Goal: Task Accomplishment & Management: Manage account settings

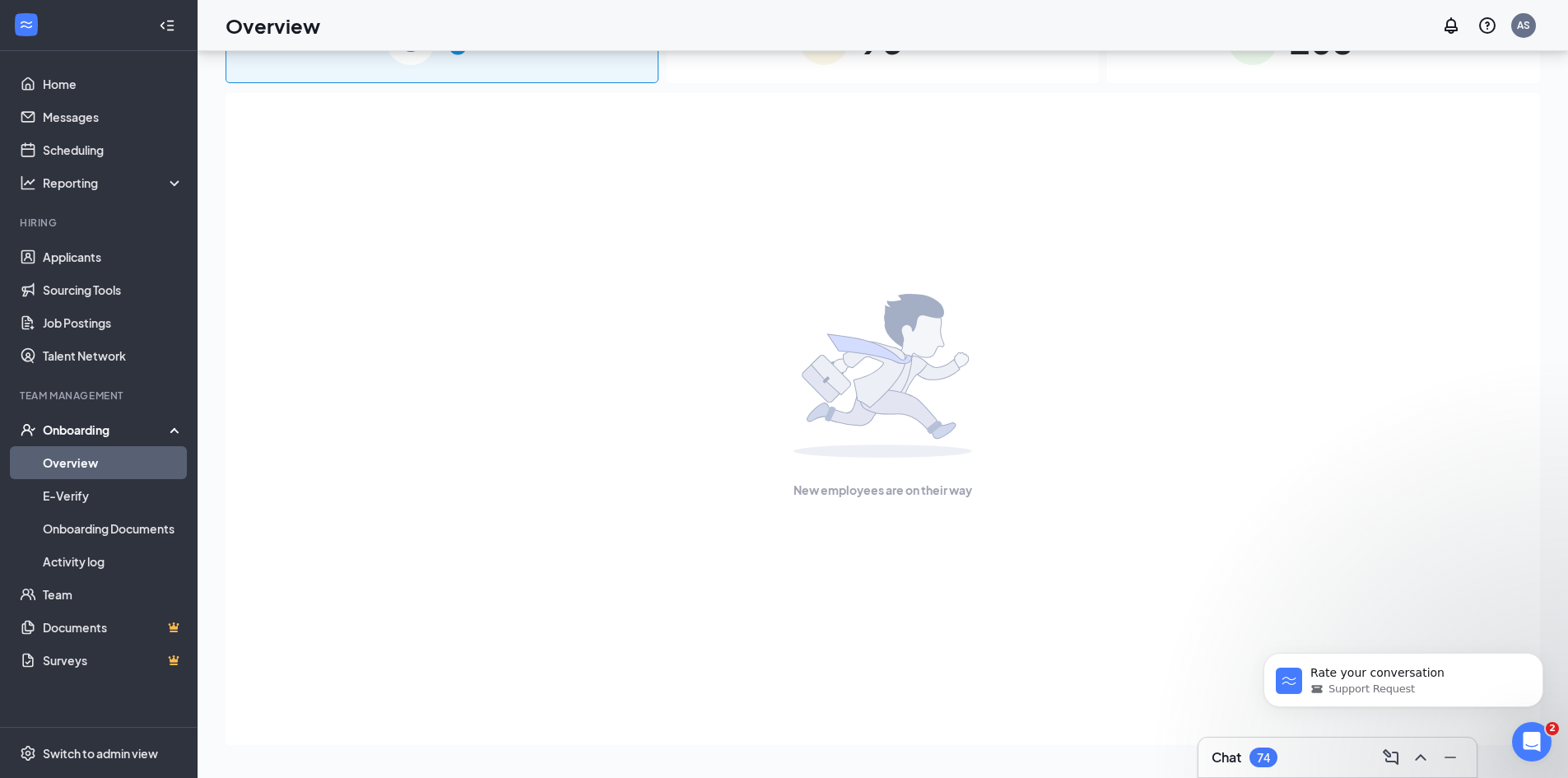
click at [38, 16] on div at bounding box center [26, 26] width 30 height 30
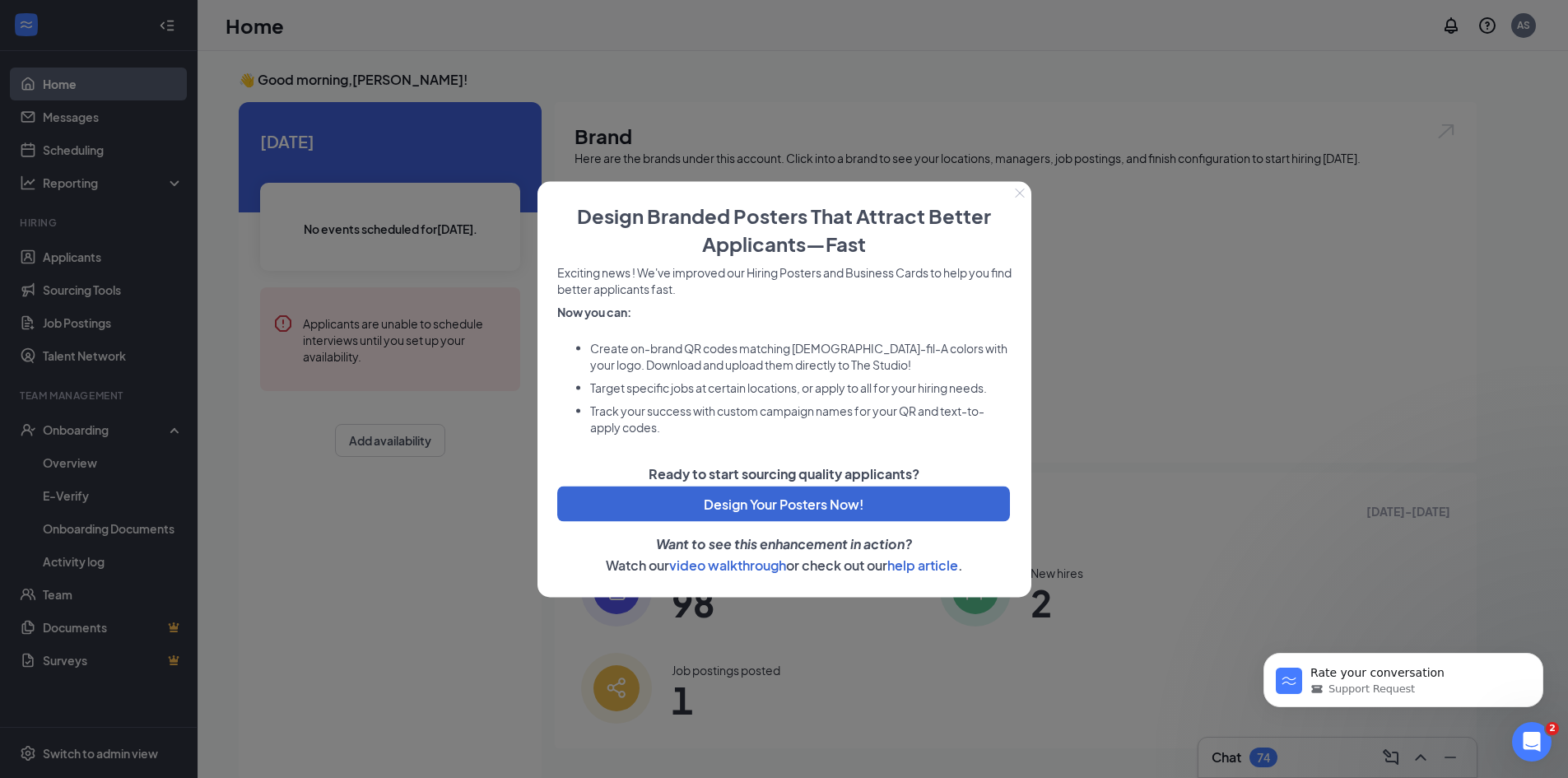
click at [1015, 191] on icon "Close" at bounding box center [1020, 192] width 10 height 10
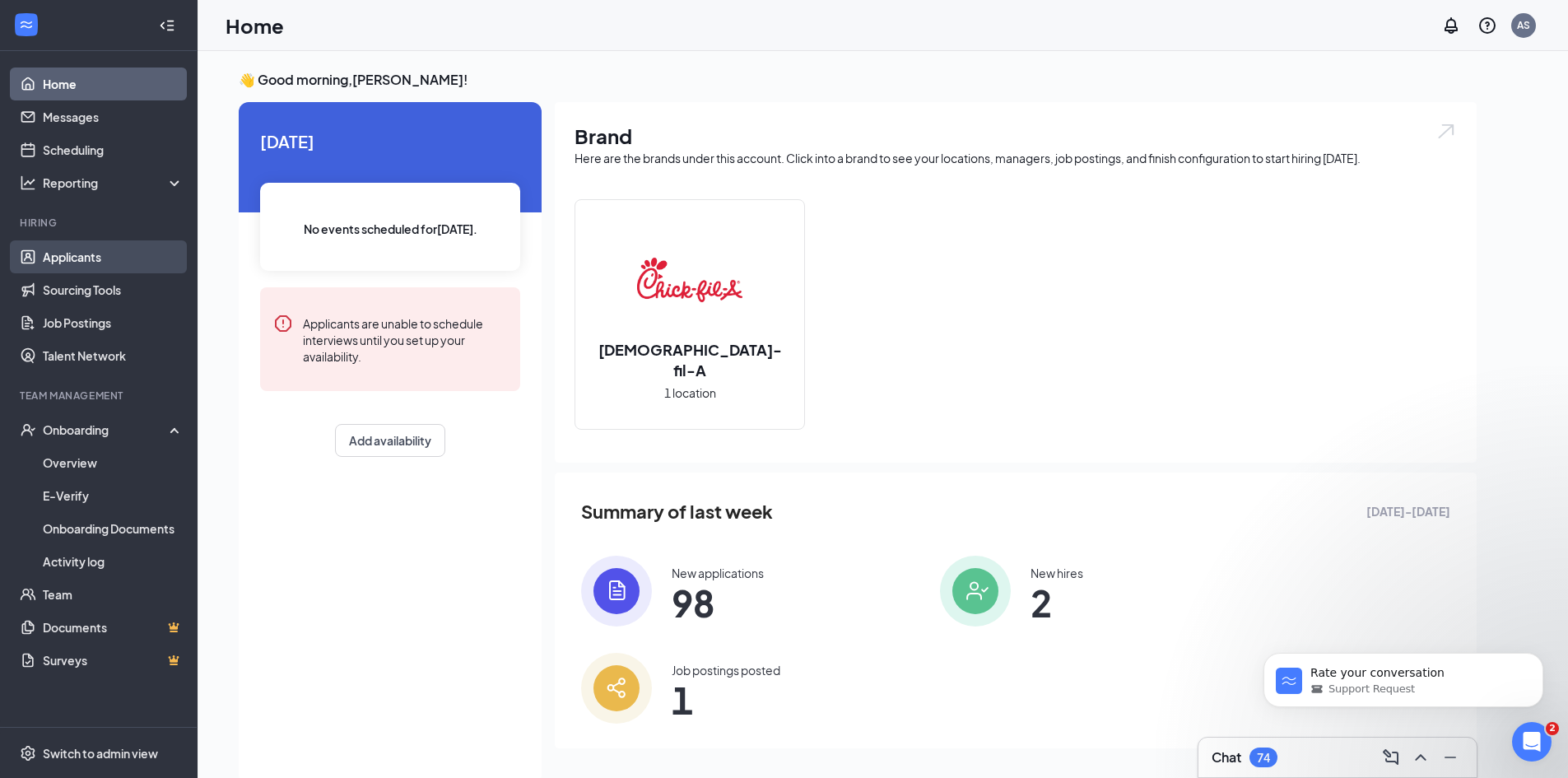
click at [88, 260] on link "Applicants" at bounding box center [112, 257] width 140 height 33
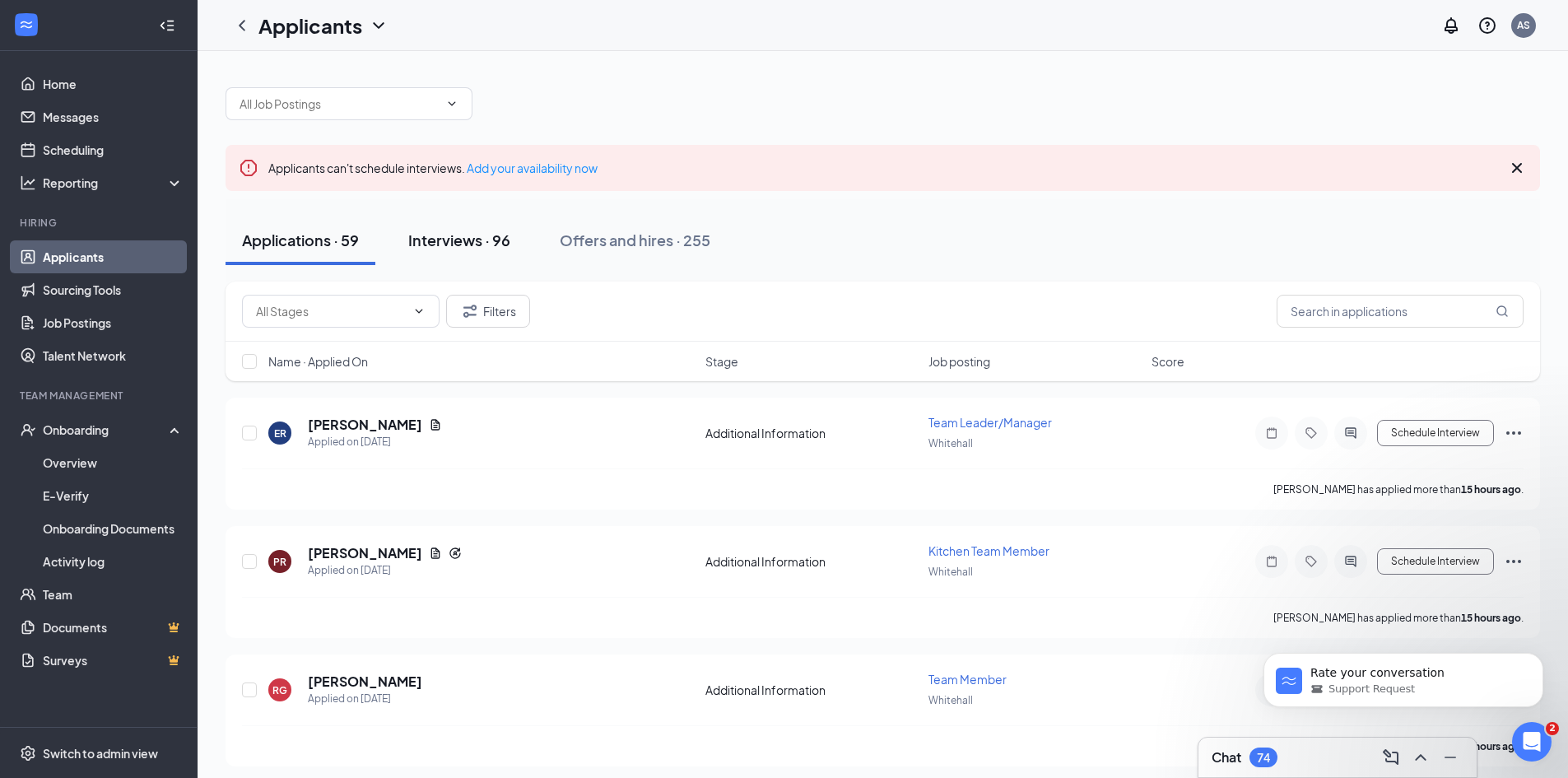
click at [474, 236] on div "Interviews · 96" at bounding box center [459, 240] width 102 height 20
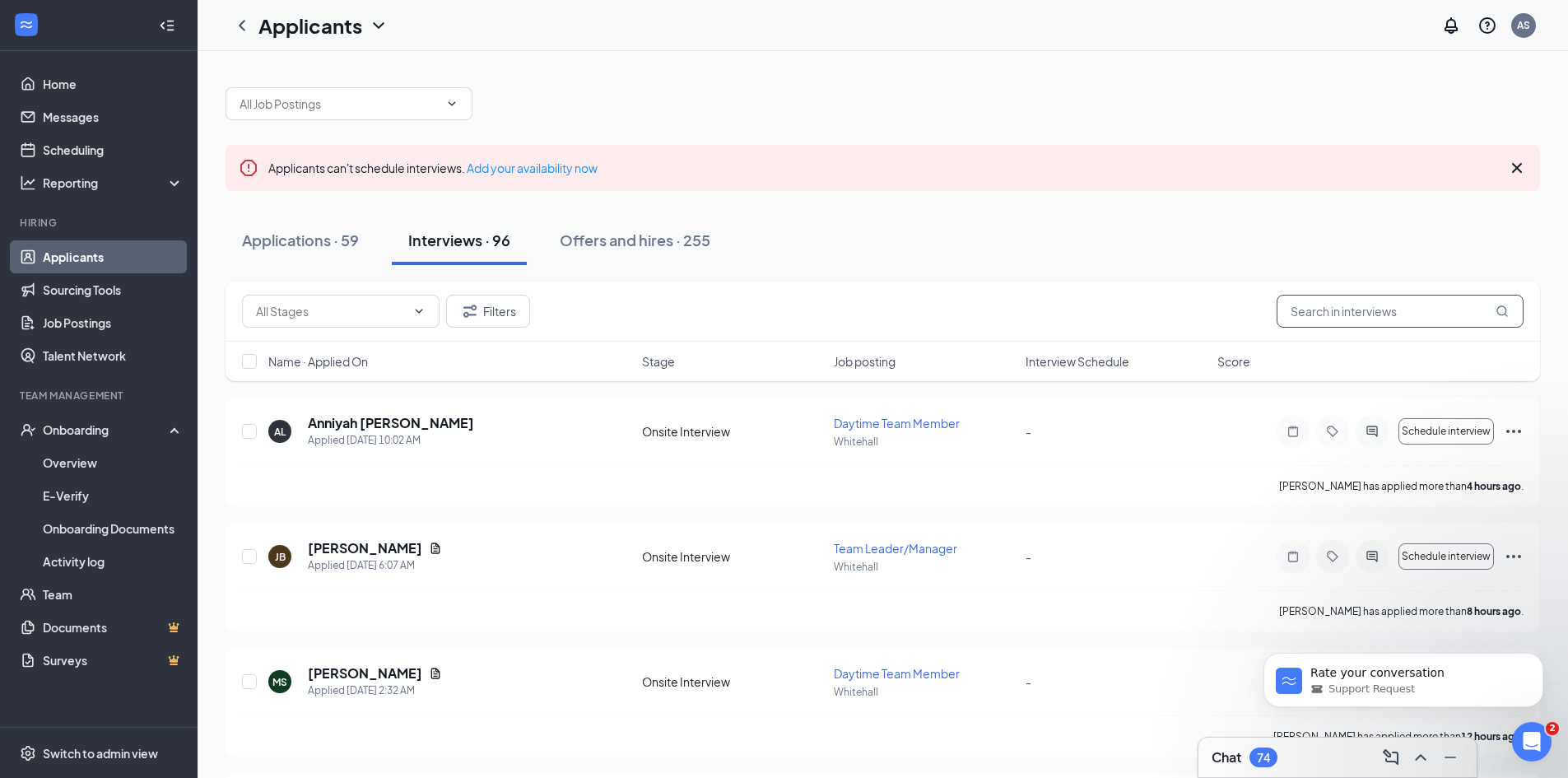
click at [1325, 312] on input "text" at bounding box center [1400, 310] width 247 height 33
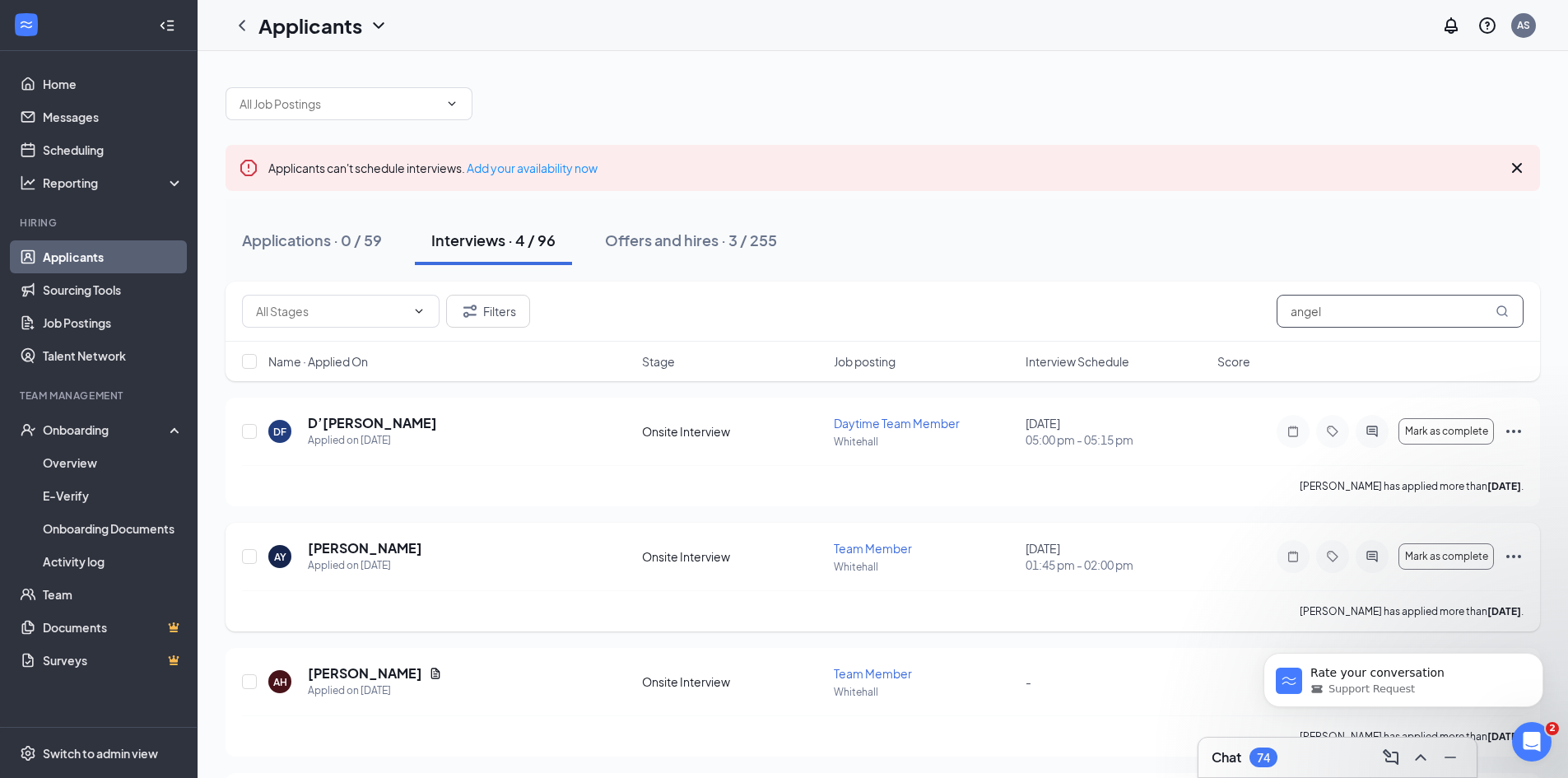
type input "angel"
click at [1513, 557] on icon "Ellipses" at bounding box center [1513, 557] width 15 height 4
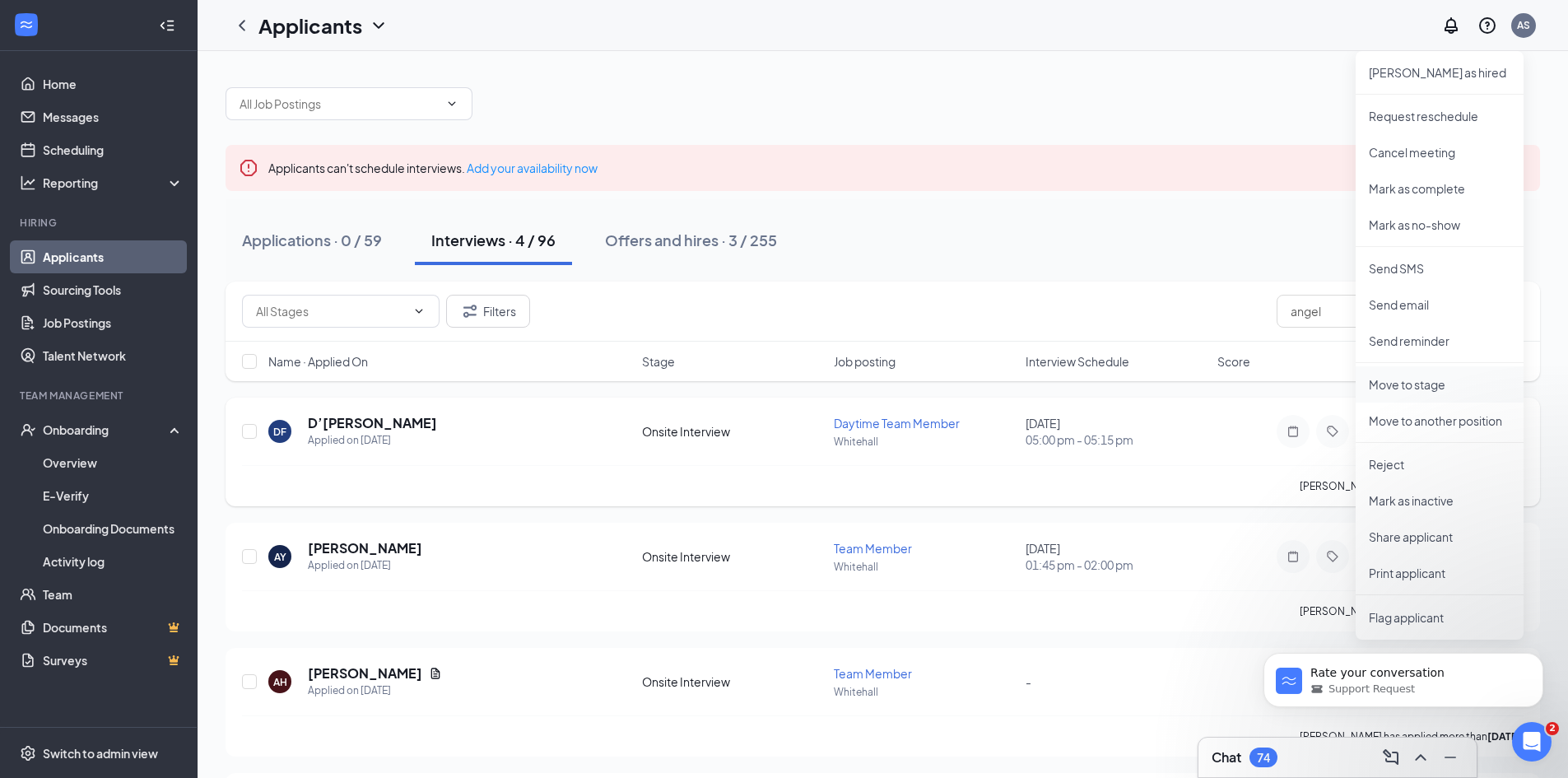
click at [1424, 386] on p "Move to stage" at bounding box center [1439, 385] width 141 height 17
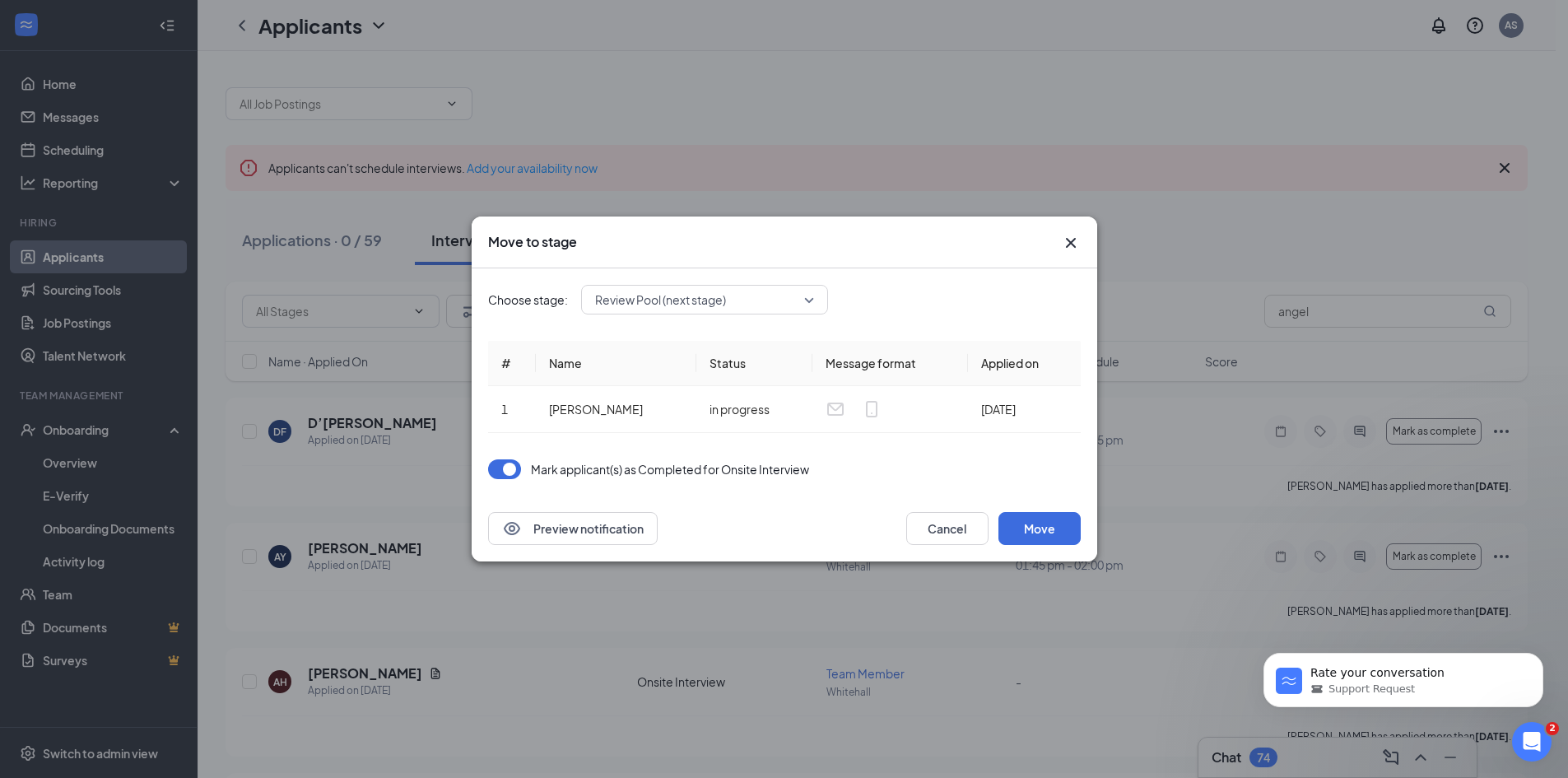
click at [758, 300] on span "Review Pool (next stage)" at bounding box center [697, 299] width 204 height 25
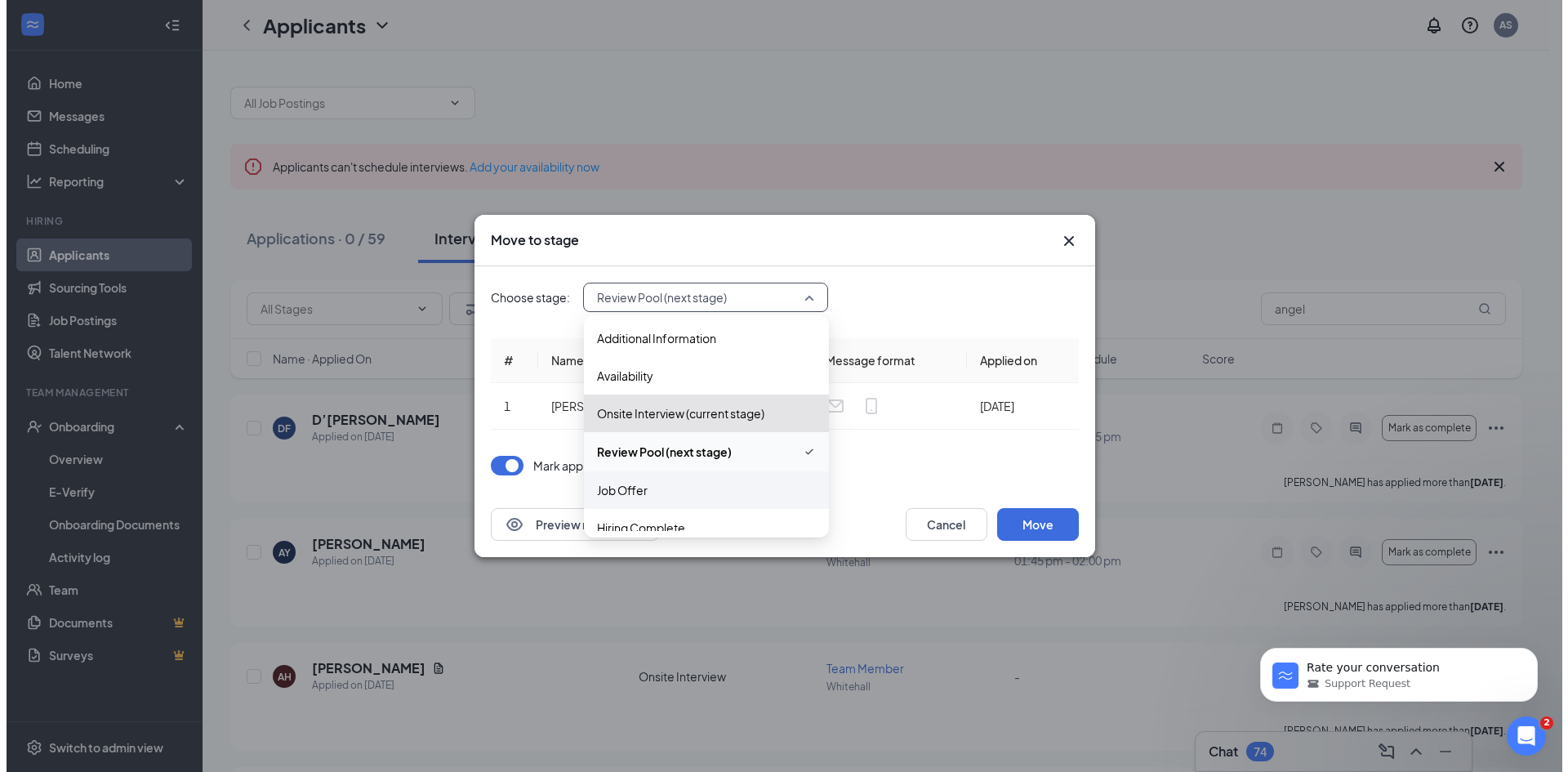
scroll to position [55, 0]
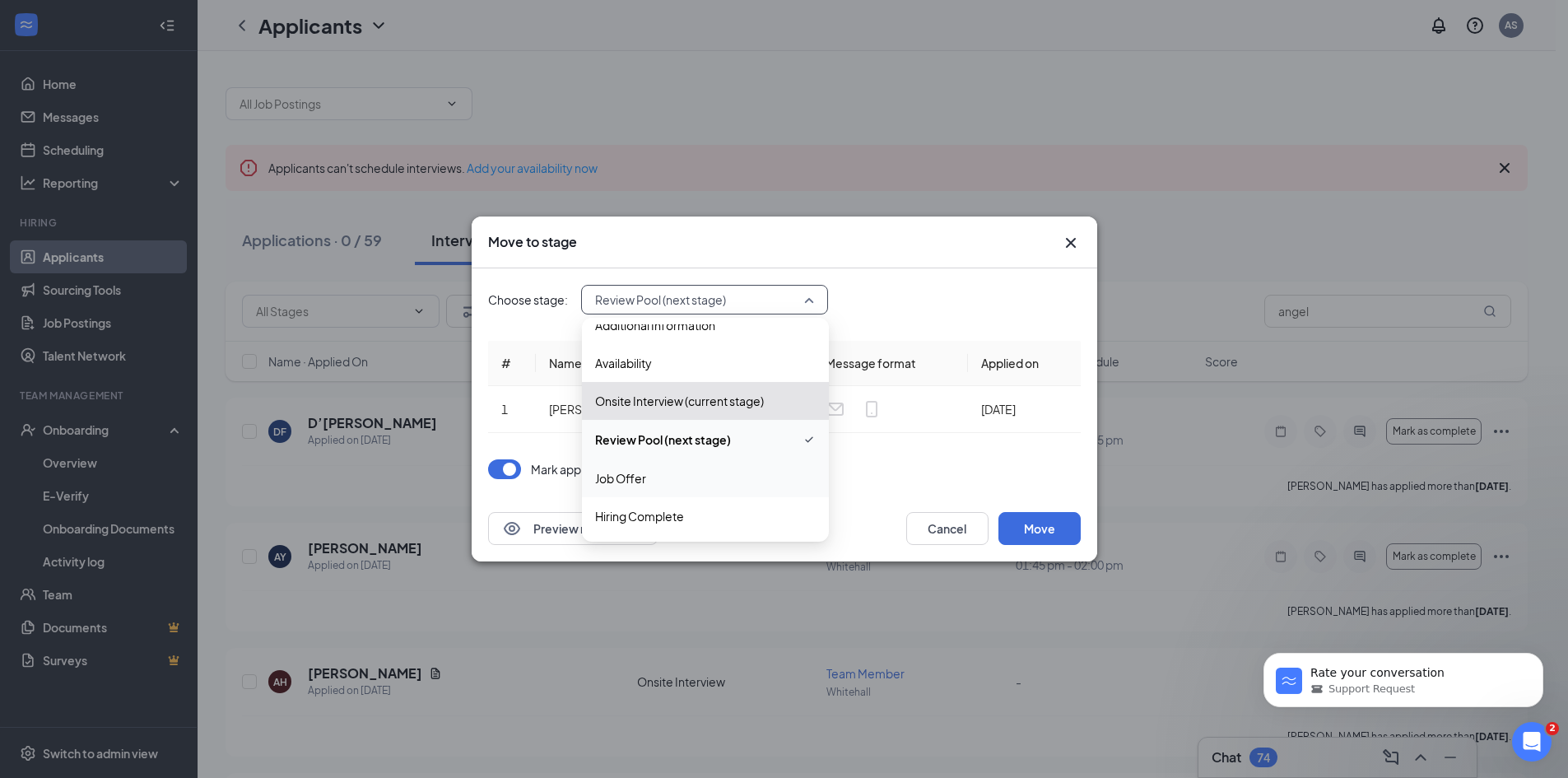
click at [640, 476] on span "Job Offer" at bounding box center [620, 478] width 51 height 18
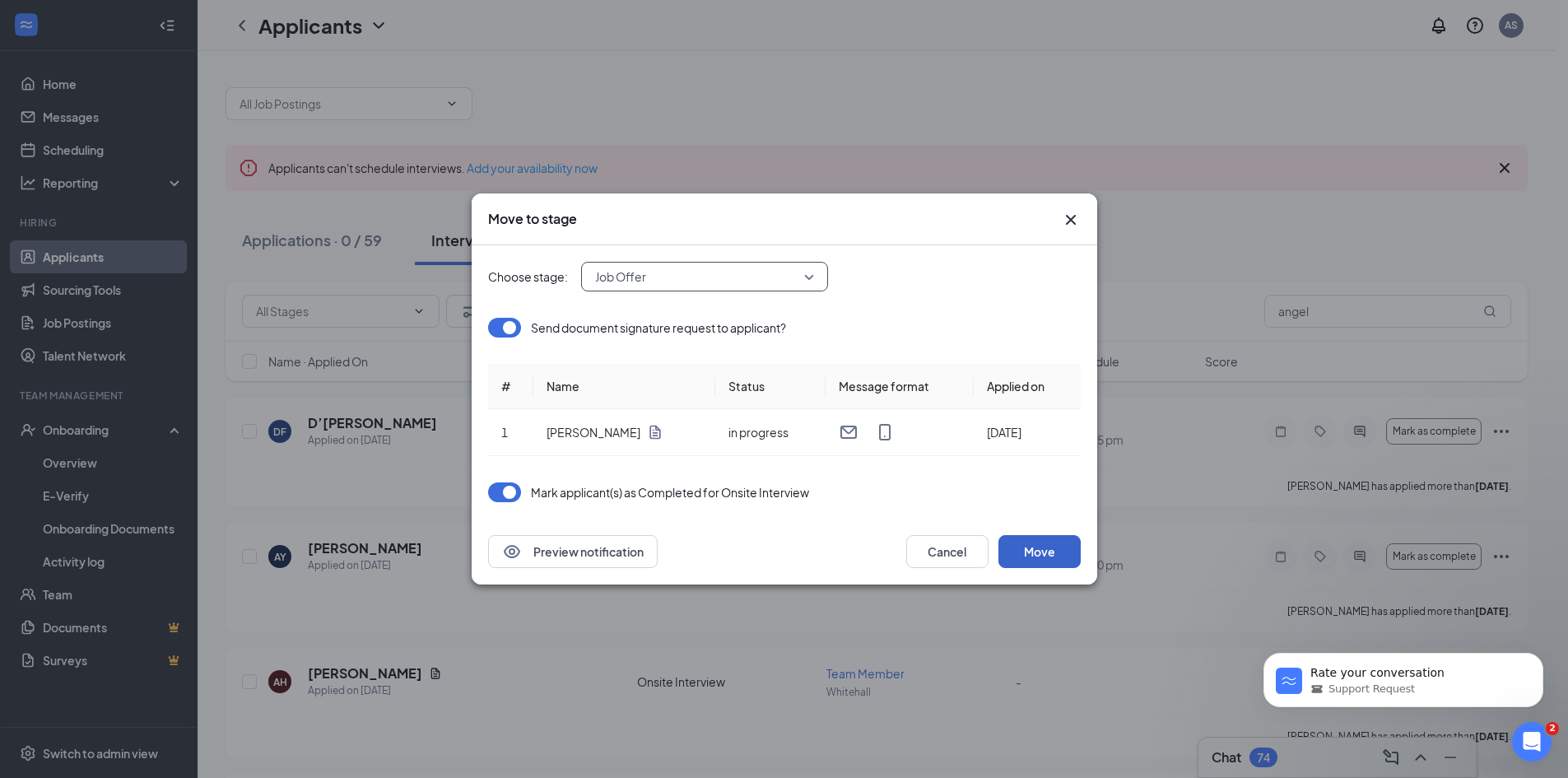
click at [1047, 552] on button "Move" at bounding box center [1039, 551] width 83 height 33
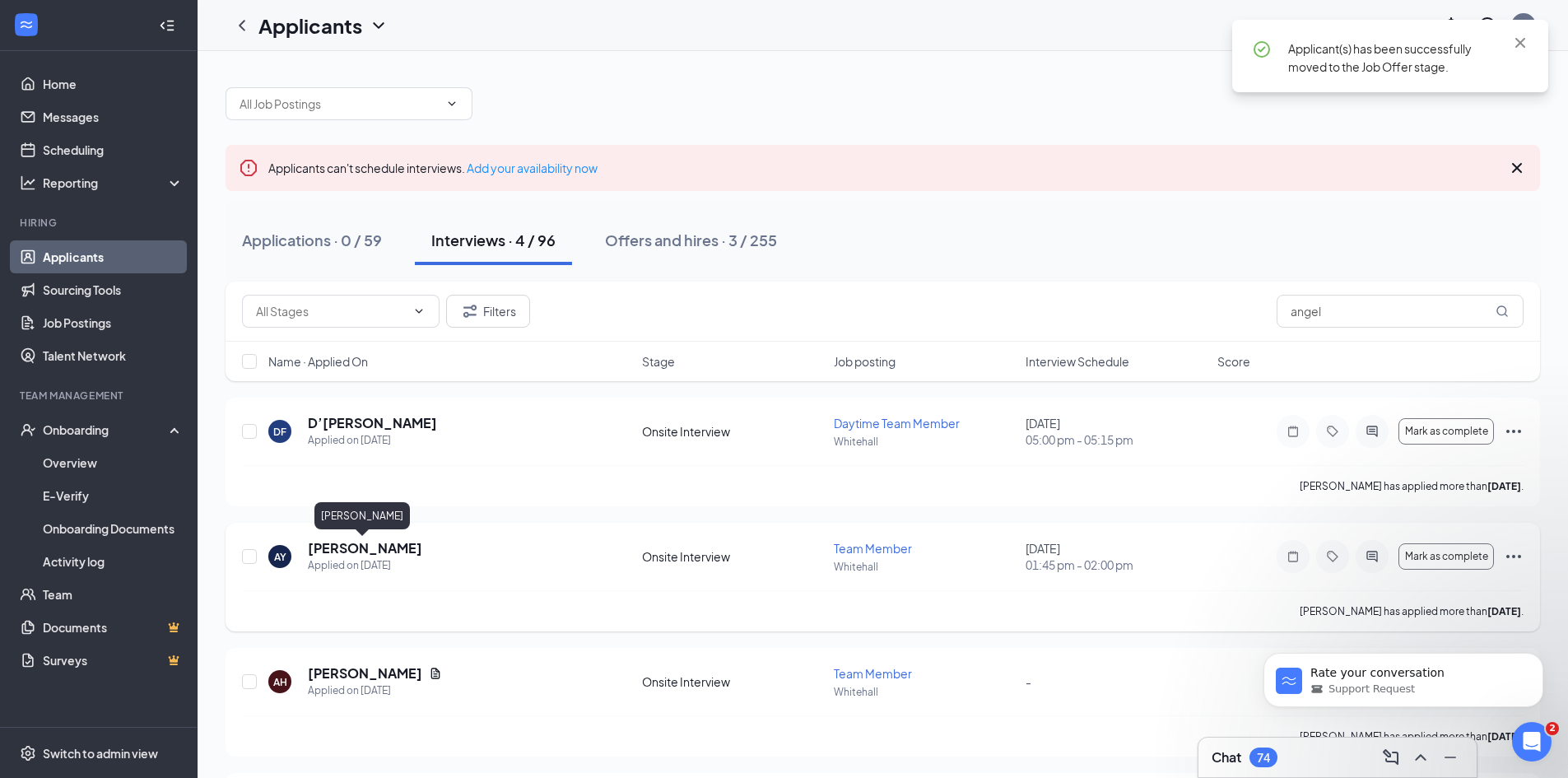
click at [345, 543] on h5 "[PERSON_NAME]" at bounding box center [364, 547] width 114 height 18
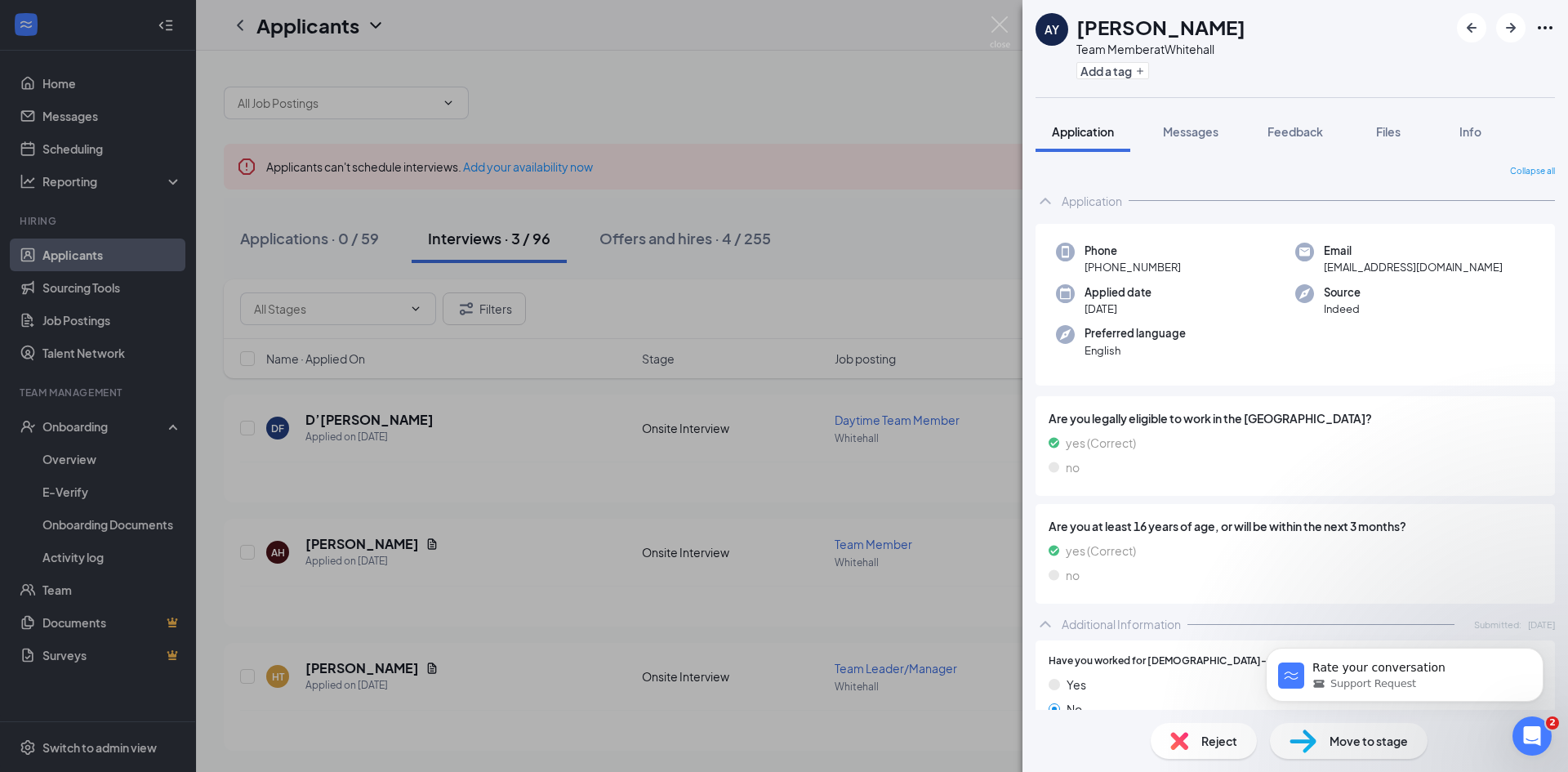
click at [1108, 25] on h1 "[PERSON_NAME]" at bounding box center [1160, 27] width 169 height 28
click at [1137, 30] on h1 "[PERSON_NAME]" at bounding box center [1160, 27] width 169 height 28
click at [1555, 29] on div "AY Angely Yousaf Team Member at Whitehall Add a tag" at bounding box center [1295, 48] width 545 height 97
click at [1551, 26] on icon "Ellipses" at bounding box center [1545, 27] width 19 height 19
click at [1464, 63] on link "View full application" at bounding box center [1456, 65] width 176 height 17
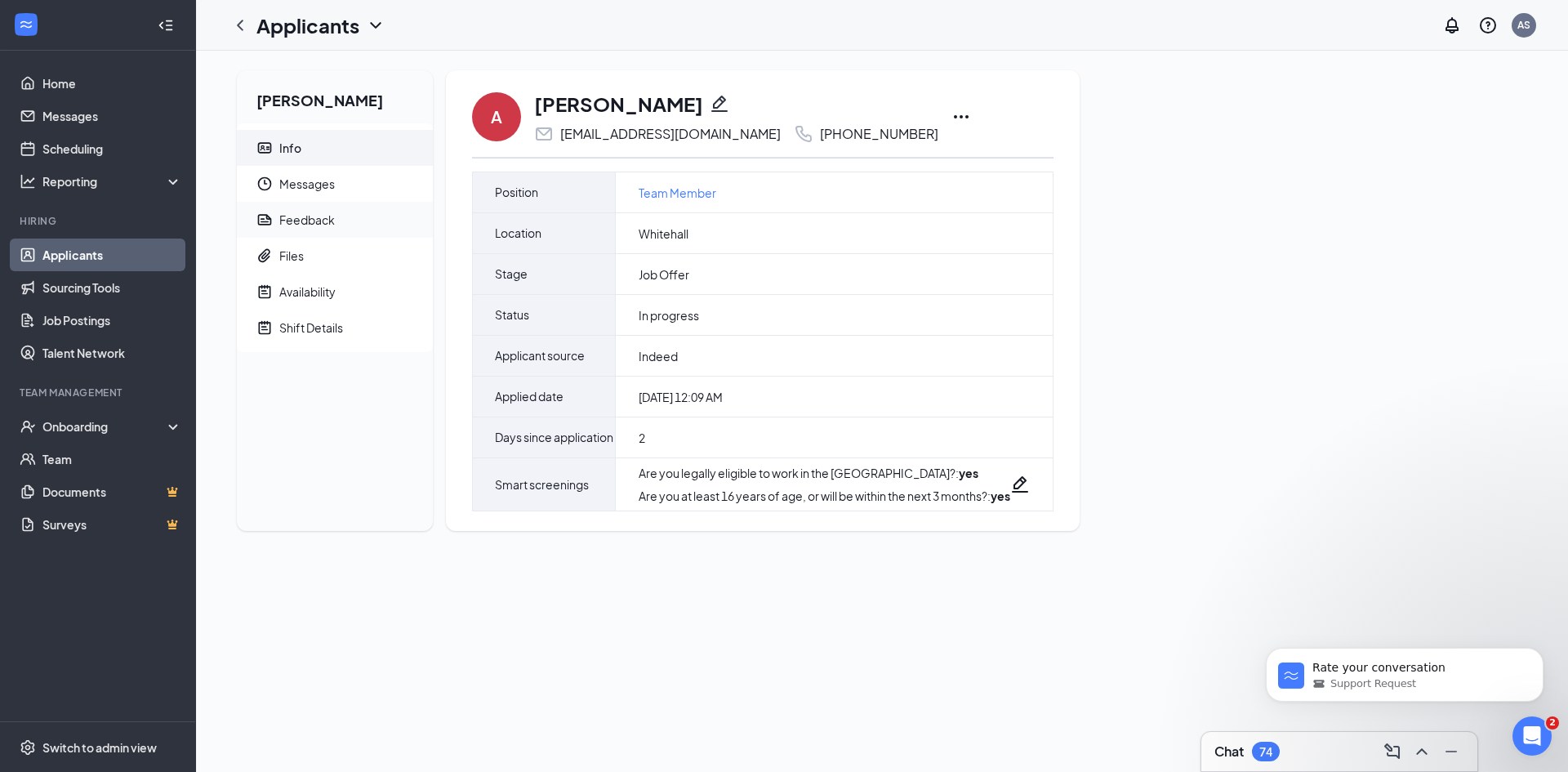
click at [322, 217] on div "Feedback" at bounding box center [307, 220] width 55 height 17
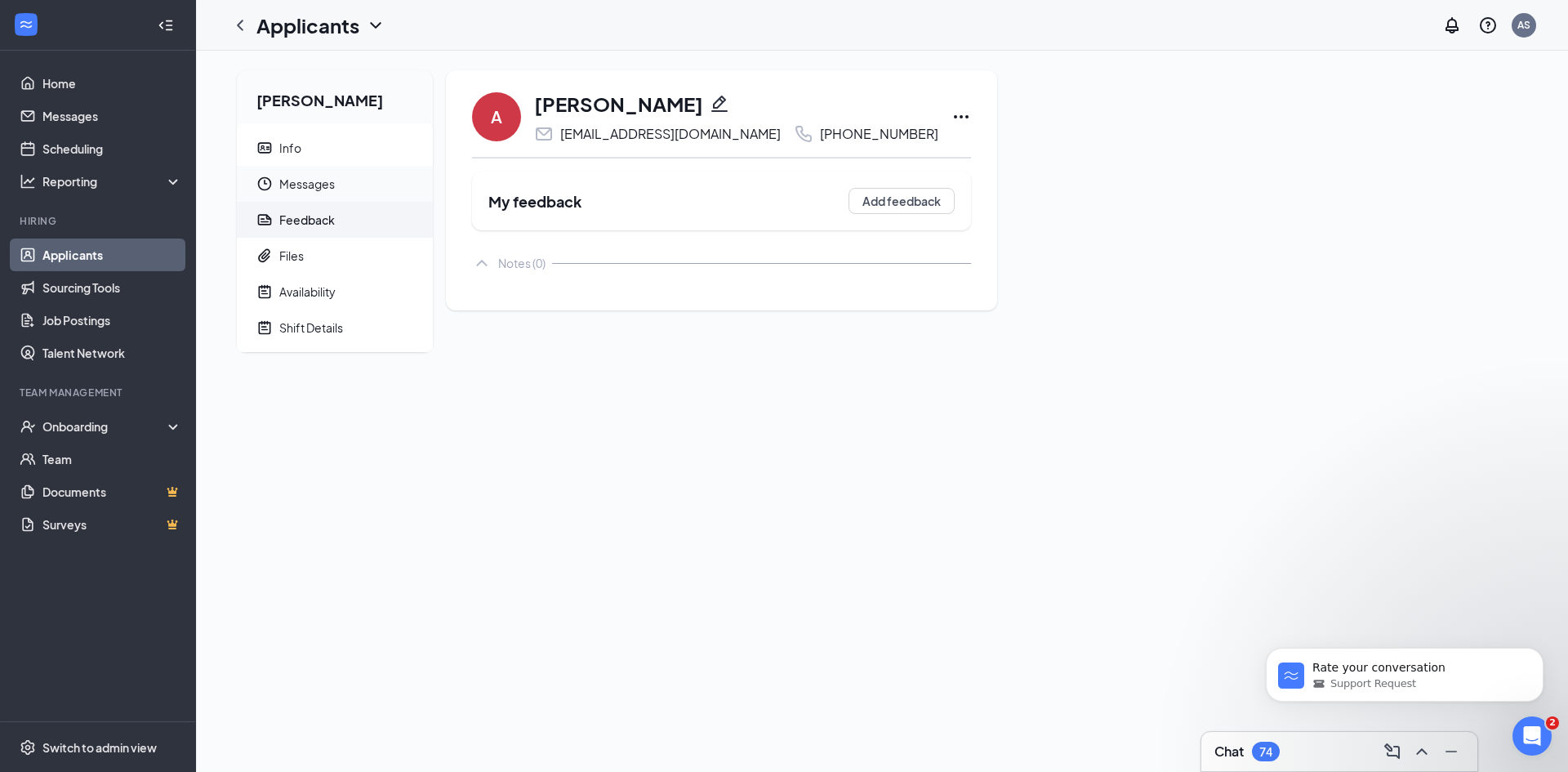
click at [325, 184] on span "Messages" at bounding box center [350, 184] width 140 height 36
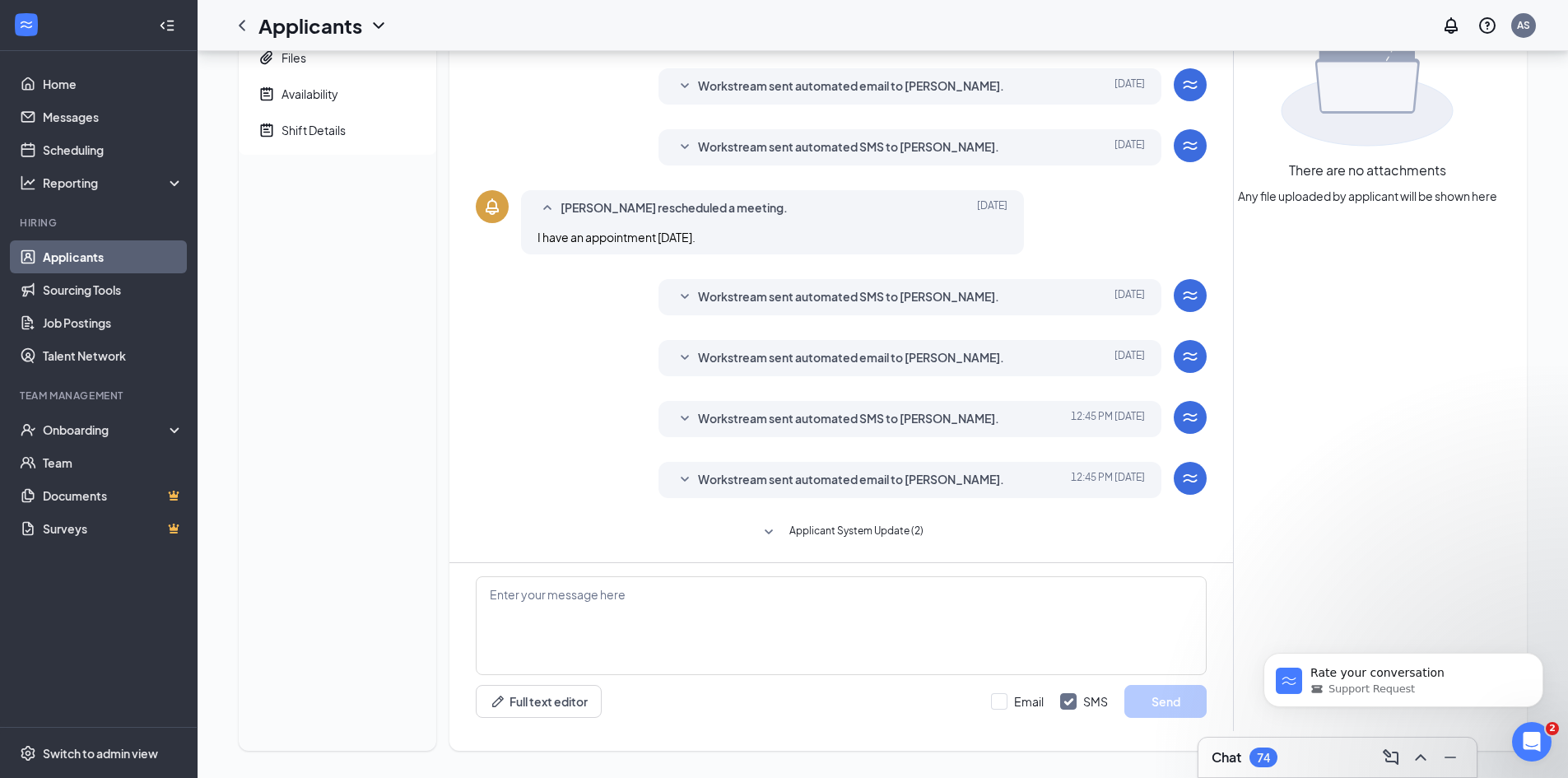
scroll to position [205, 0]
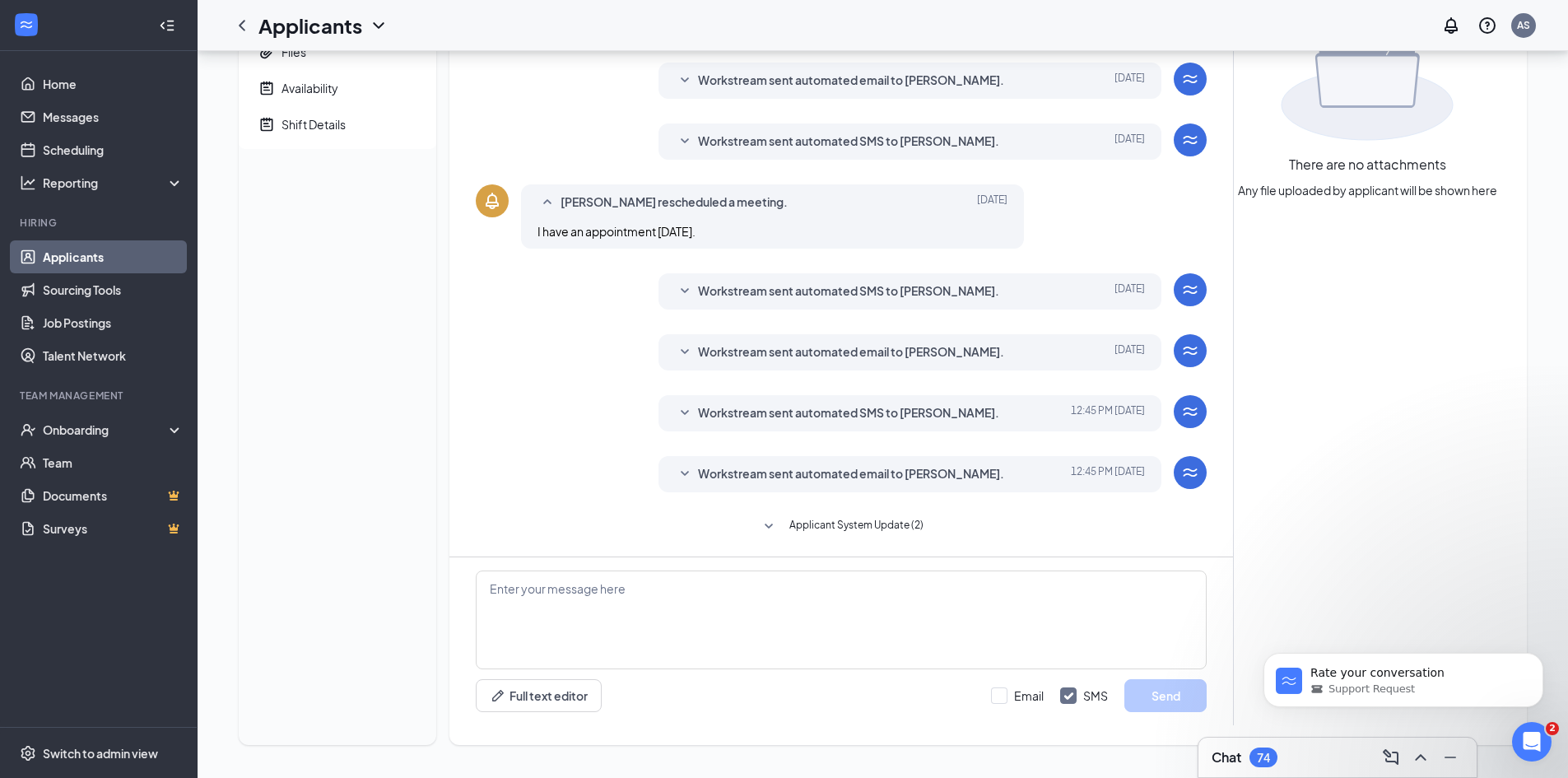
click at [809, 521] on span "Applicant System Update (2)" at bounding box center [856, 526] width 134 height 20
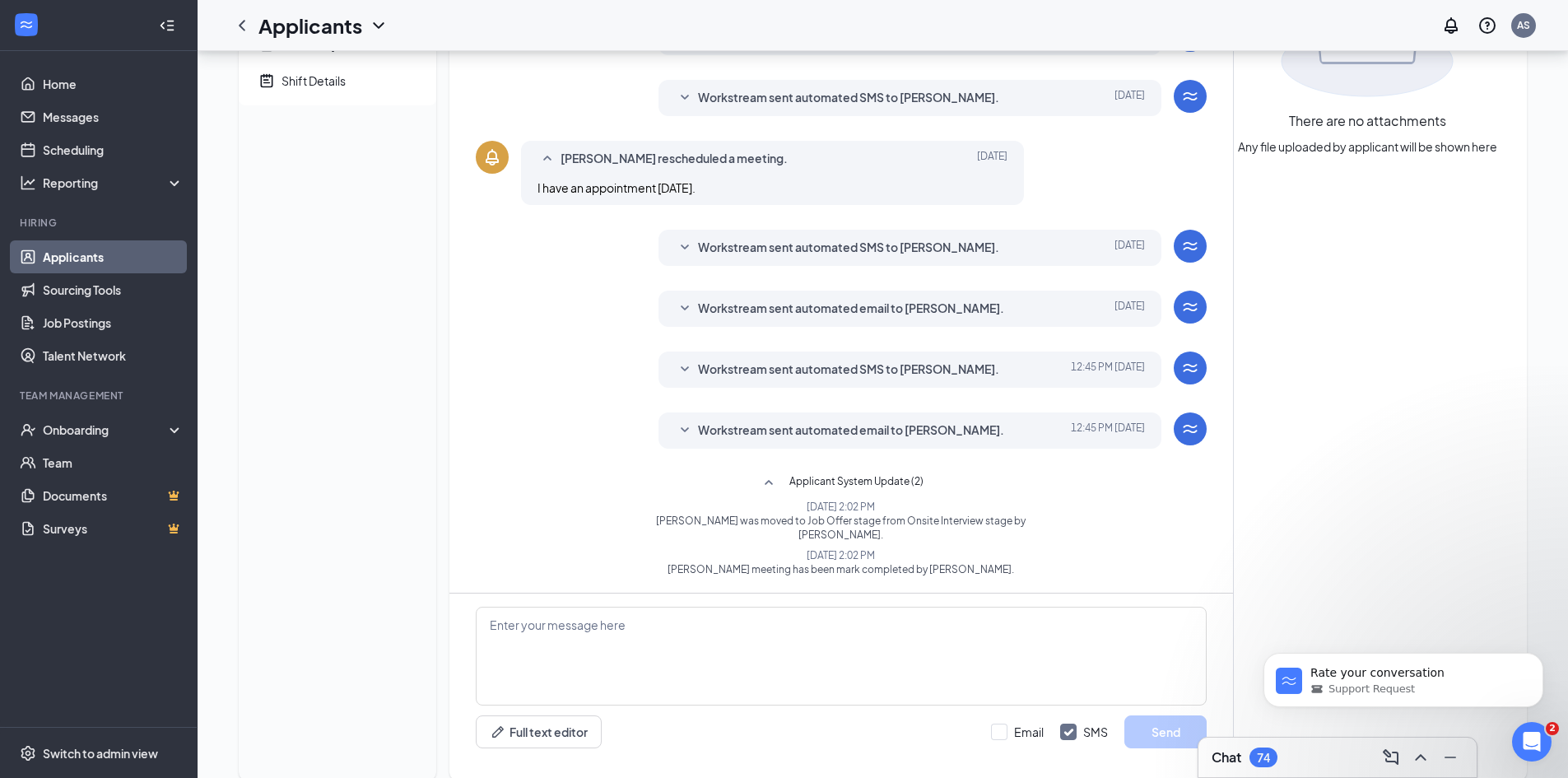
scroll to position [271, 0]
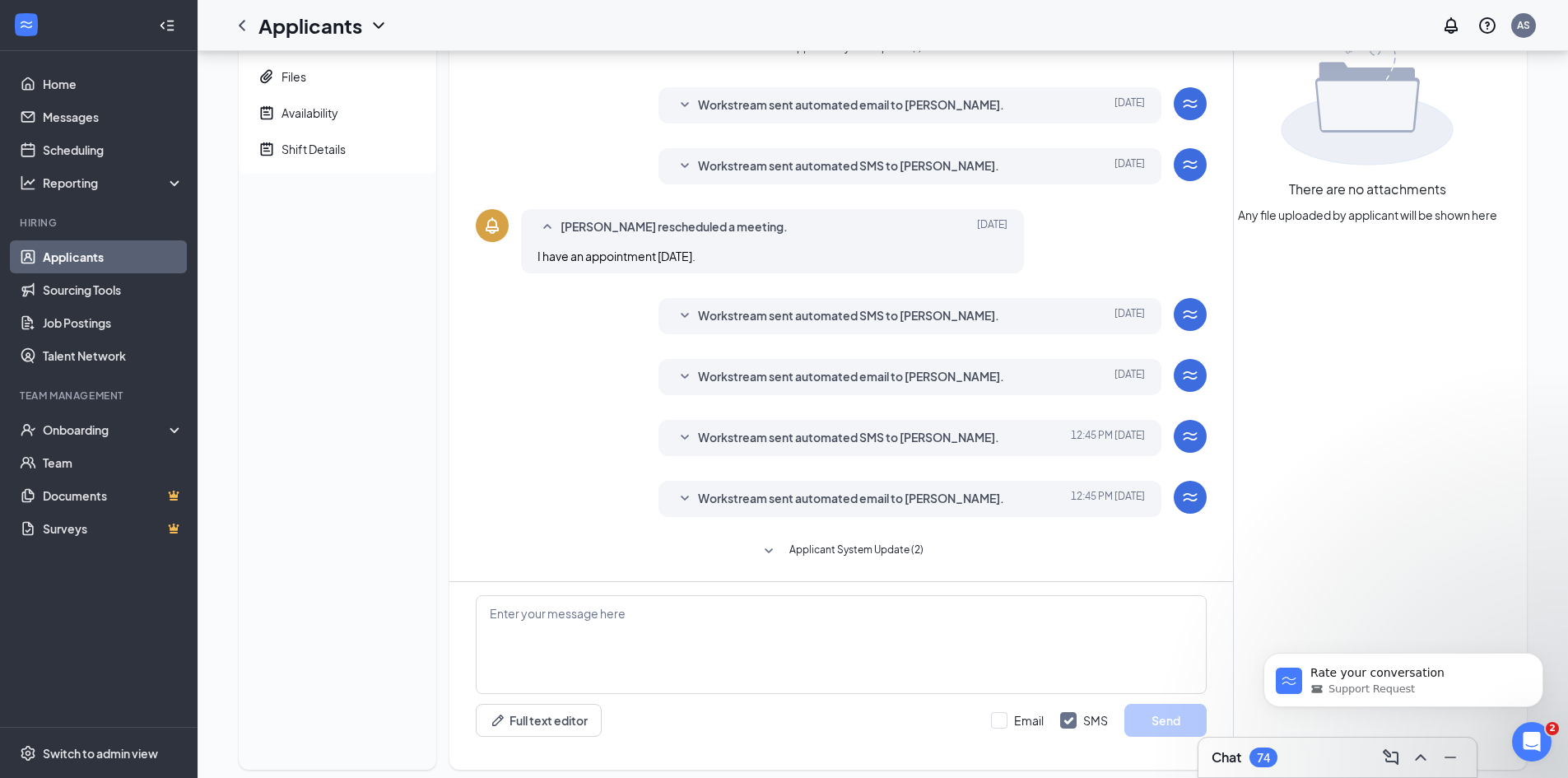
scroll to position [205, 0]
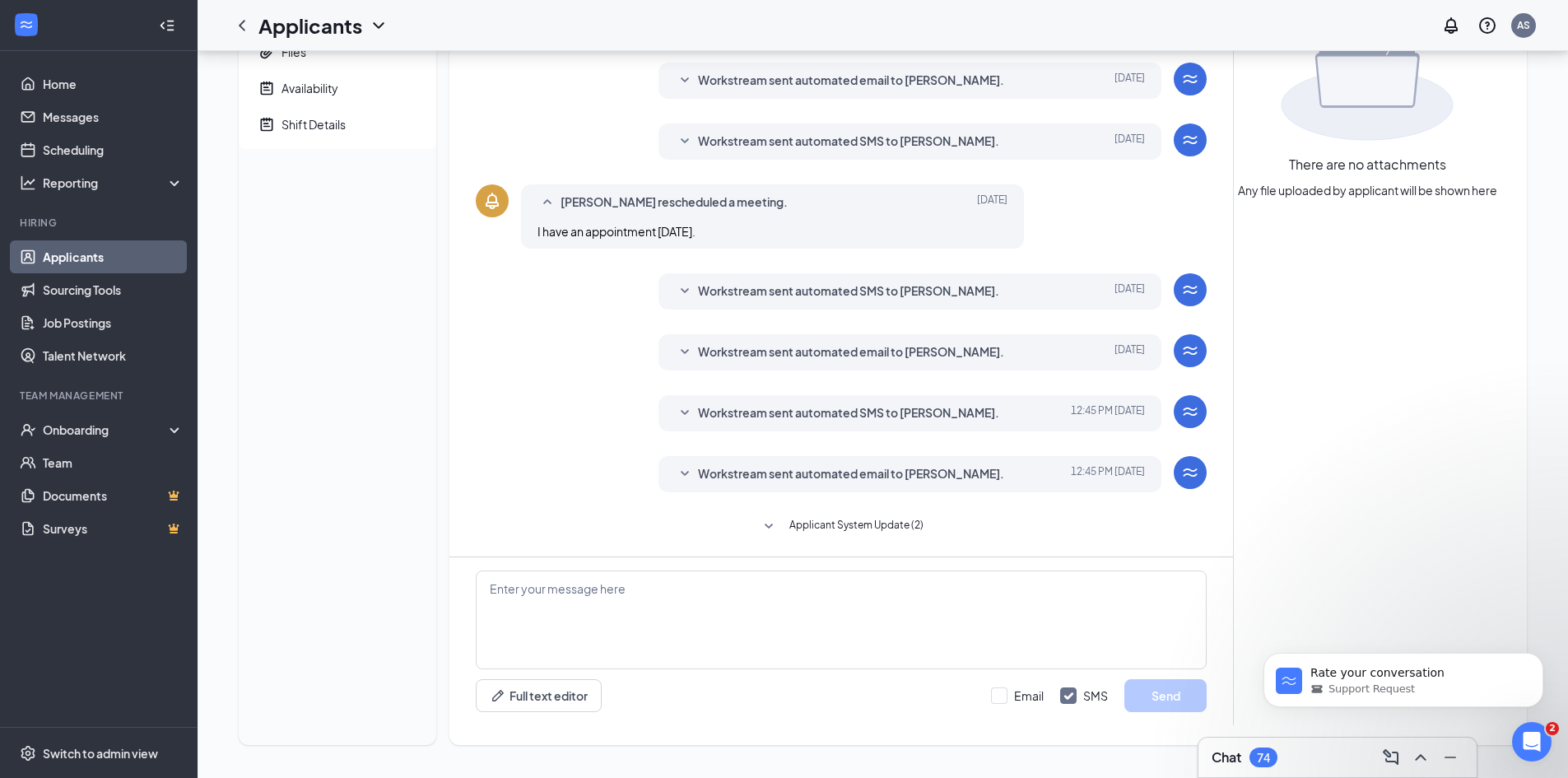
click at [820, 520] on span "Applicant System Update (2)" at bounding box center [856, 526] width 134 height 20
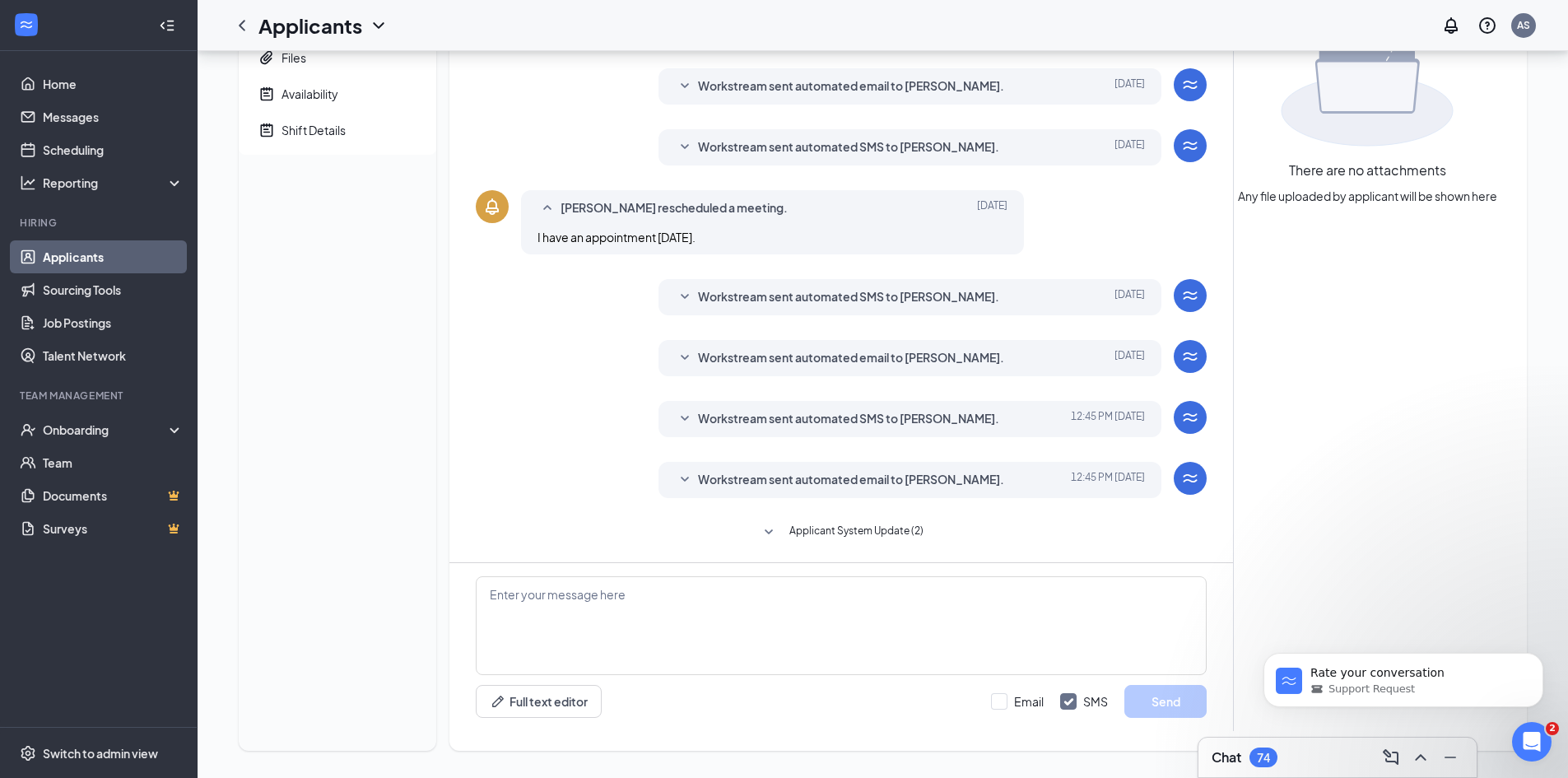
scroll to position [205, 0]
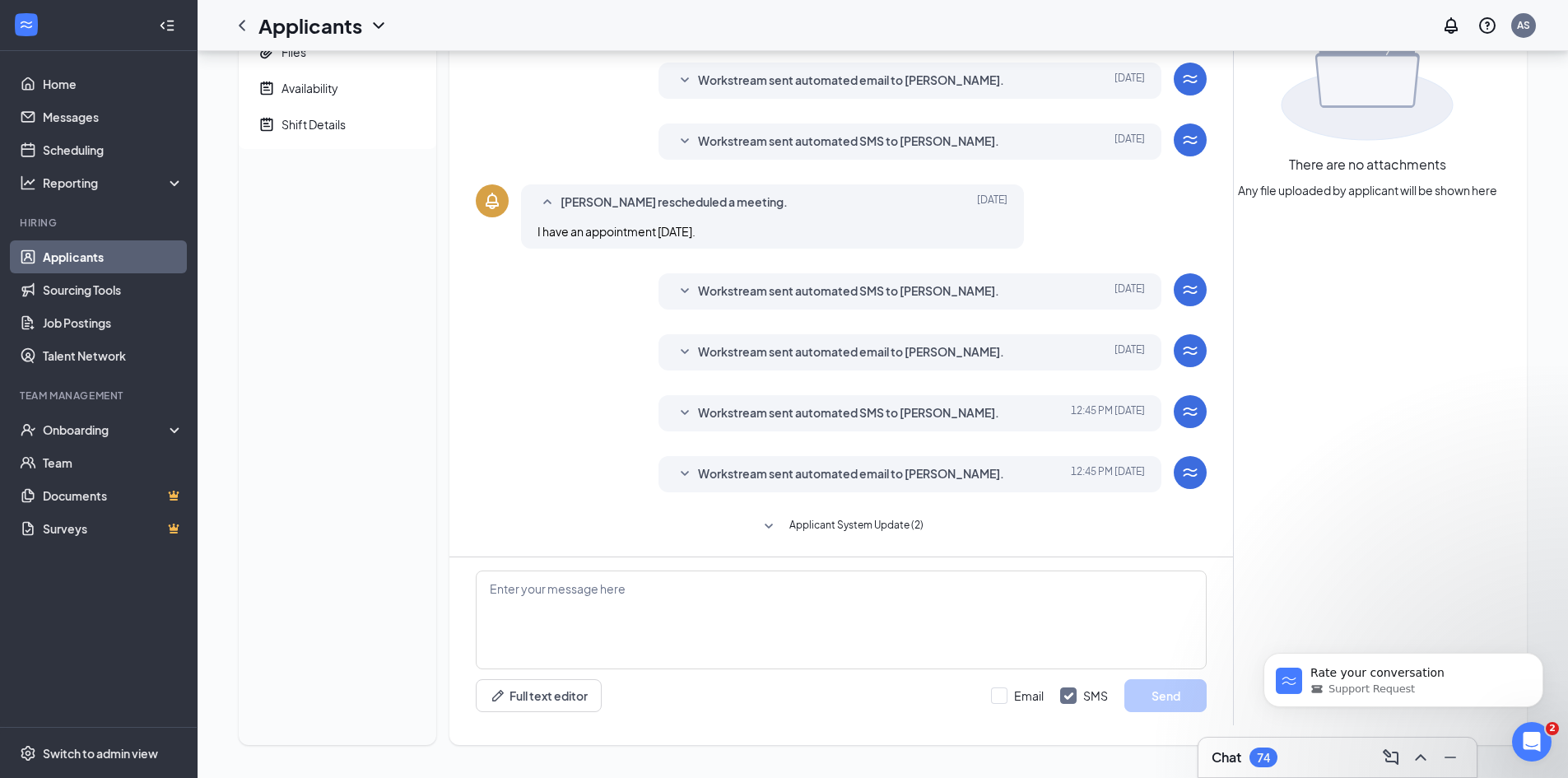
click at [780, 522] on button "Applicant System Update (2)" at bounding box center [840, 526] width 165 height 20
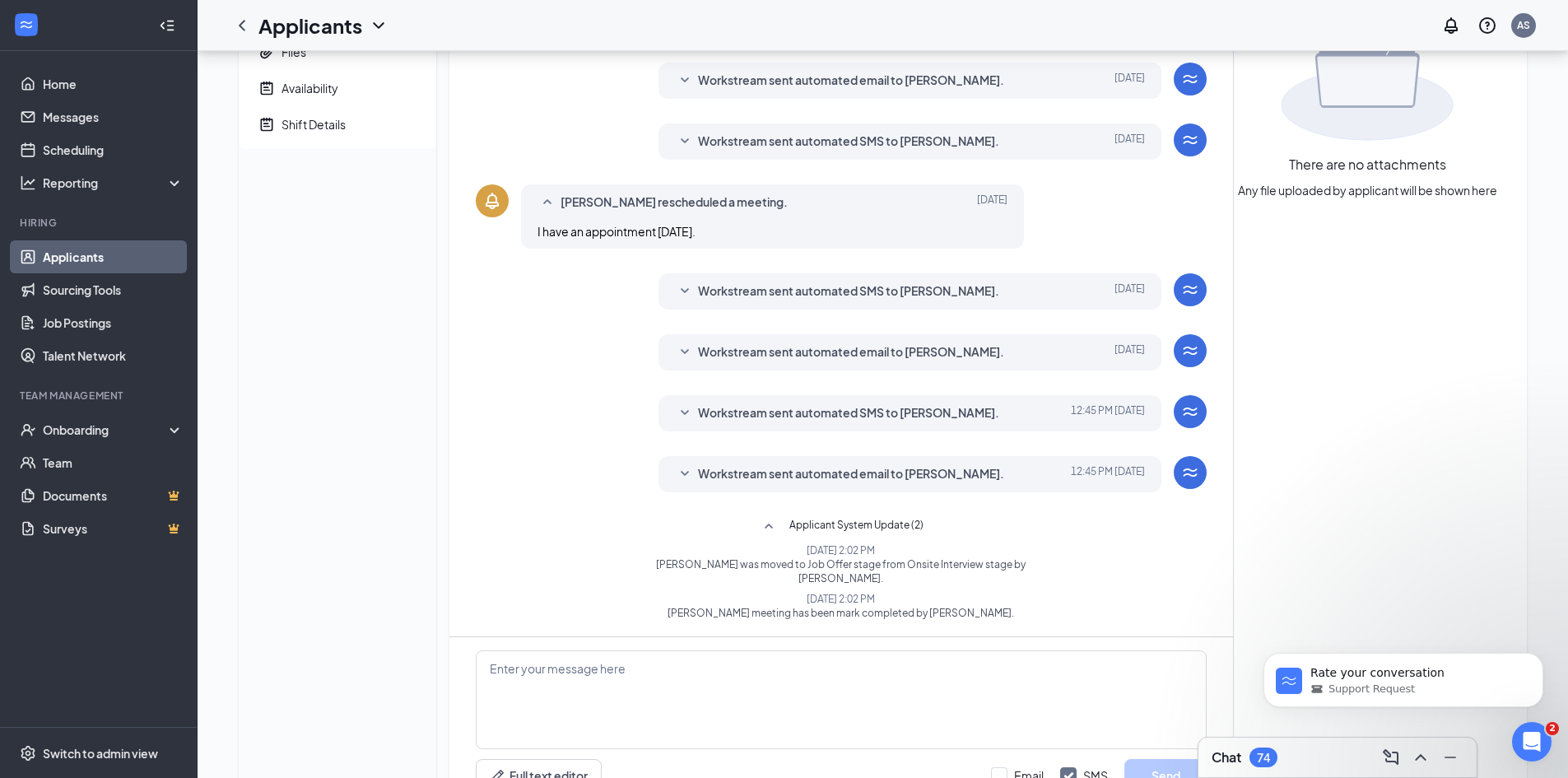
scroll to position [271, 0]
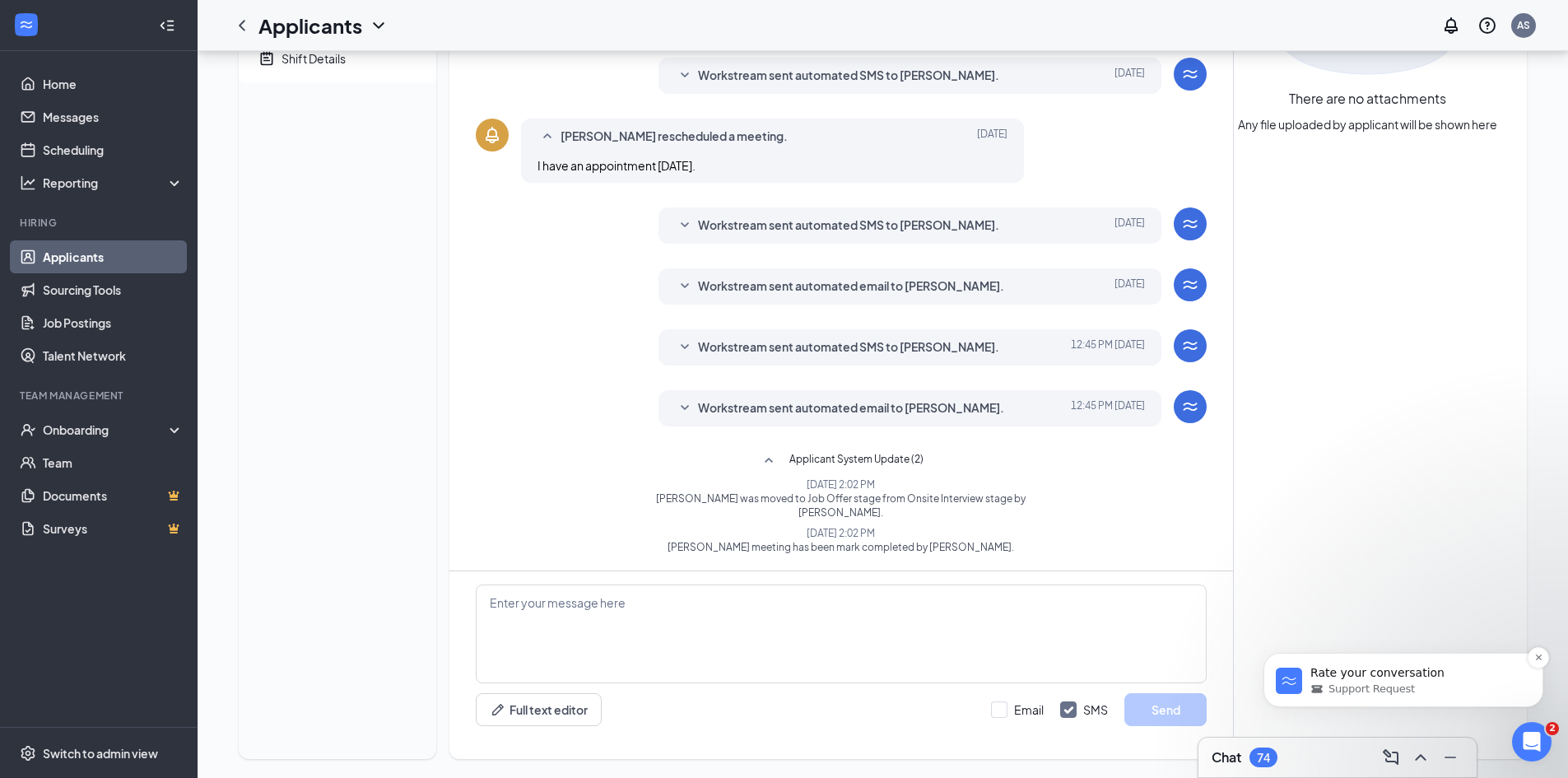
click at [1484, 685] on div "Support Request" at bounding box center [1416, 689] width 212 height 15
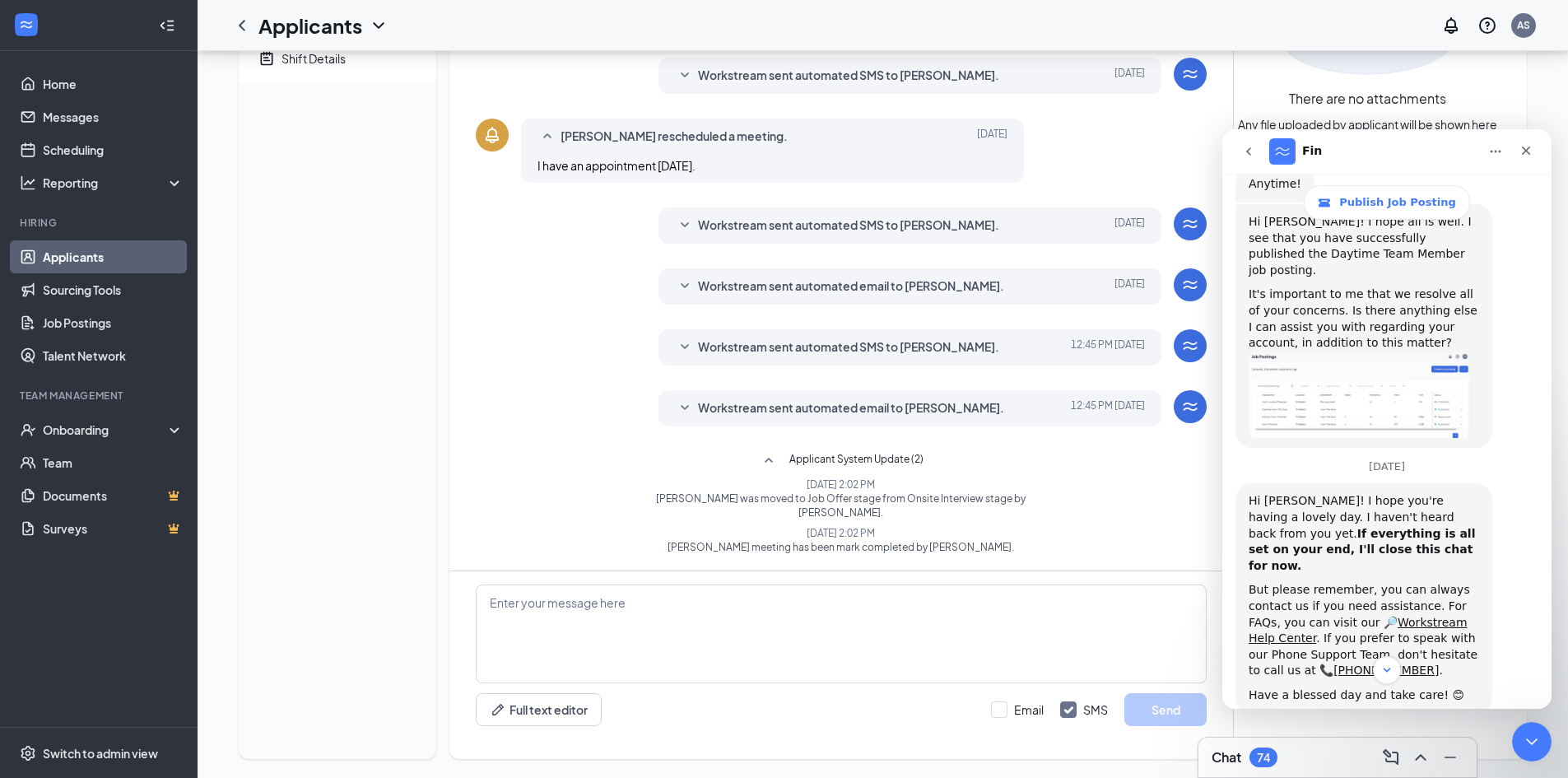
scroll to position [1357, 0]
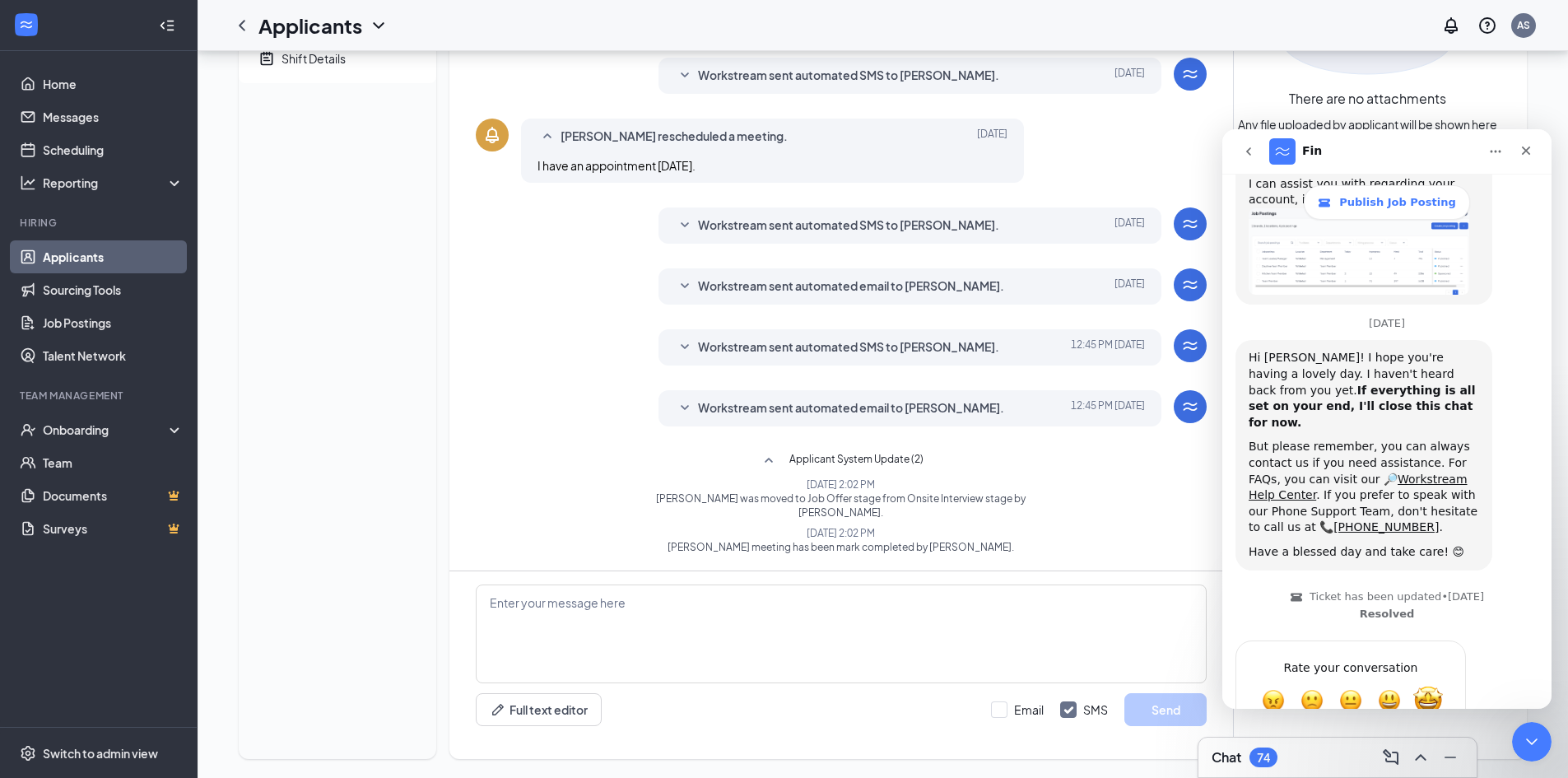
click at [1435, 686] on span "Amazing" at bounding box center [1428, 701] width 30 height 30
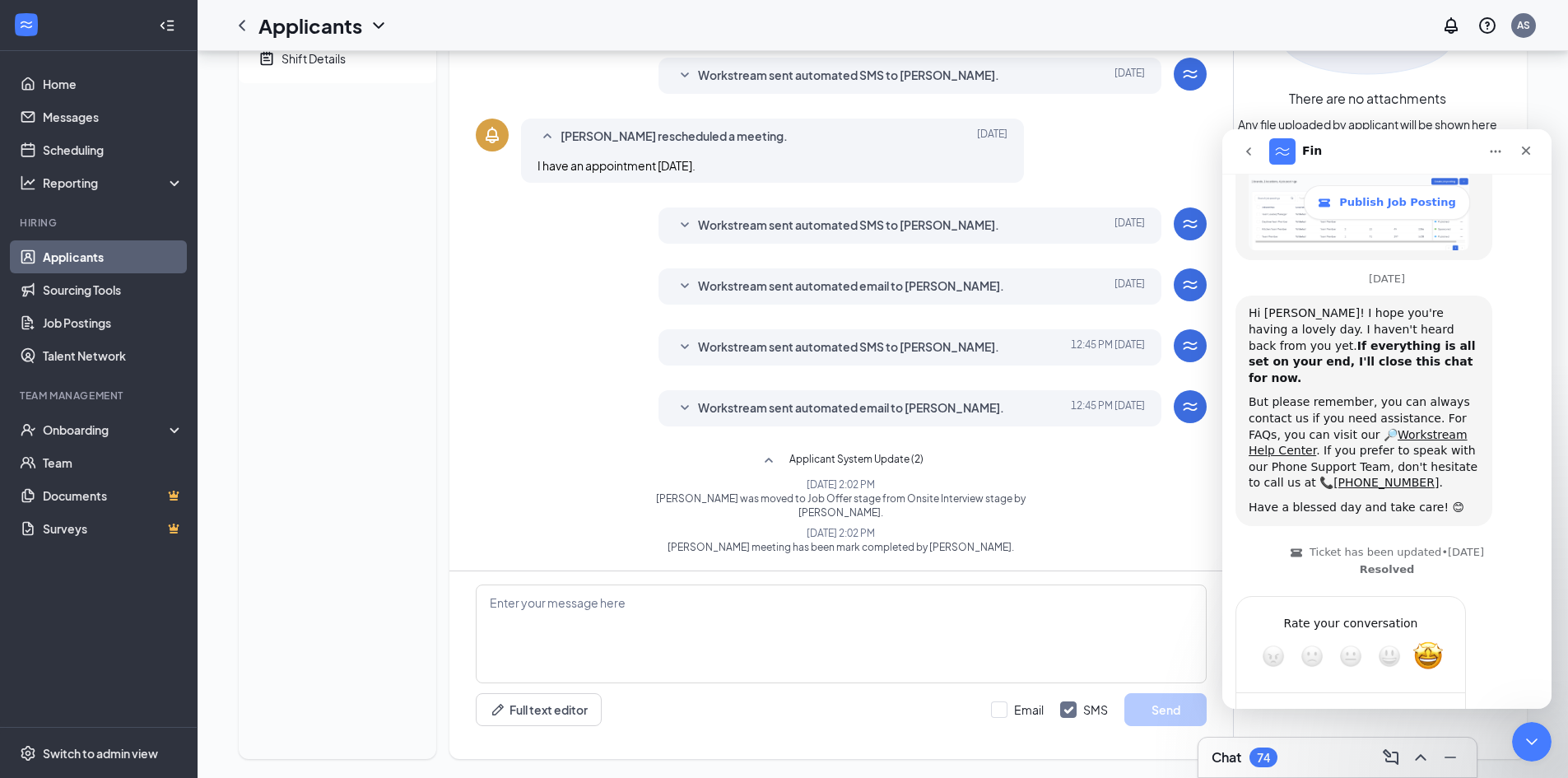
click at [1436, 699] on div "Submit" at bounding box center [1435, 715] width 33 height 33
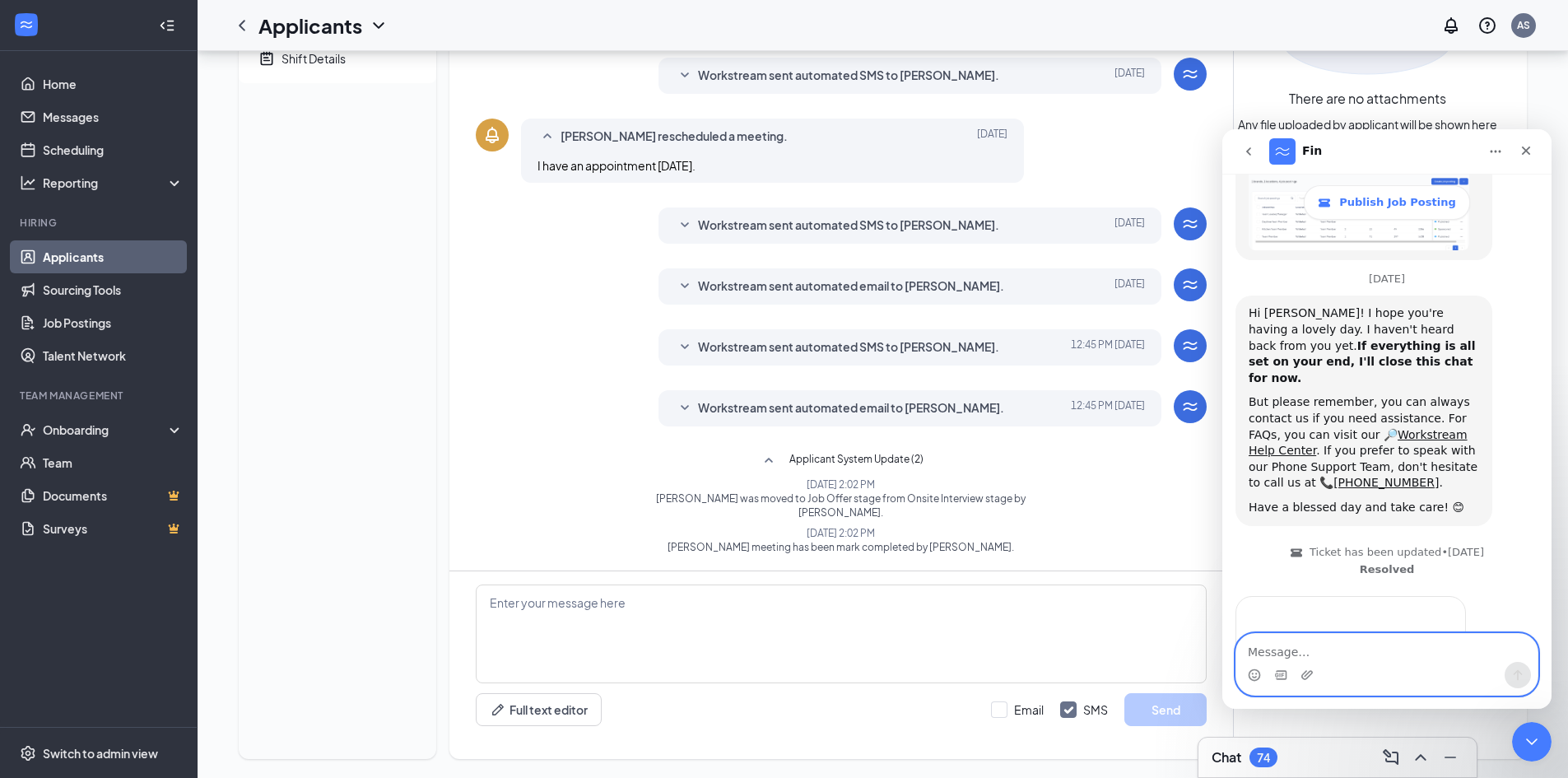
scroll to position [1397, 0]
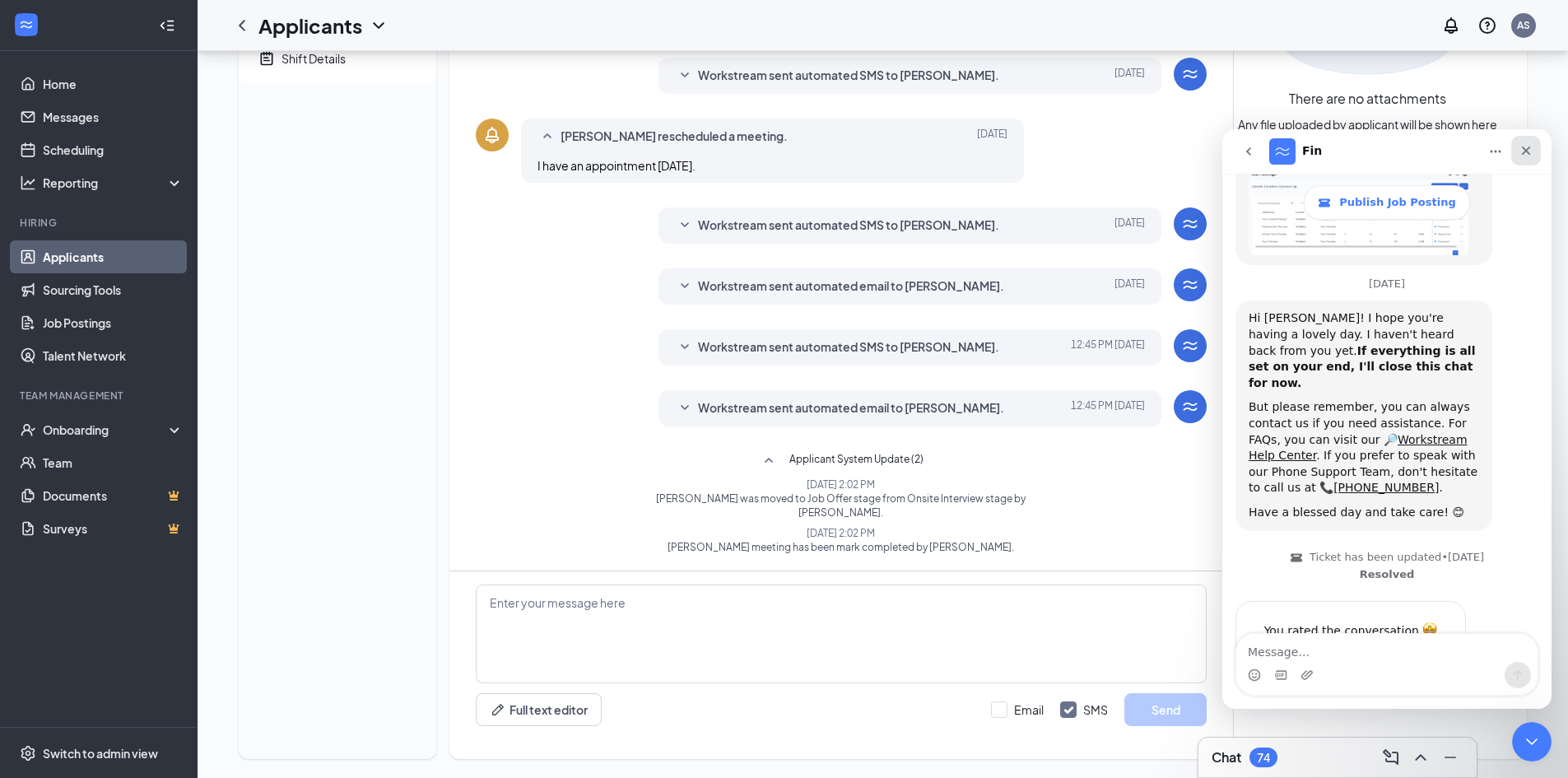
click at [1526, 146] on icon "Close" at bounding box center [1526, 151] width 13 height 13
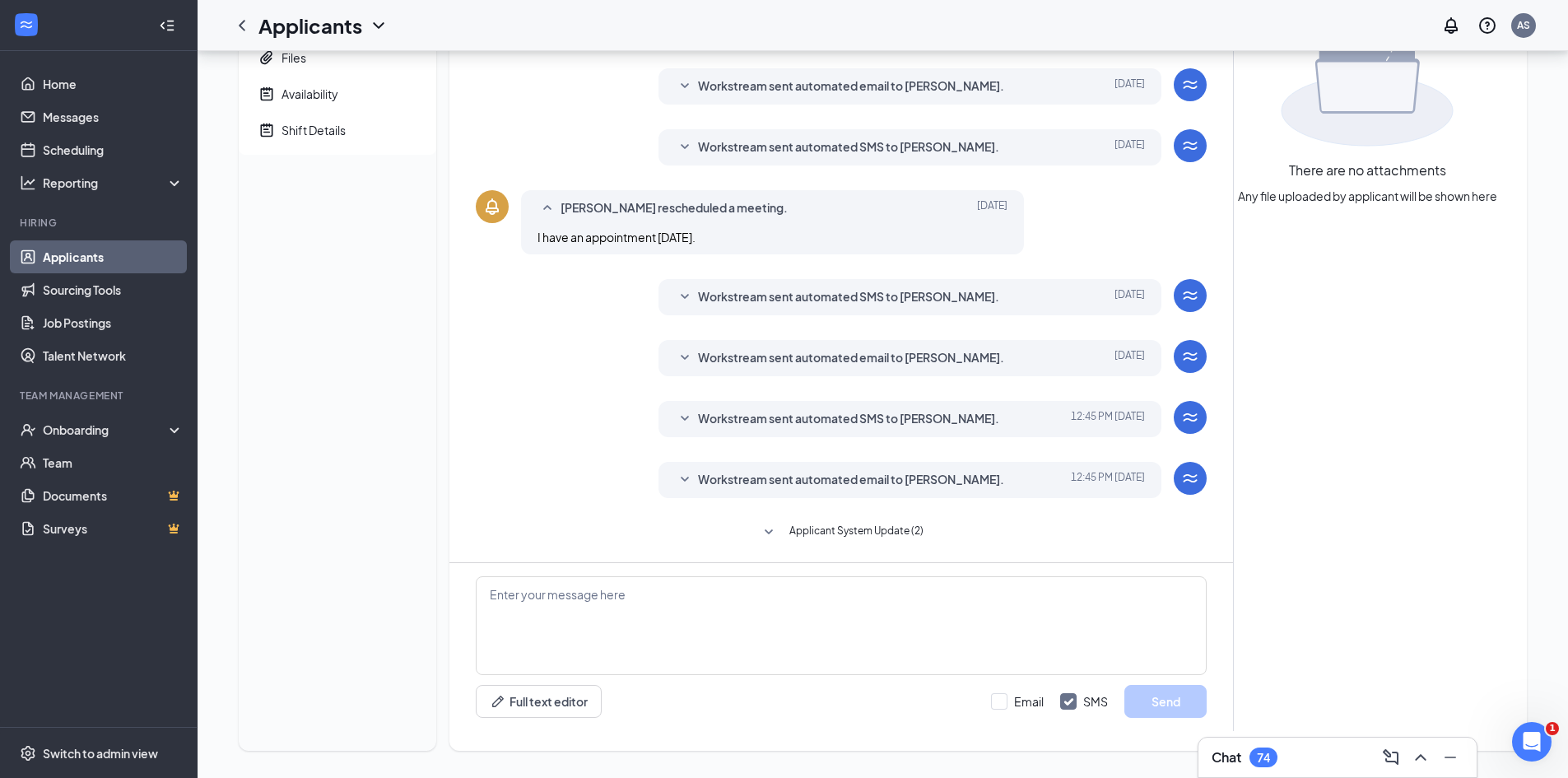
scroll to position [205, 0]
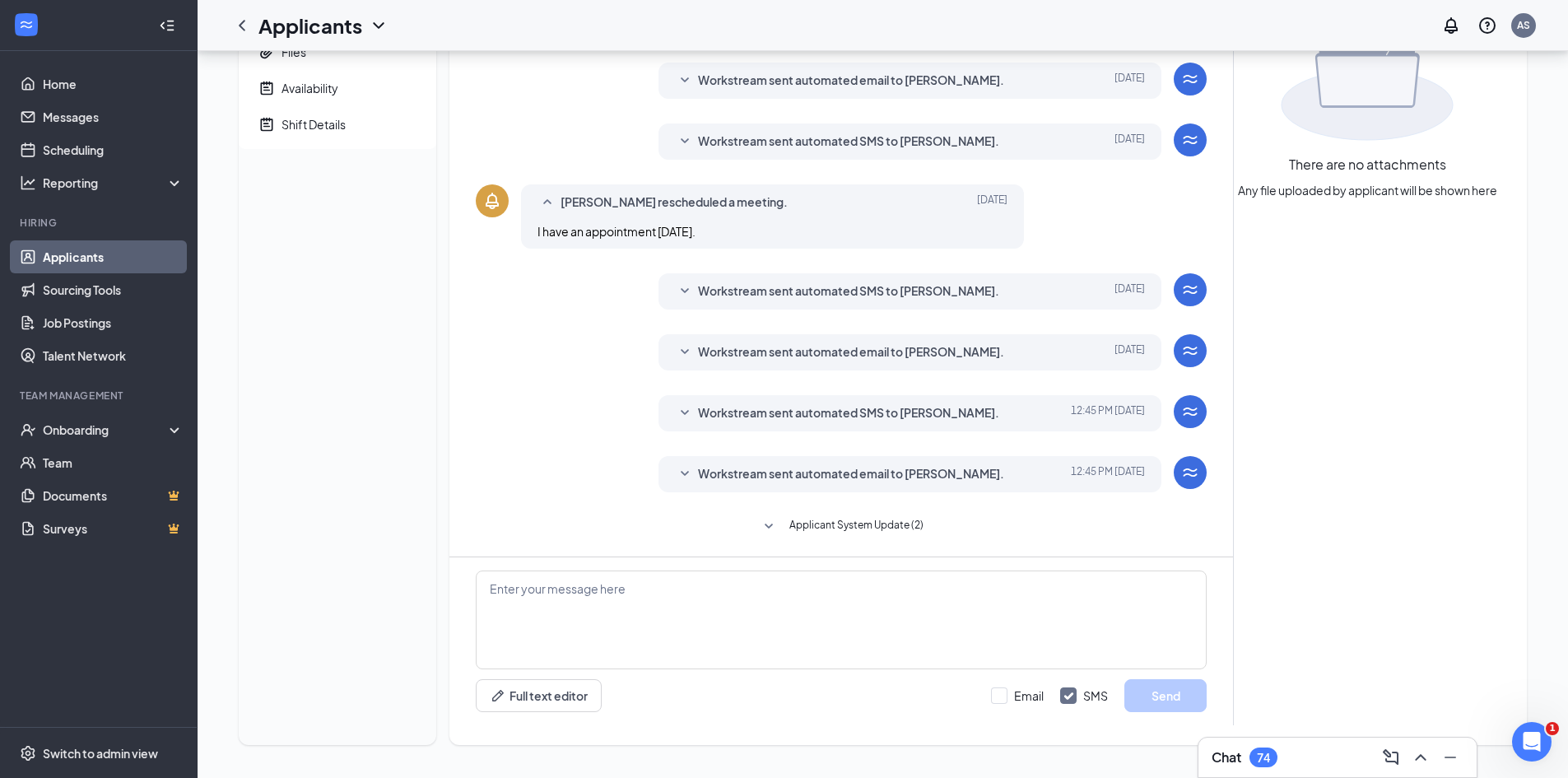
click at [912, 528] on span "Applicant System Update (2)" at bounding box center [856, 526] width 134 height 20
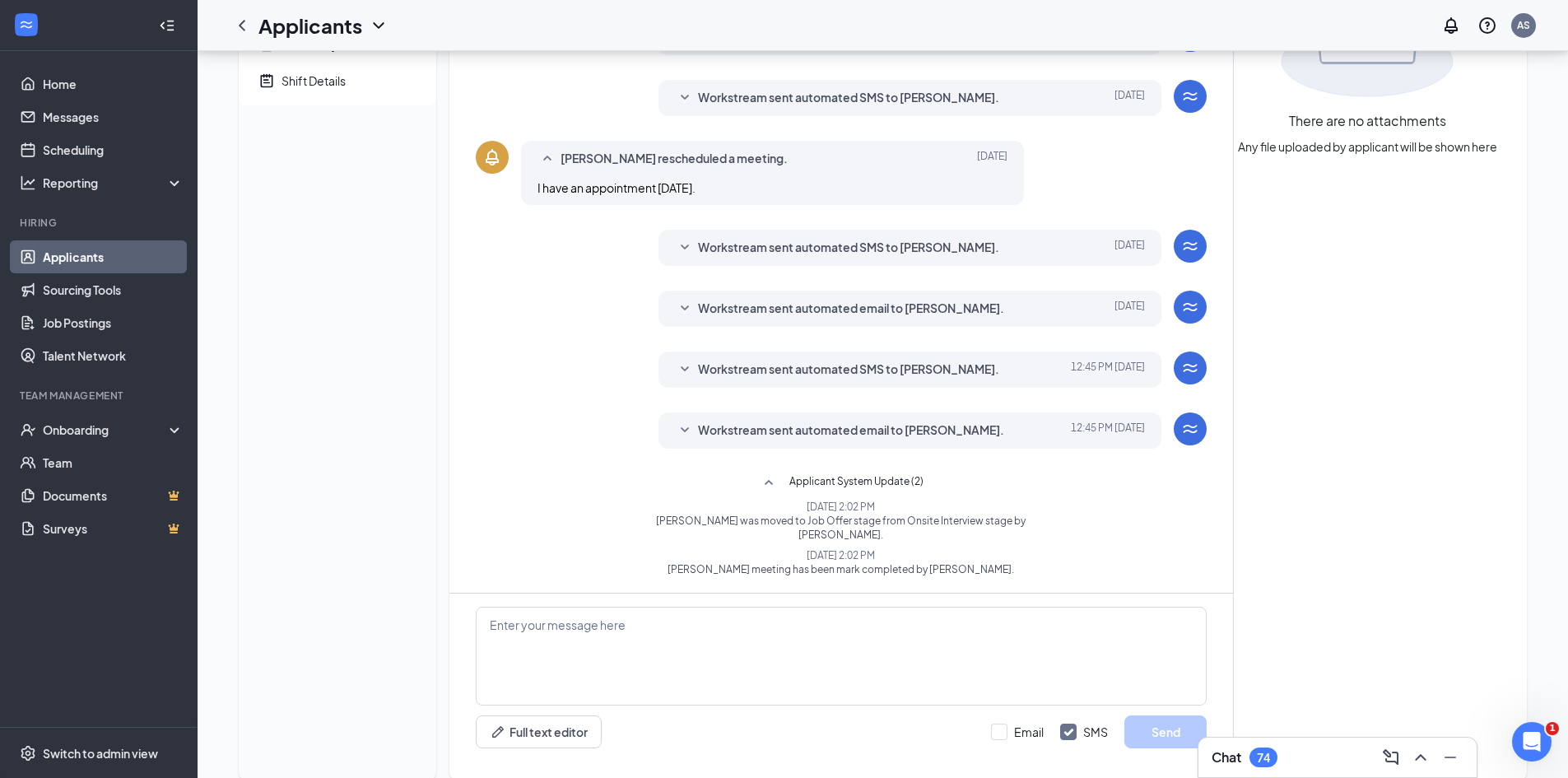
scroll to position [271, 0]
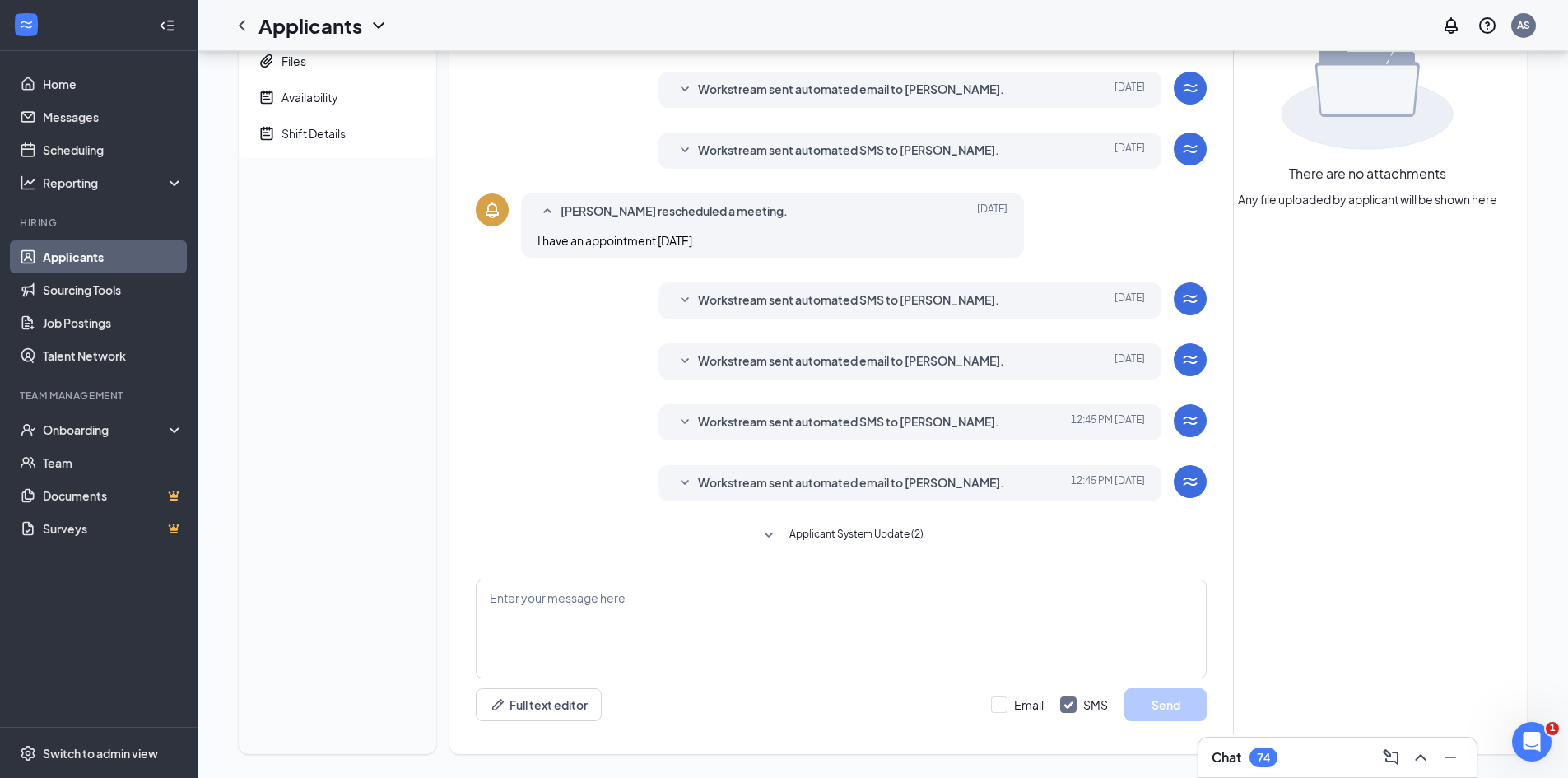
scroll to position [205, 0]
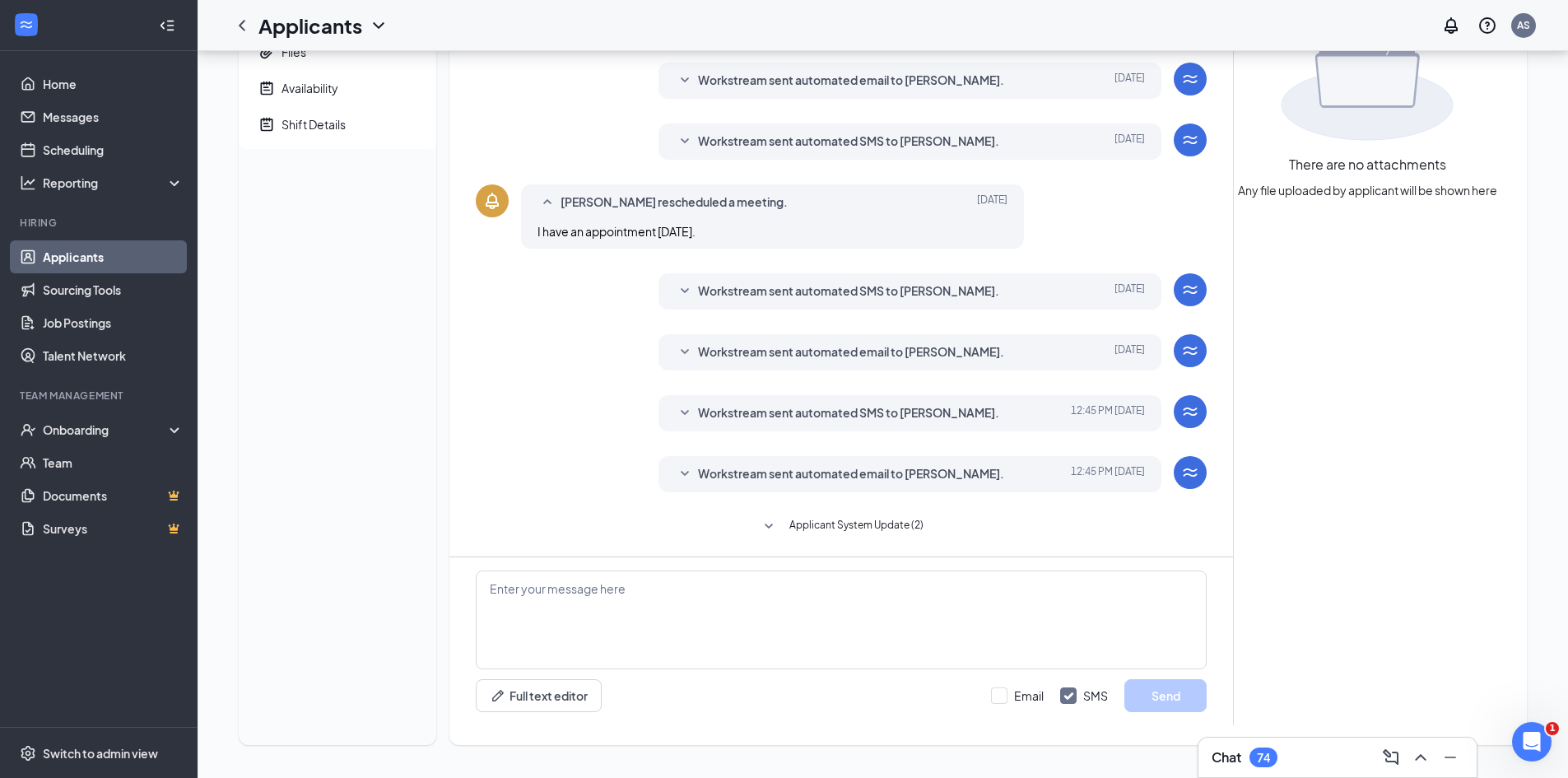
click at [835, 512] on div "Load earlier interactions (about 16 more) Applicant System Update (1) Workstrea…" at bounding box center [841, 255] width 731 height 602
click at [835, 523] on span "Applicant System Update (2)" at bounding box center [856, 526] width 134 height 20
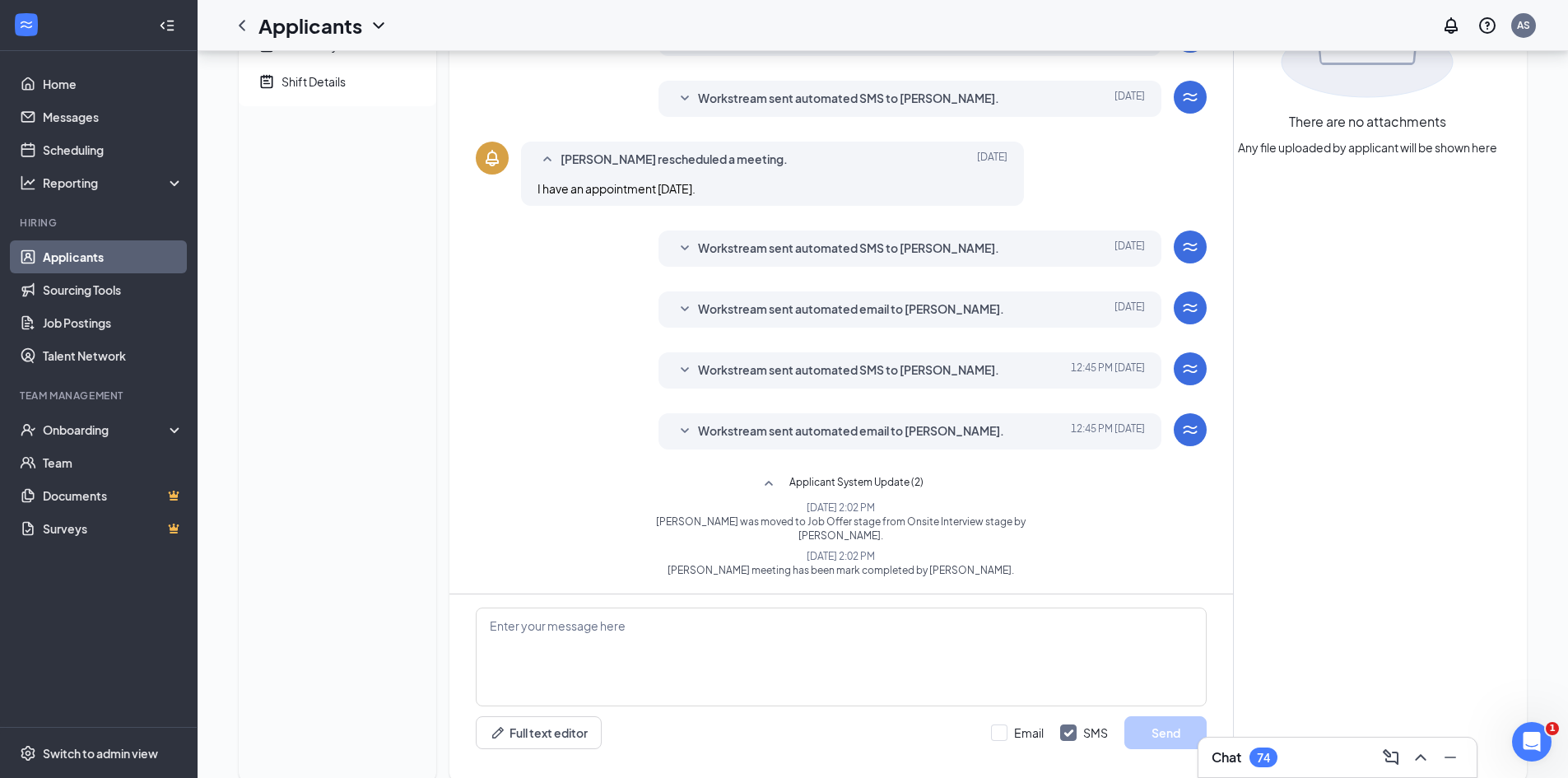
scroll to position [271, 0]
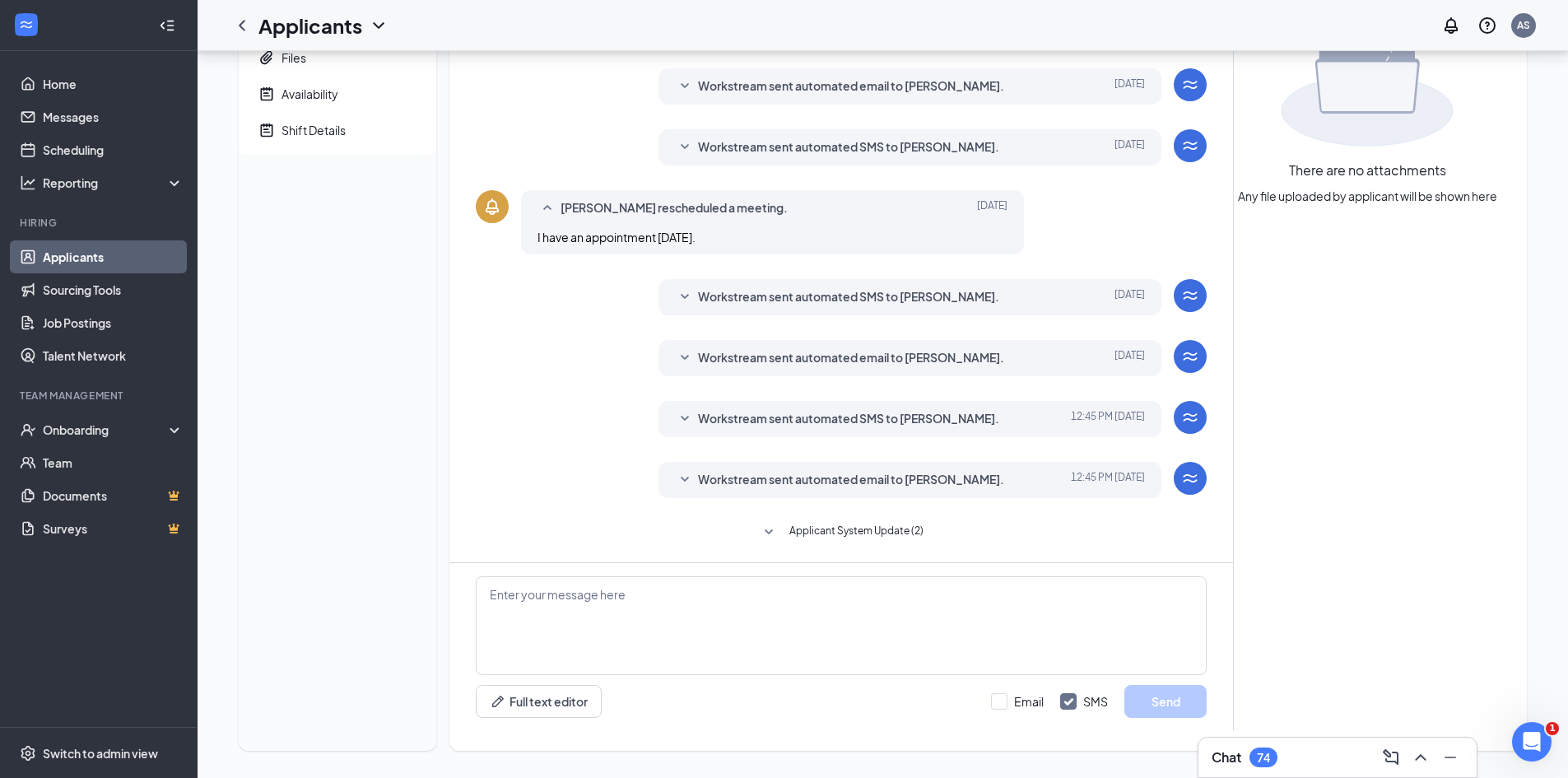
scroll to position [205, 0]
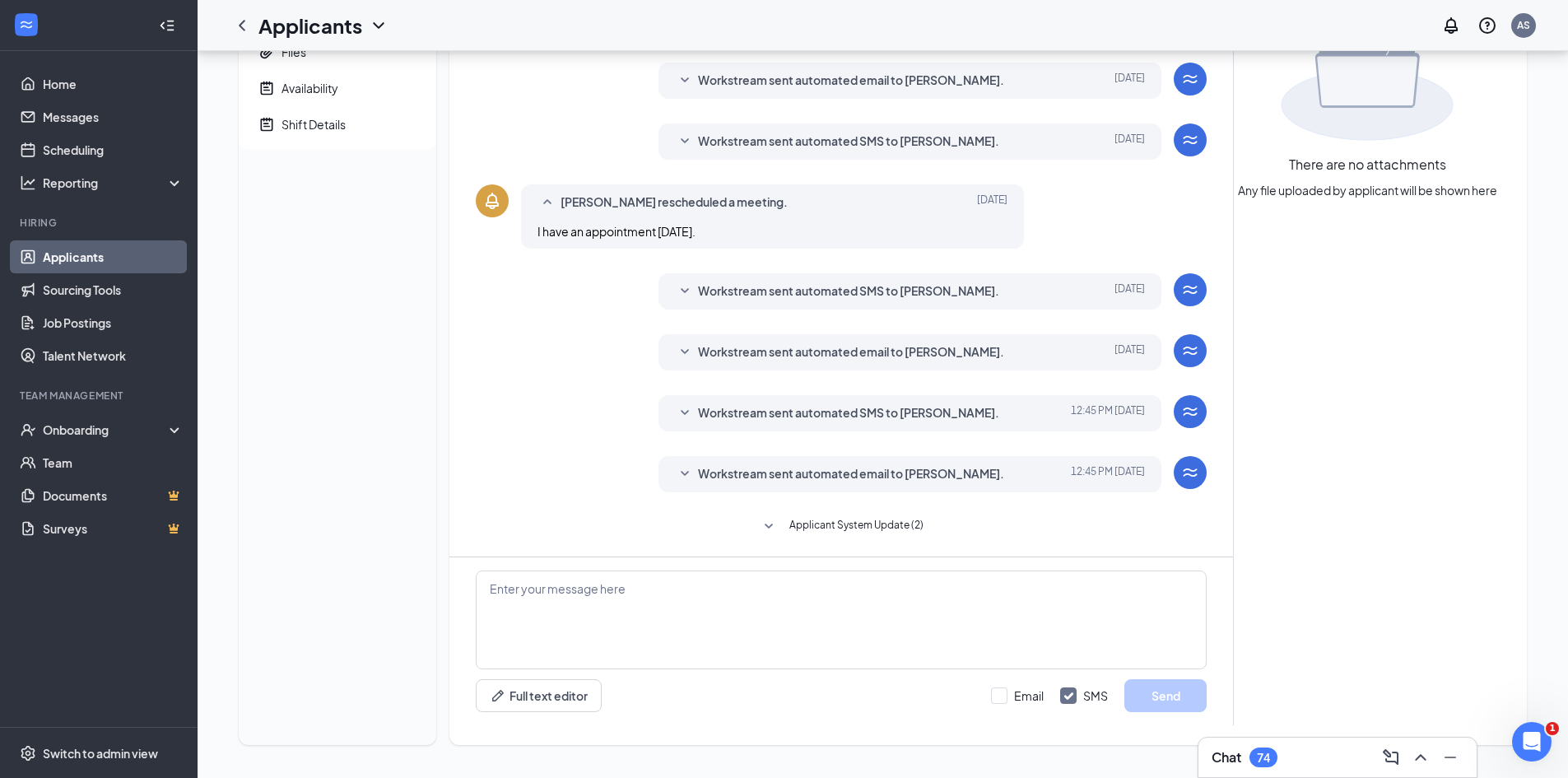
click at [789, 524] on span "Applicant System Update (2)" at bounding box center [856, 526] width 134 height 20
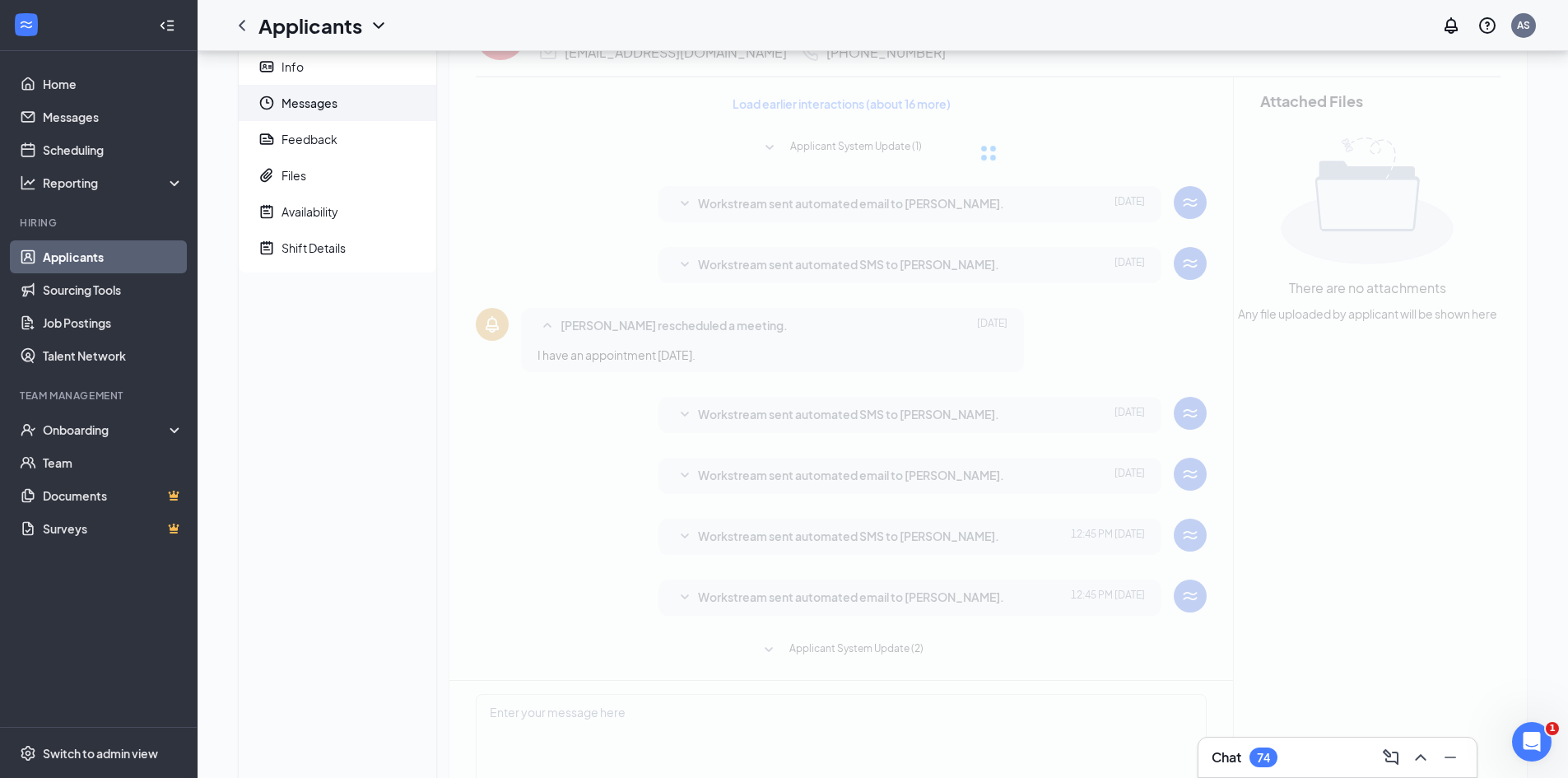
scroll to position [205, 0]
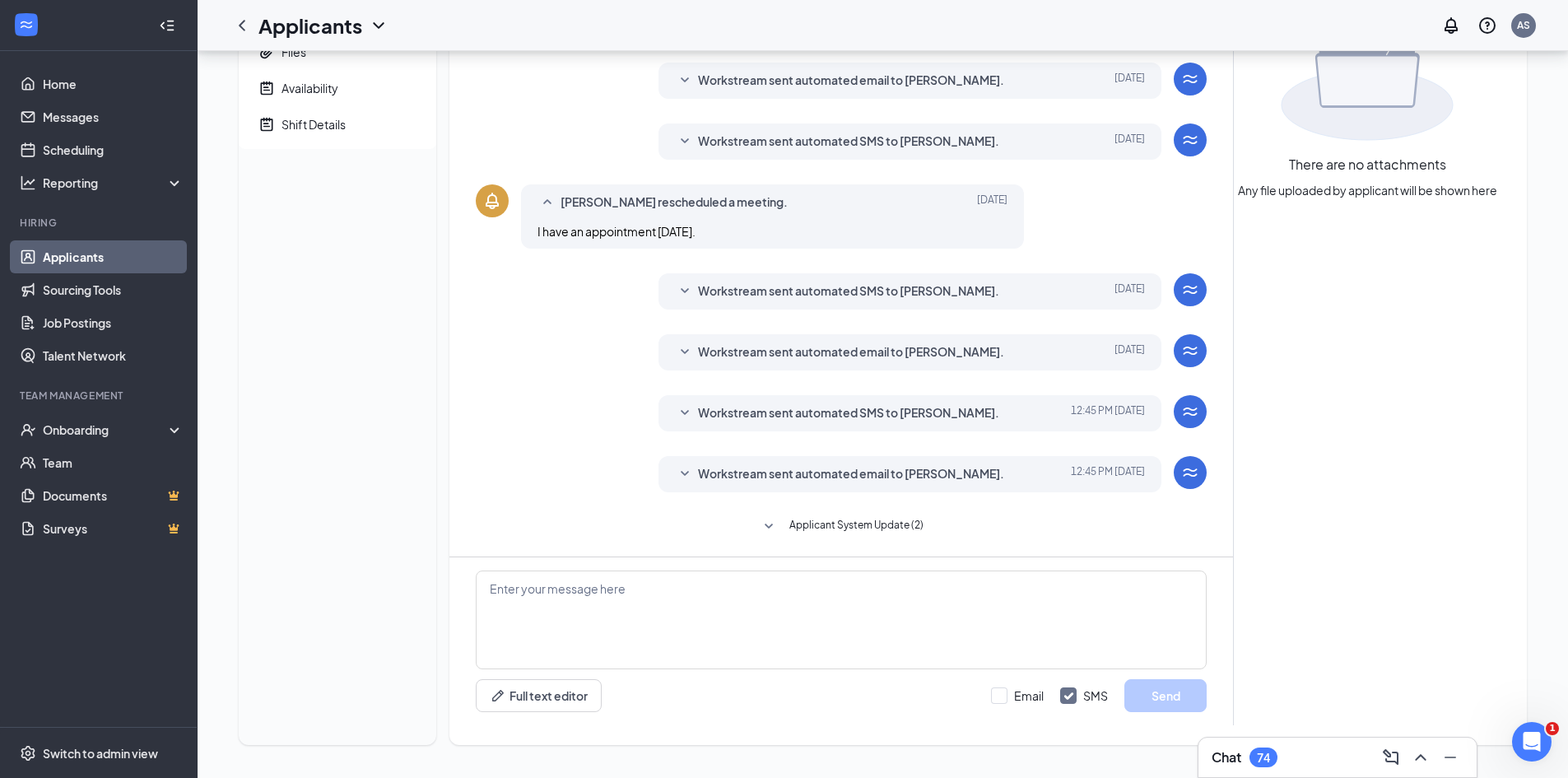
click at [816, 528] on span "Applicant System Update (2)" at bounding box center [856, 526] width 134 height 20
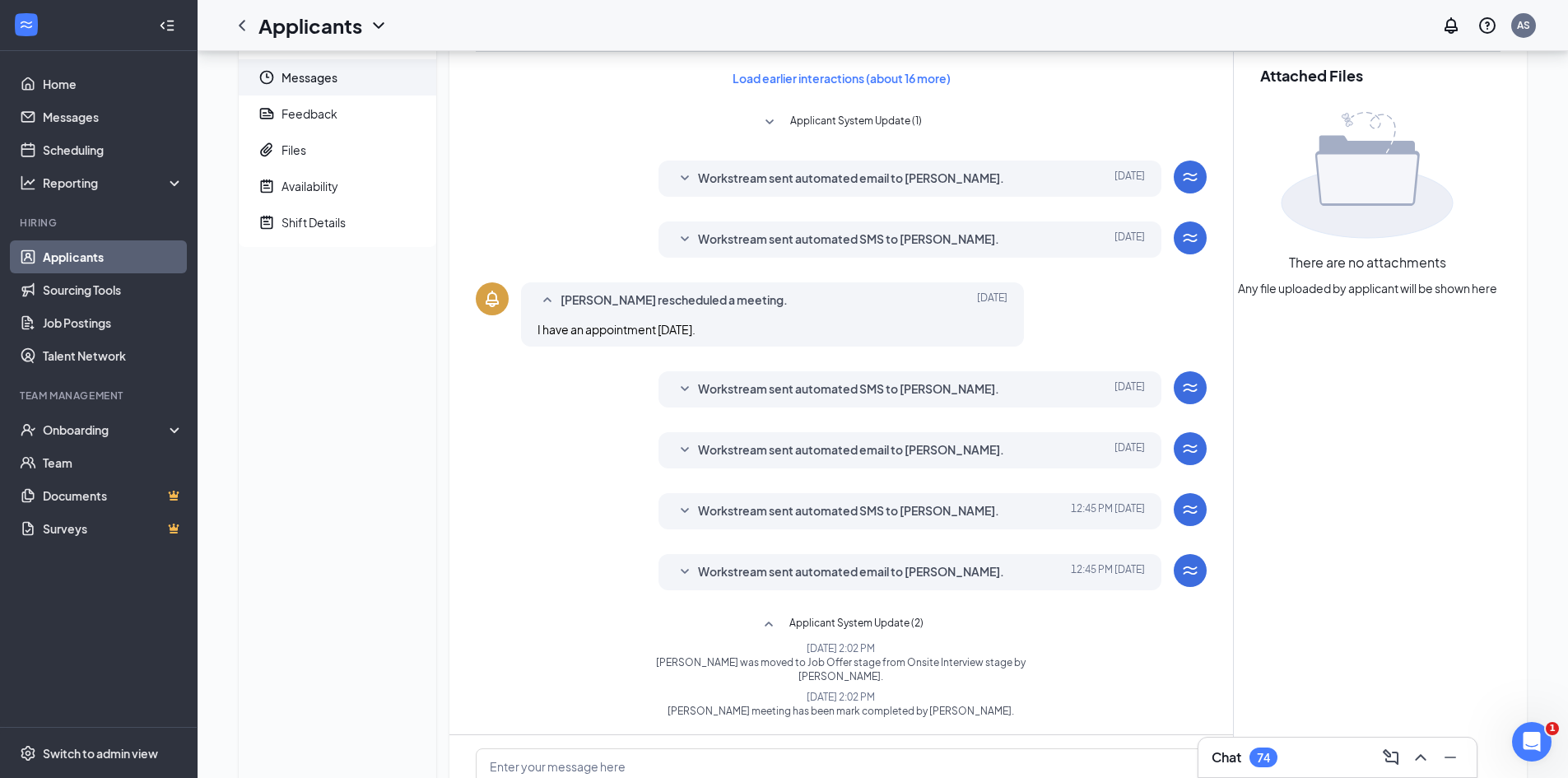
scroll to position [271, 0]
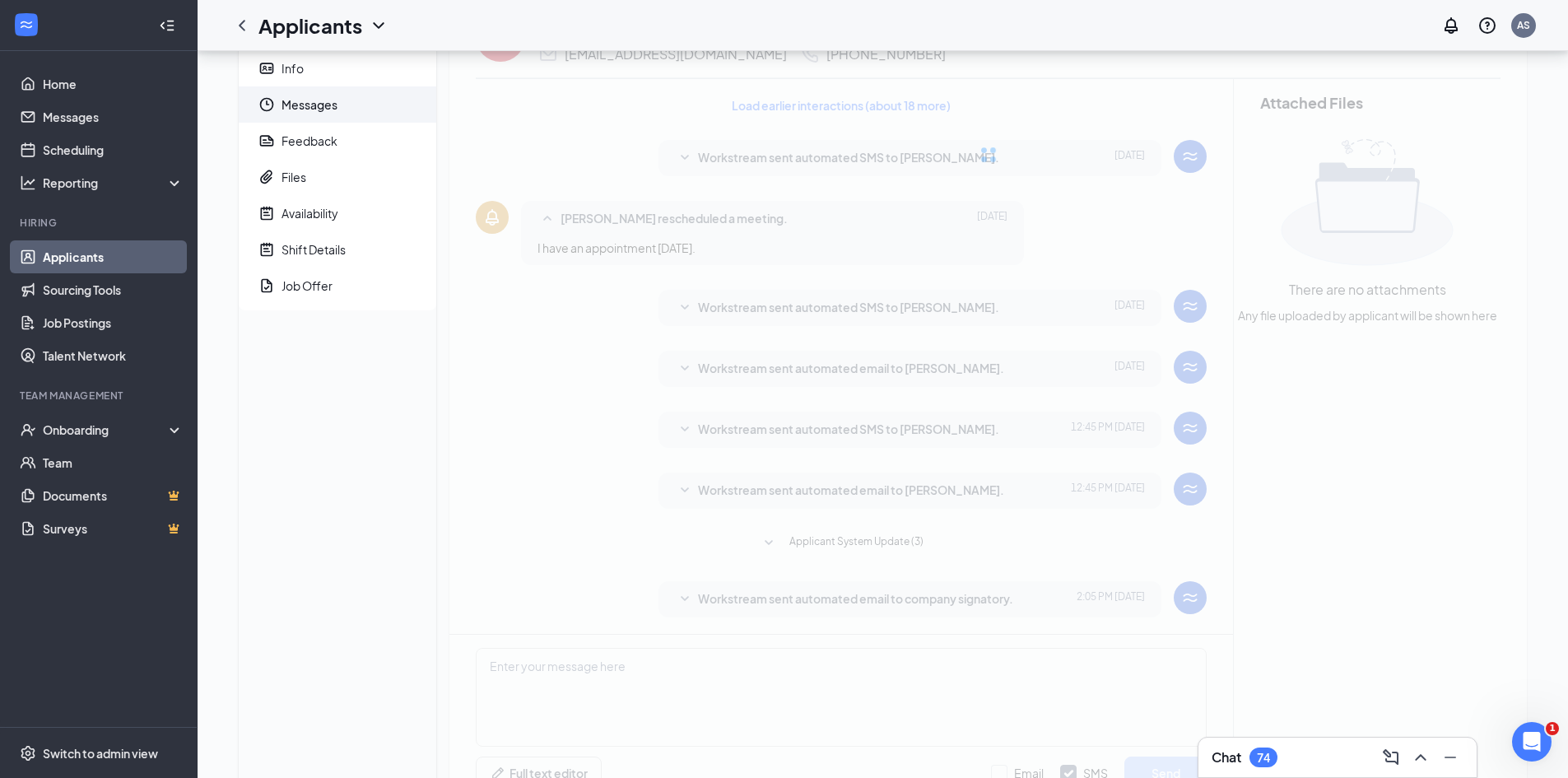
scroll to position [158, 0]
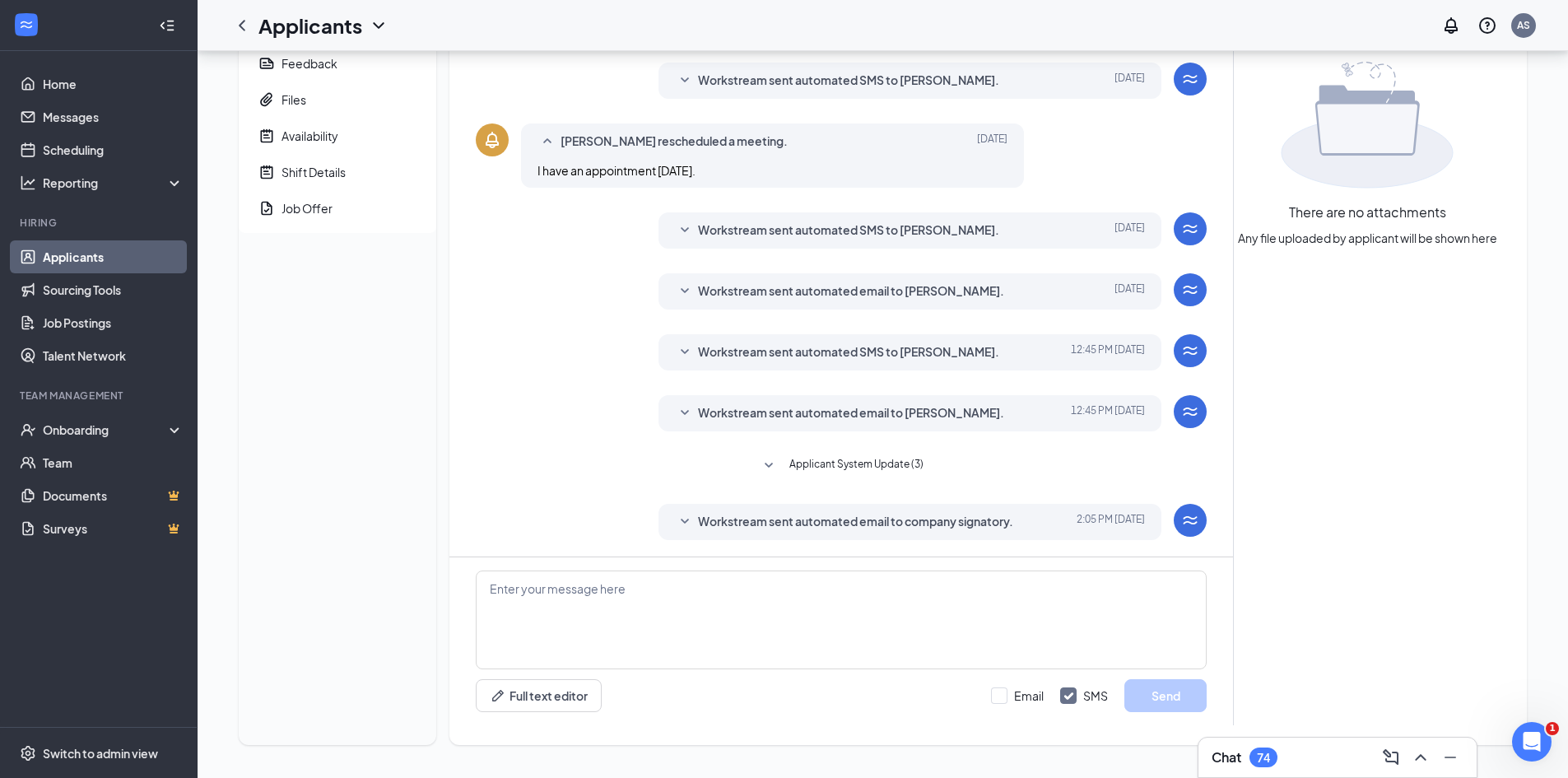
click at [758, 519] on span "Workstream sent automated email to company signatory." at bounding box center [855, 521] width 315 height 20
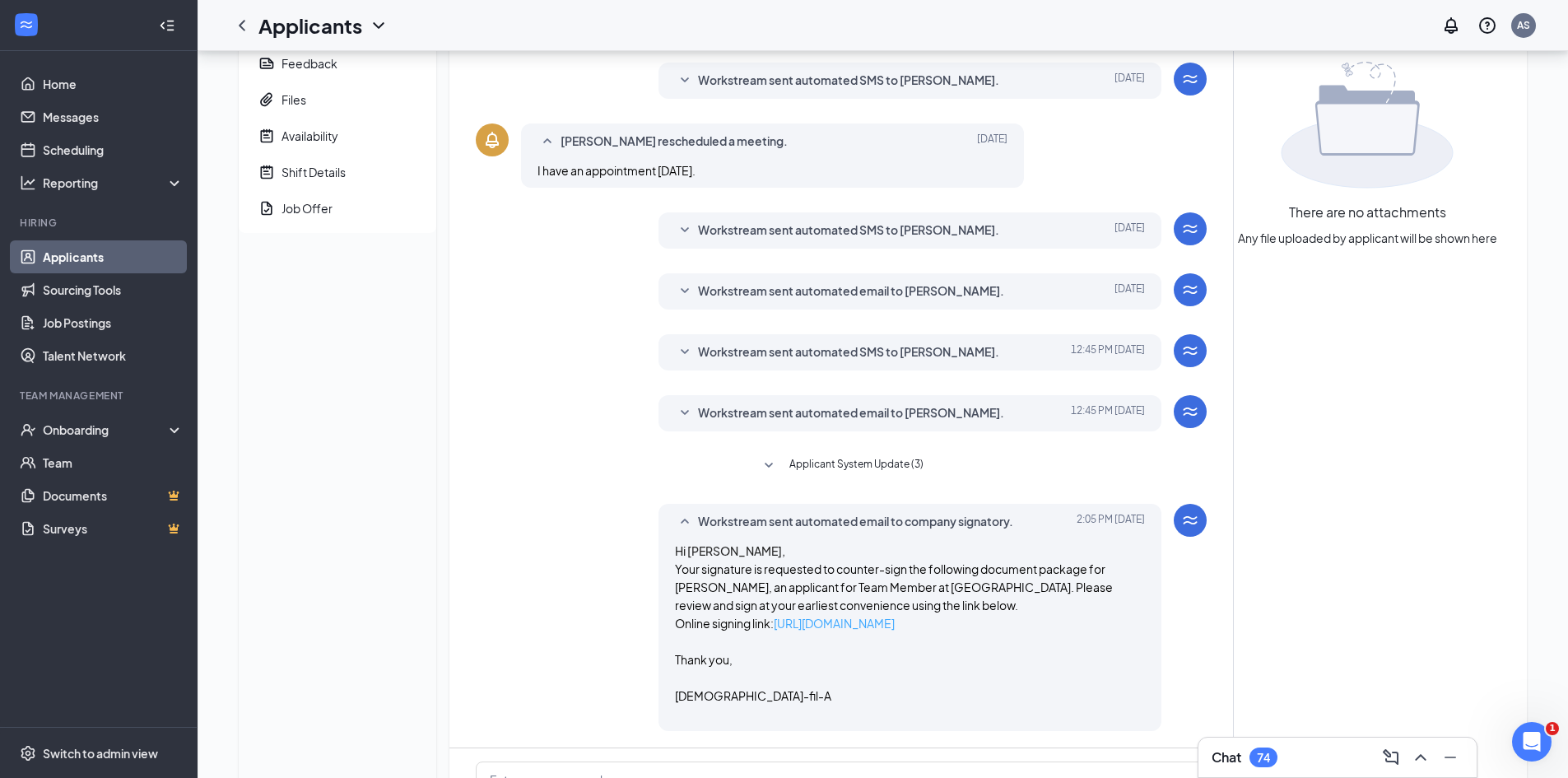
click at [884, 626] on link "[URL][DOMAIN_NAME]" at bounding box center [834, 623] width 121 height 15
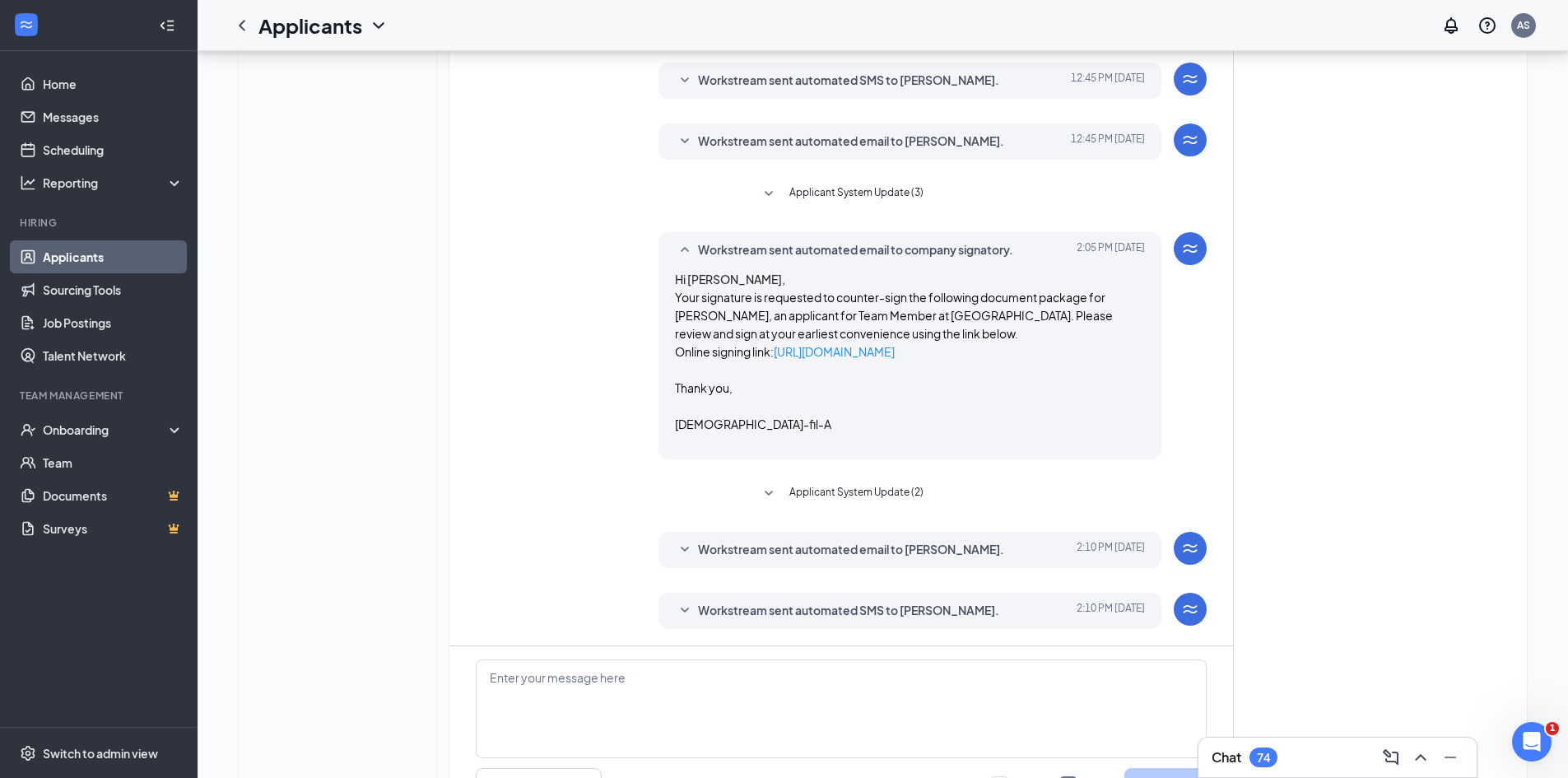
scroll to position [519, 0]
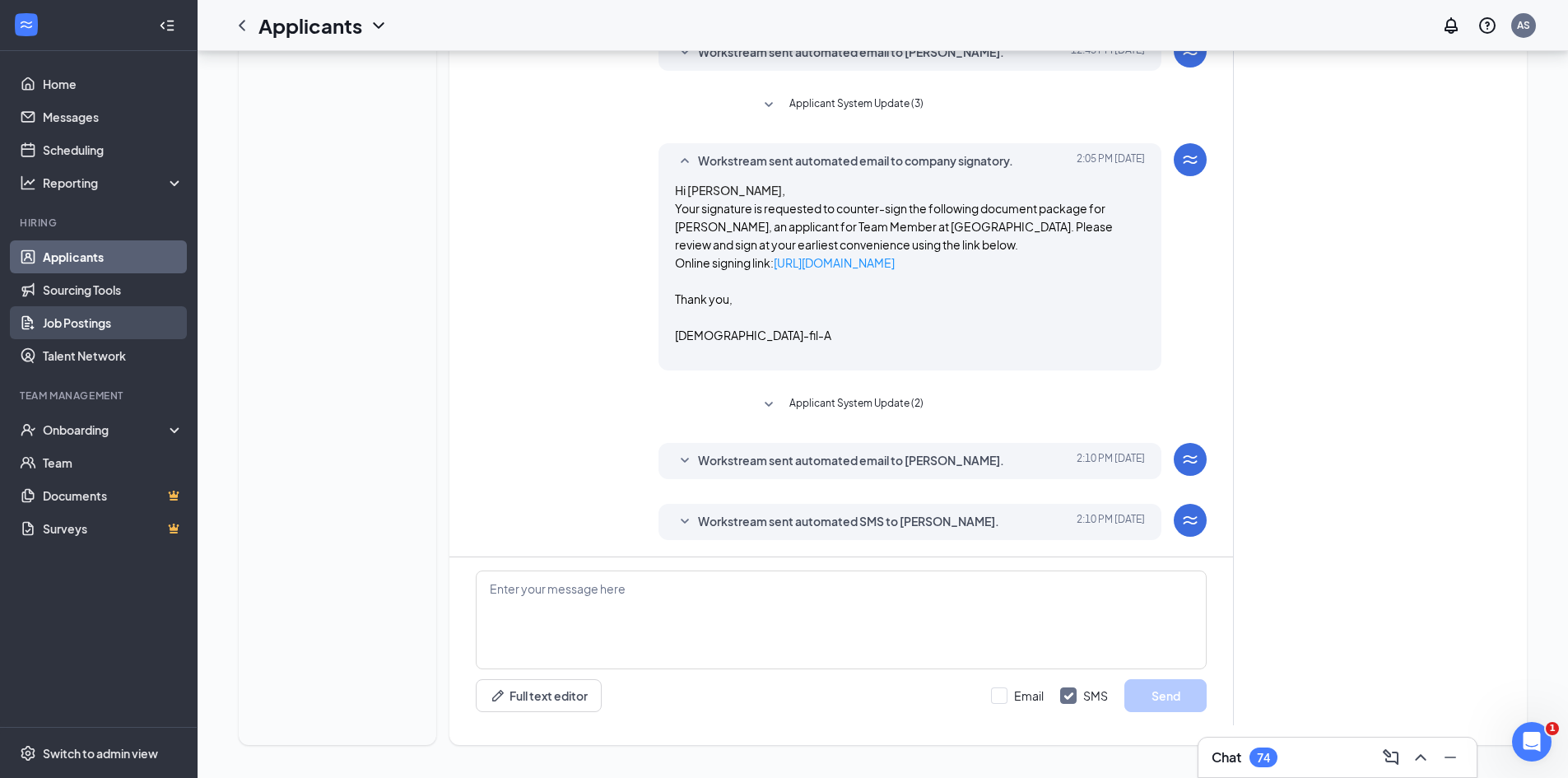
click at [112, 320] on link "Job Postings" at bounding box center [112, 322] width 140 height 33
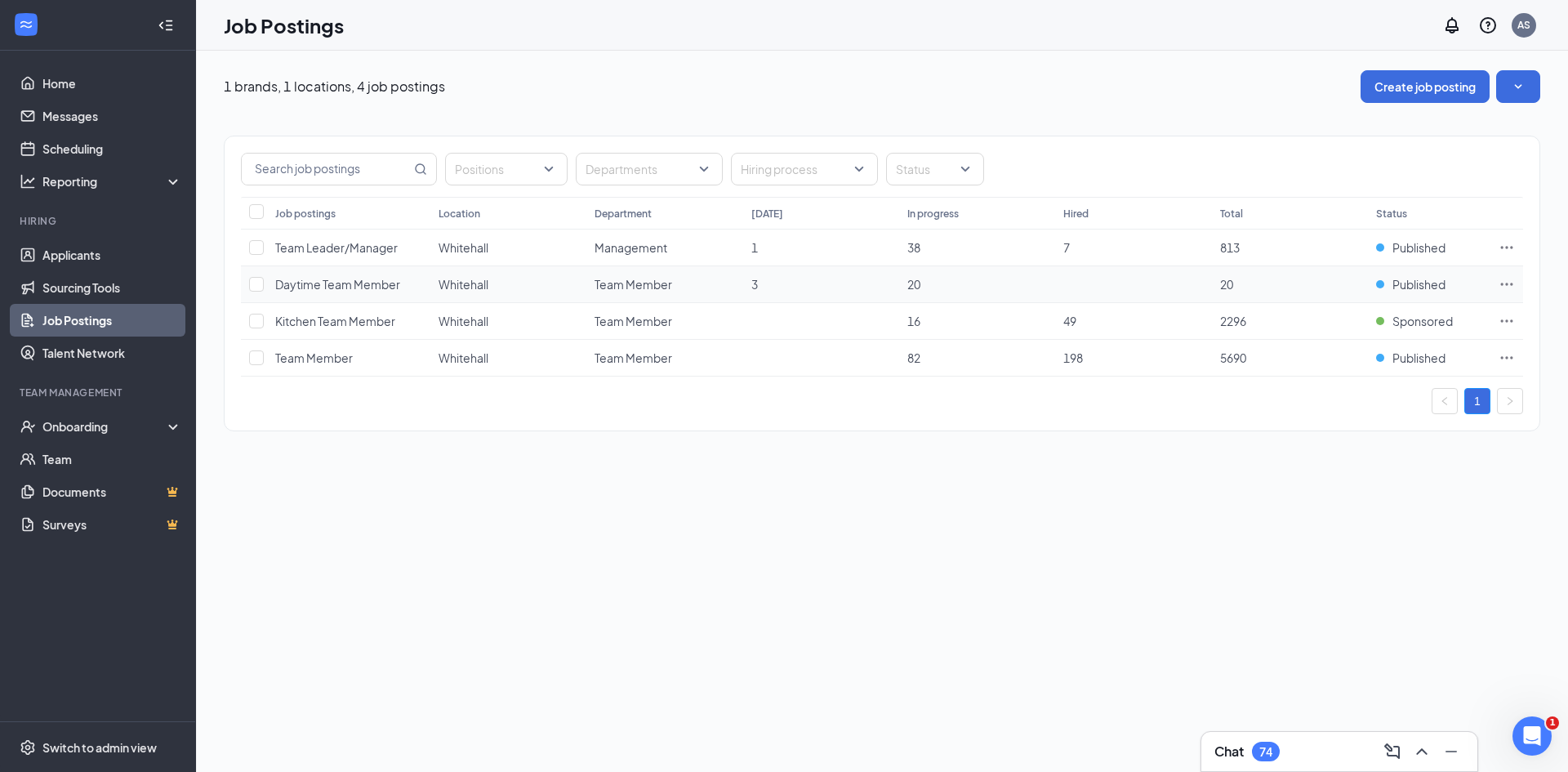
click at [1507, 287] on icon "Ellipses" at bounding box center [1507, 284] width 17 height 17
click at [1034, 511] on div "1 brands, 1 locations, 4 job postings Create job posting Positions Departments …" at bounding box center [883, 411] width 1372 height 721
click at [1508, 281] on icon "Ellipses" at bounding box center [1507, 284] width 17 height 17
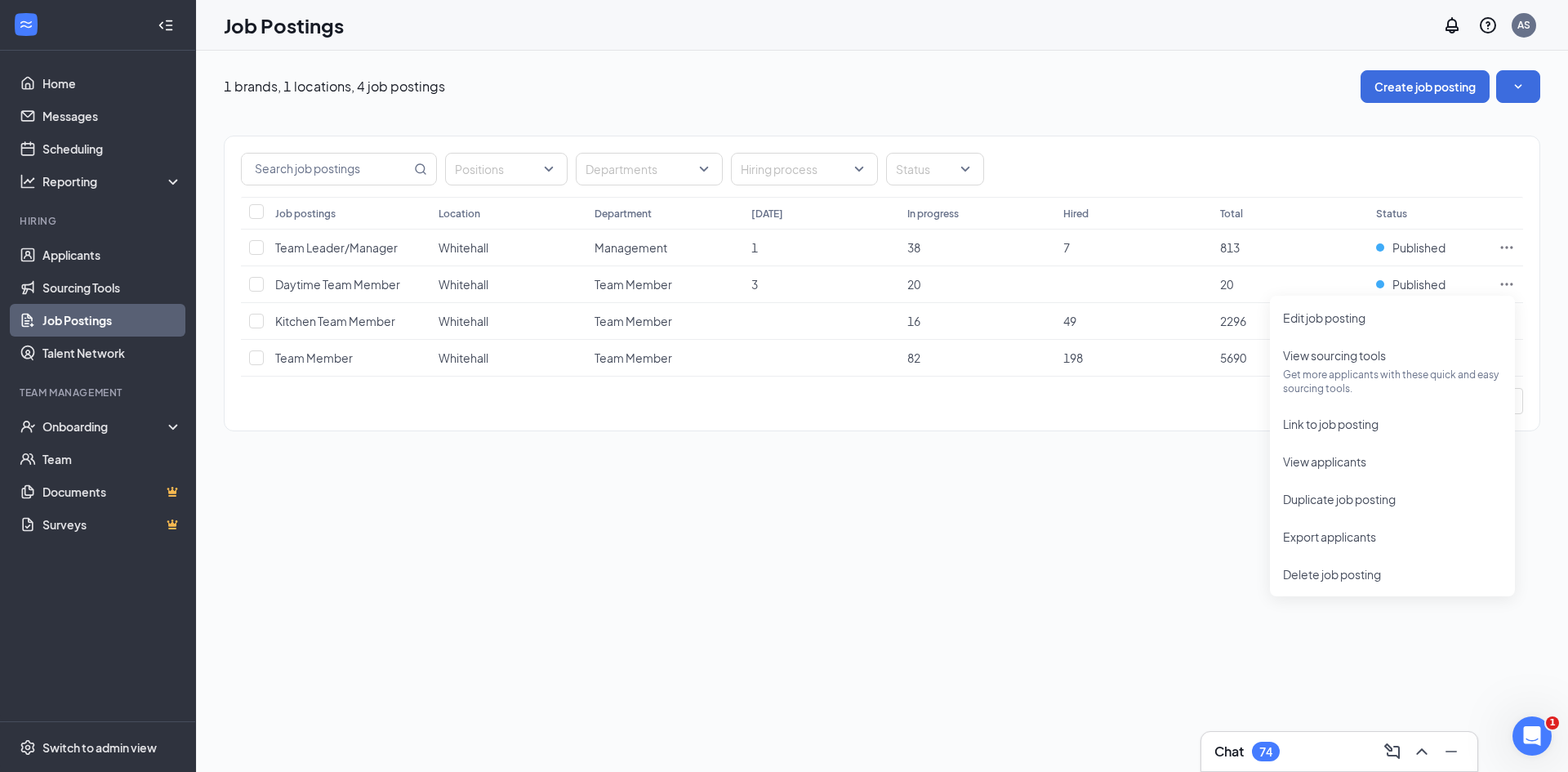
click at [1040, 519] on div "1 brands, 1 locations, 4 job postings Create job posting Positions Departments …" at bounding box center [883, 411] width 1372 height 721
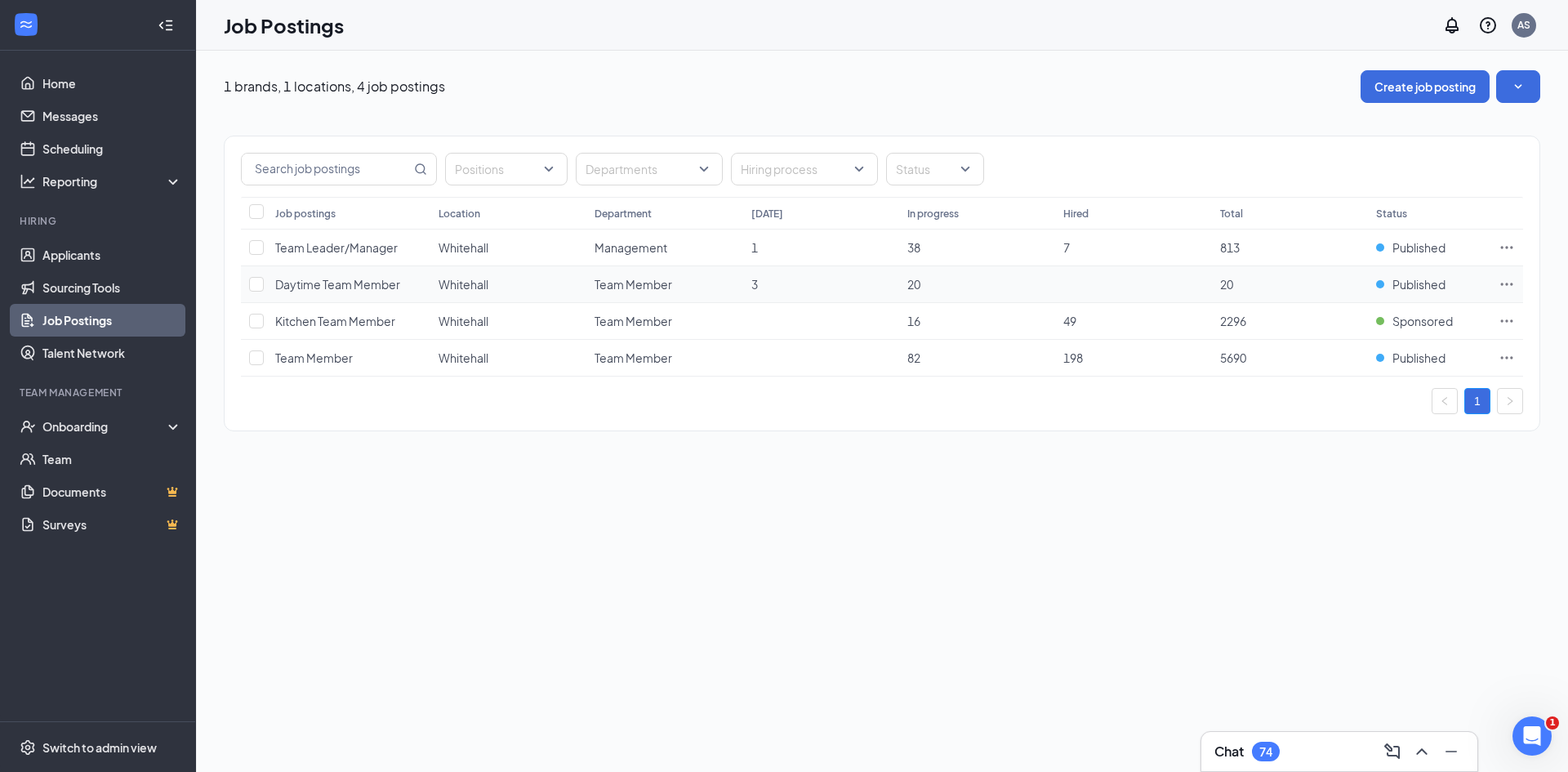
click at [1099, 285] on td at bounding box center [1133, 285] width 156 height 37
click at [258, 280] on input "checkbox" at bounding box center [256, 284] width 15 height 15
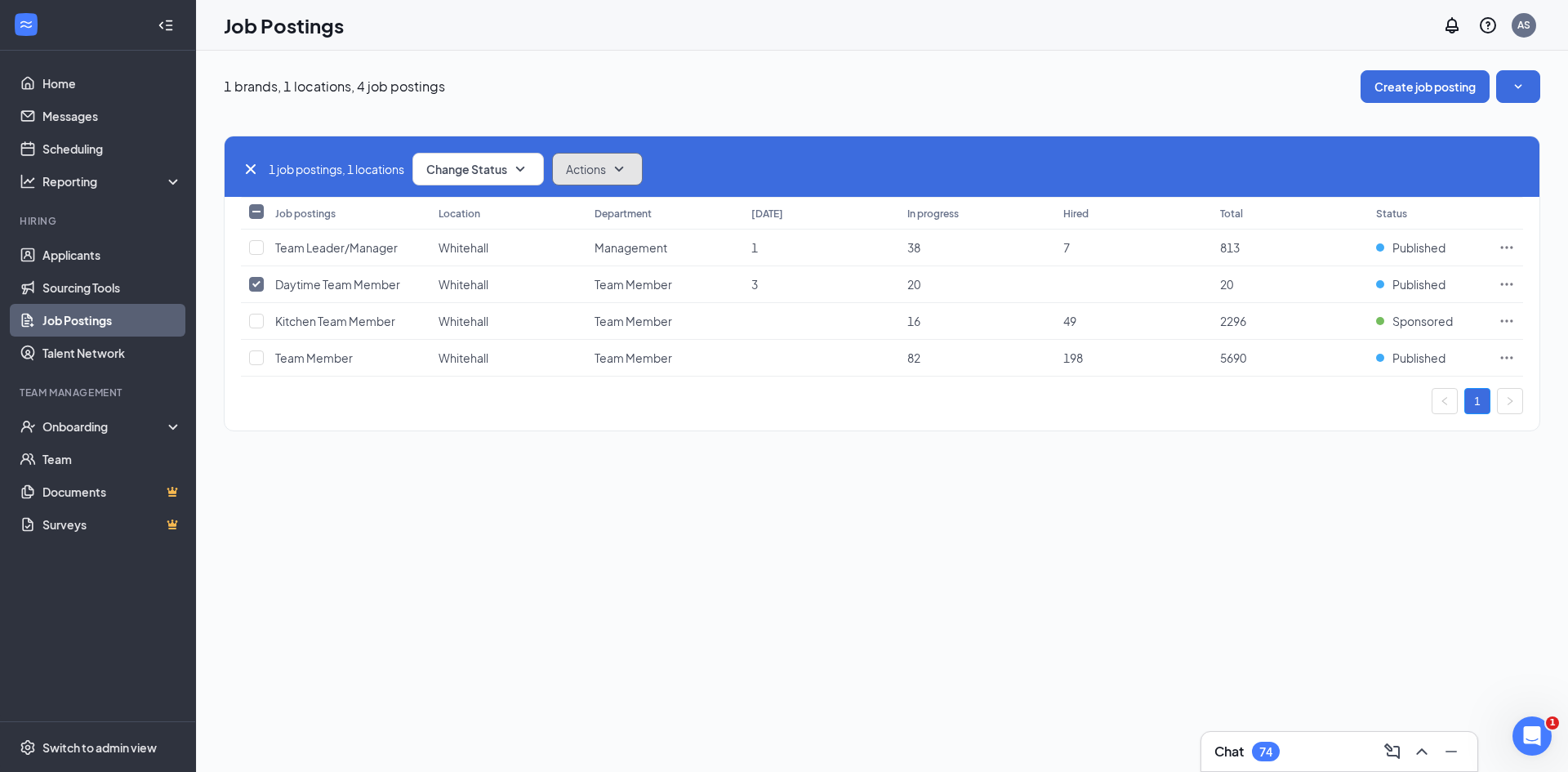
click at [605, 171] on span "Actions" at bounding box center [586, 169] width 40 height 17
click at [507, 171] on span "Change Status" at bounding box center [467, 169] width 81 height 11
click at [252, 165] on icon "Cross" at bounding box center [250, 169] width 19 height 19
checkbox input "false"
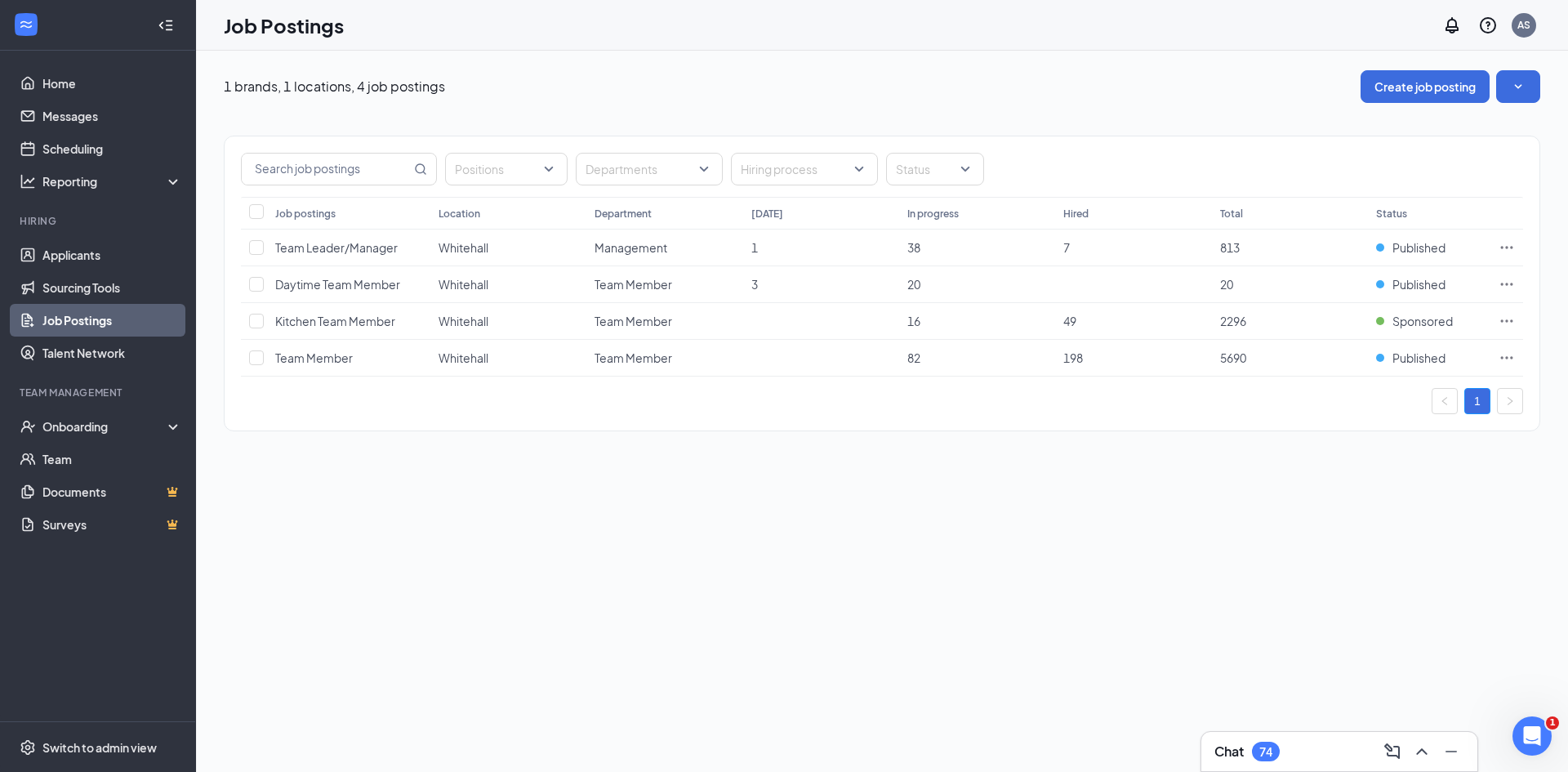
click at [348, 481] on div "1 brands, 1 locations, 4 job postings Create job posting Positions Departments …" at bounding box center [883, 411] width 1372 height 721
click at [1515, 83] on icon "SmallChevronDown" at bounding box center [1518, 87] width 17 height 17
click at [1139, 82] on div "1 brands, 1 locations, 4 job postings Create job posting" at bounding box center [882, 86] width 1316 height 32
click at [103, 146] on link "Scheduling" at bounding box center [112, 148] width 139 height 32
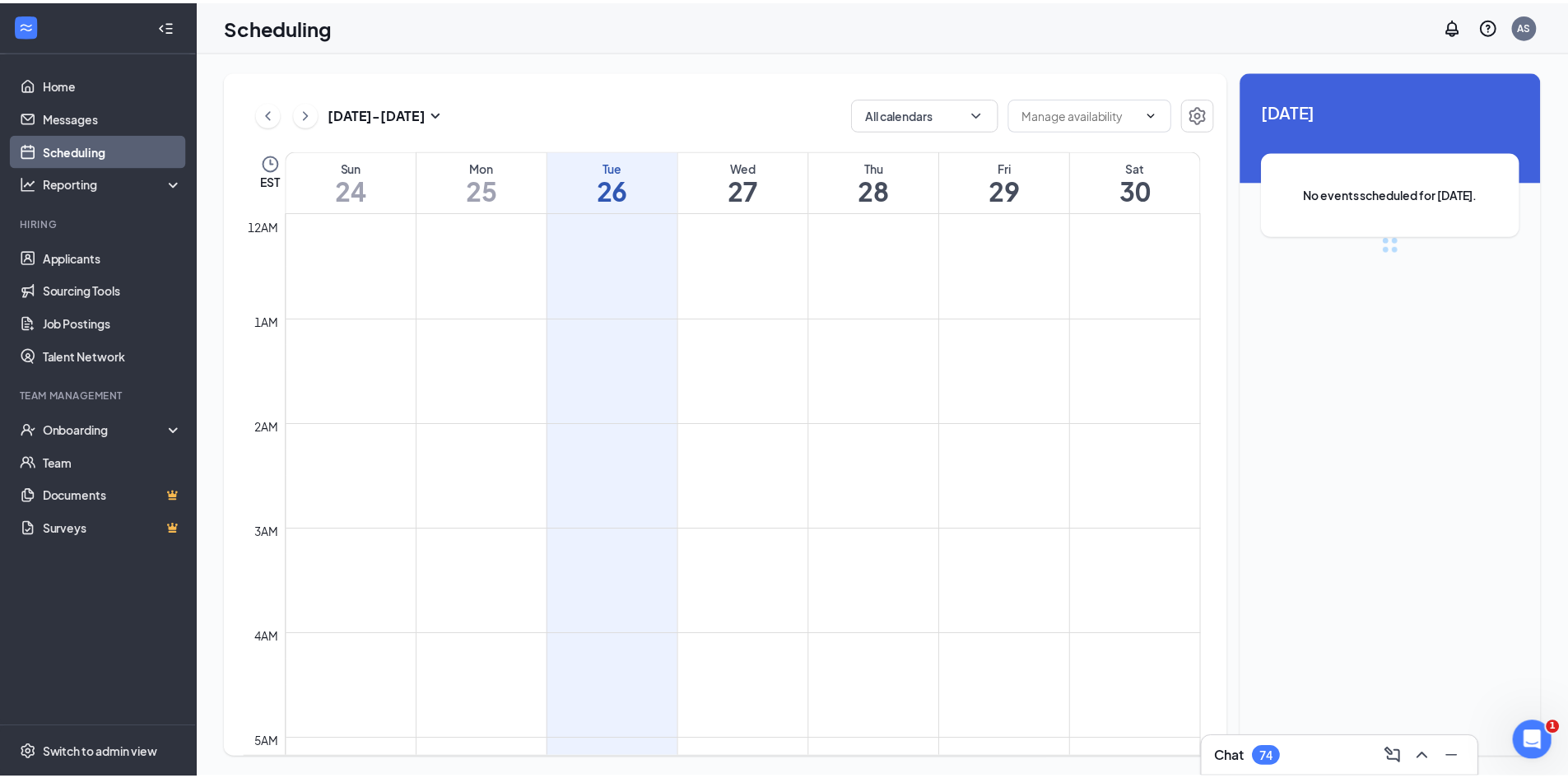
scroll to position [809, 0]
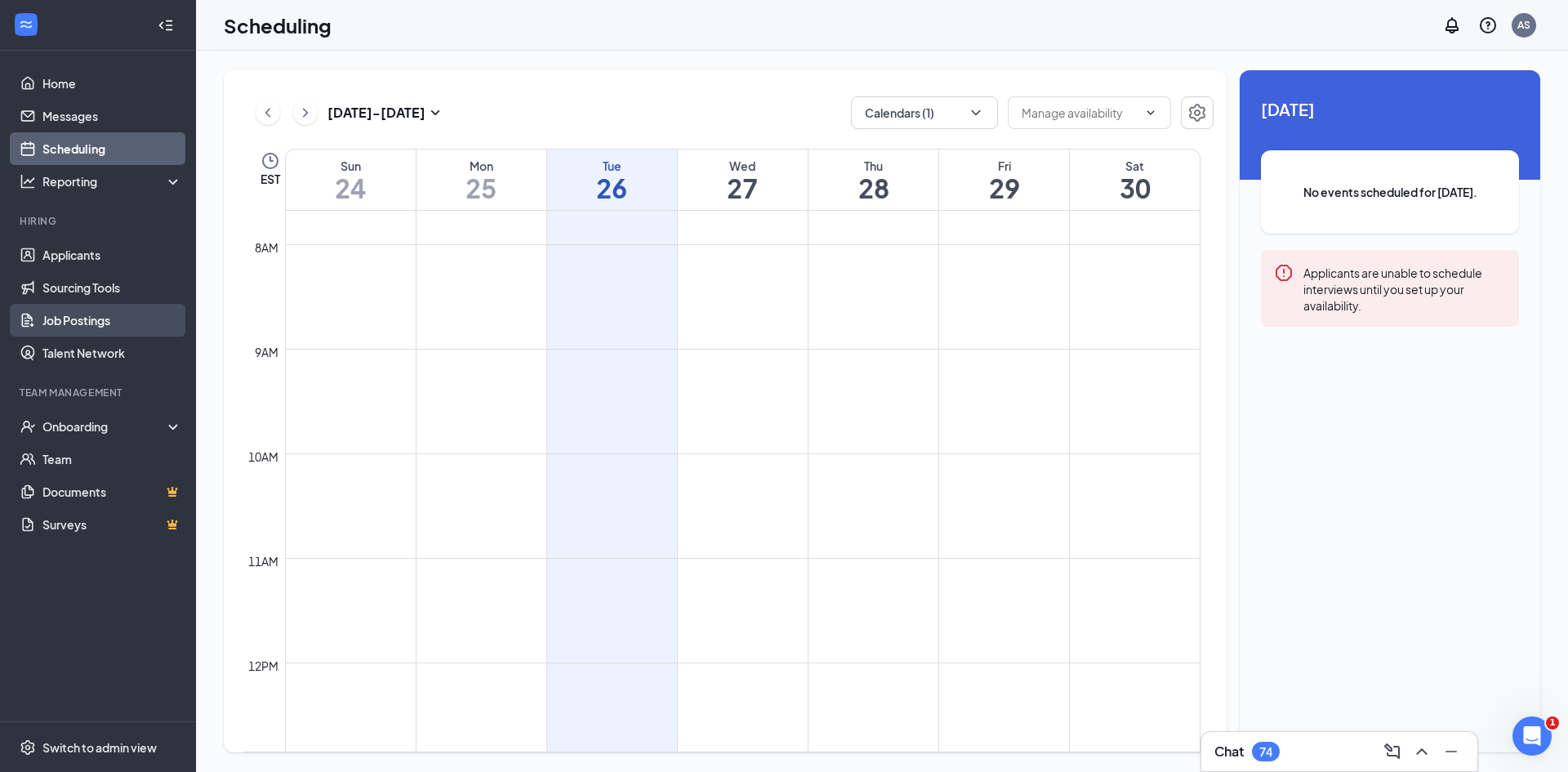
click at [83, 316] on link "Job Postings" at bounding box center [112, 319] width 139 height 32
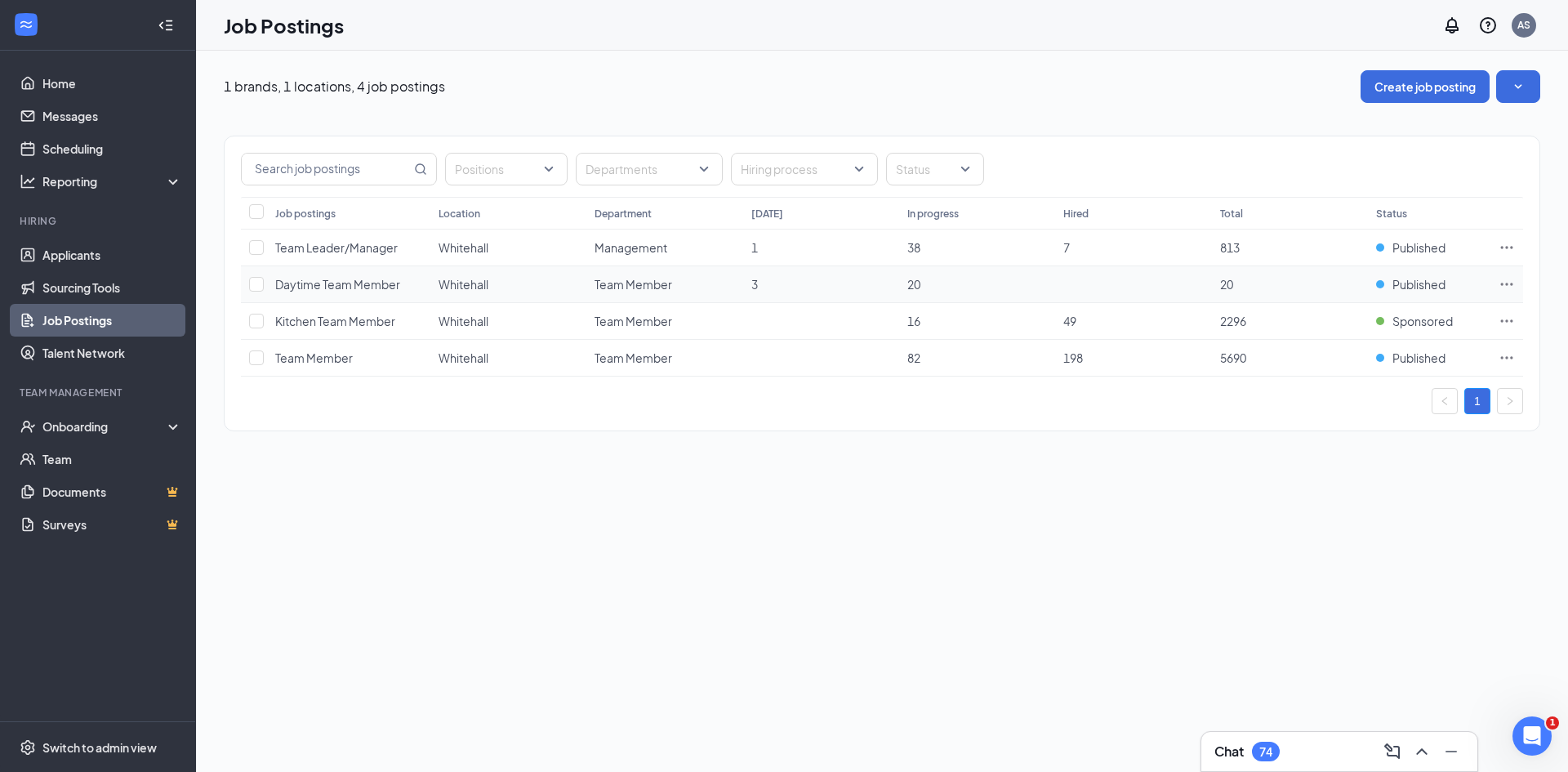
click at [1504, 282] on icon "Ellipses" at bounding box center [1507, 284] width 17 height 17
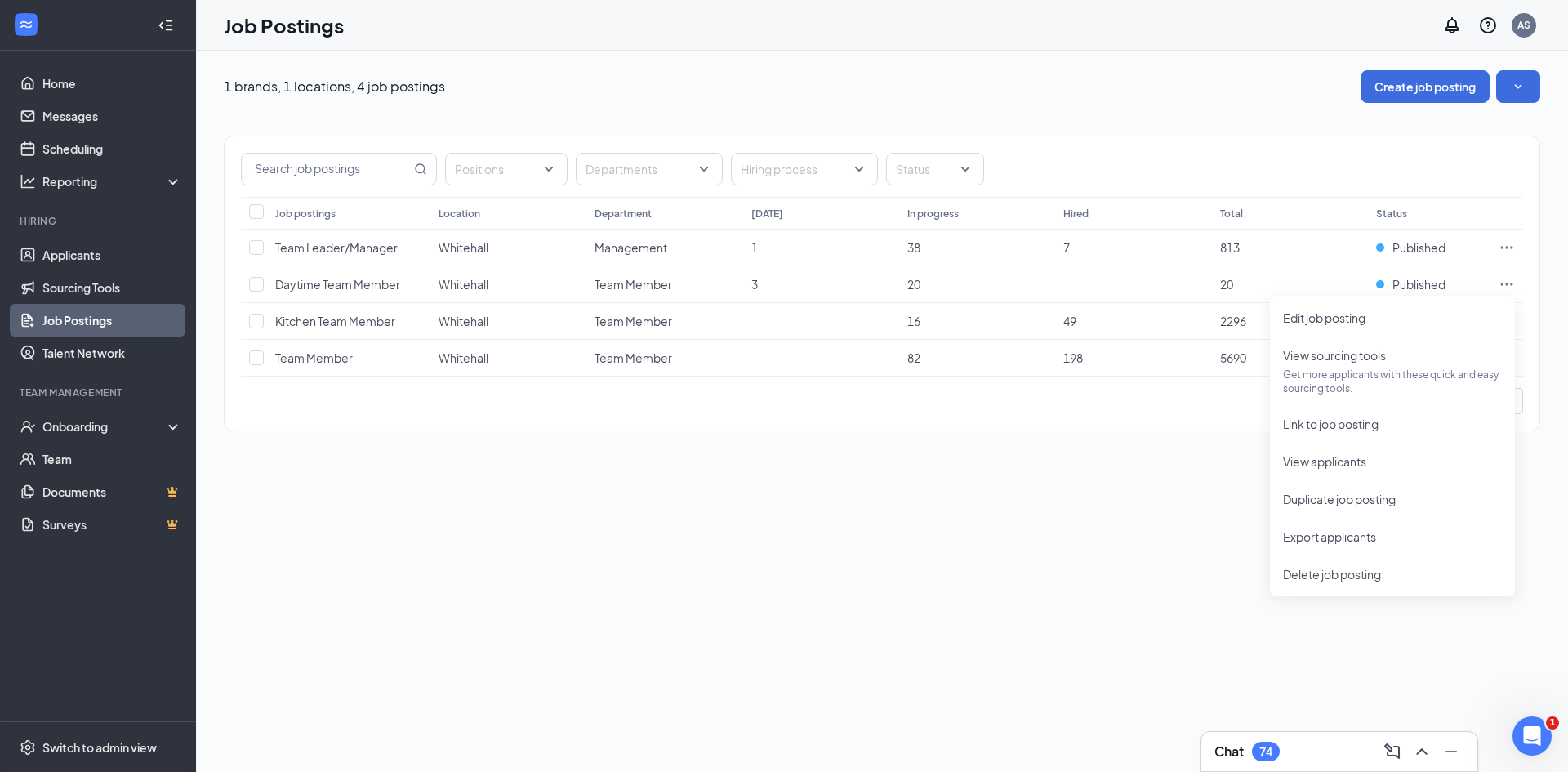
drag, startPoint x: 1162, startPoint y: 470, endPoint x: 1166, endPoint y: 445, distance: 25.3
click at [1163, 470] on div "1 brands, 1 locations, 4 job postings Create job posting Positions Departments …" at bounding box center [883, 411] width 1372 height 721
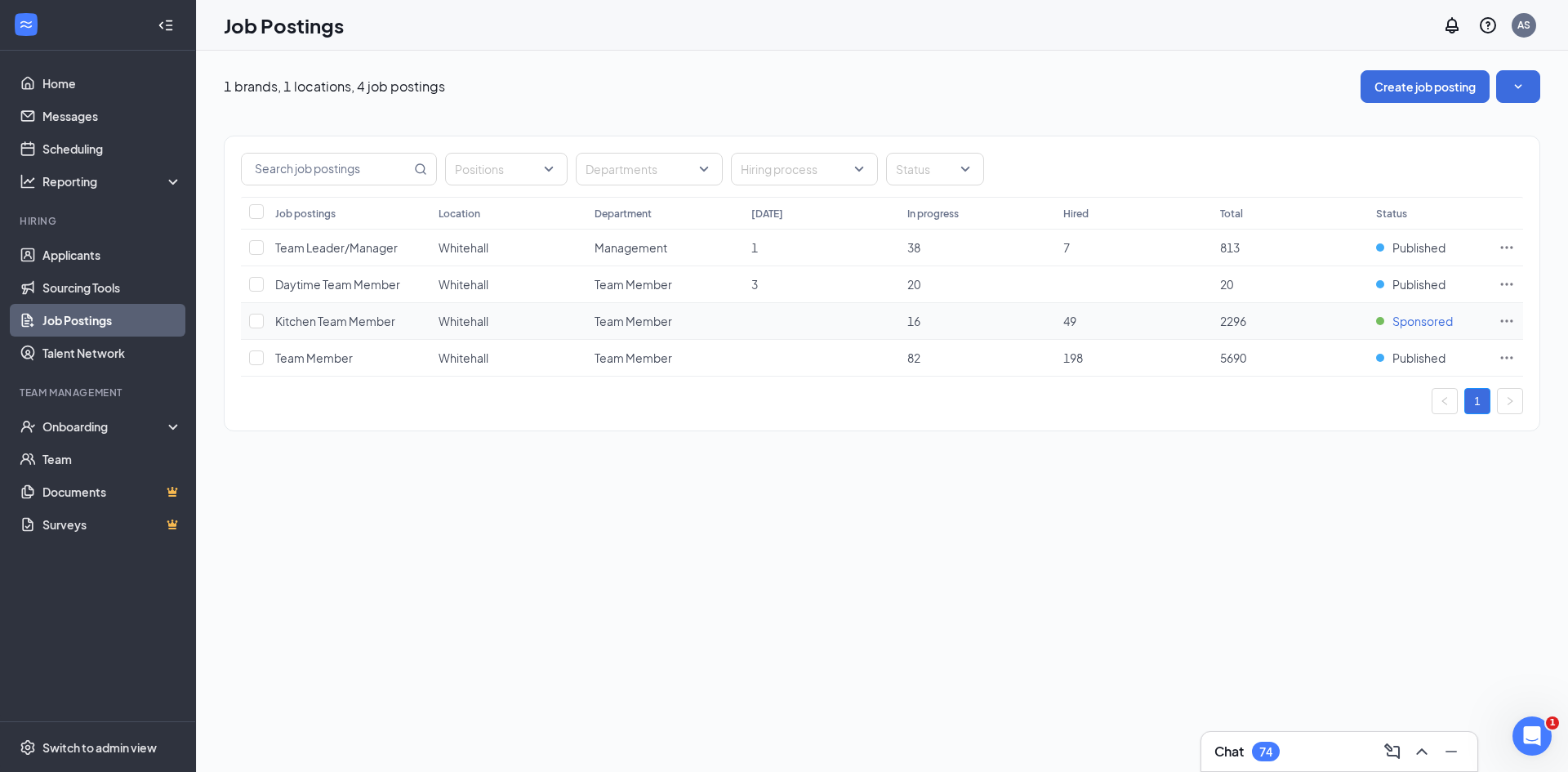
click at [1419, 325] on span "Sponsored" at bounding box center [1423, 321] width 61 height 17
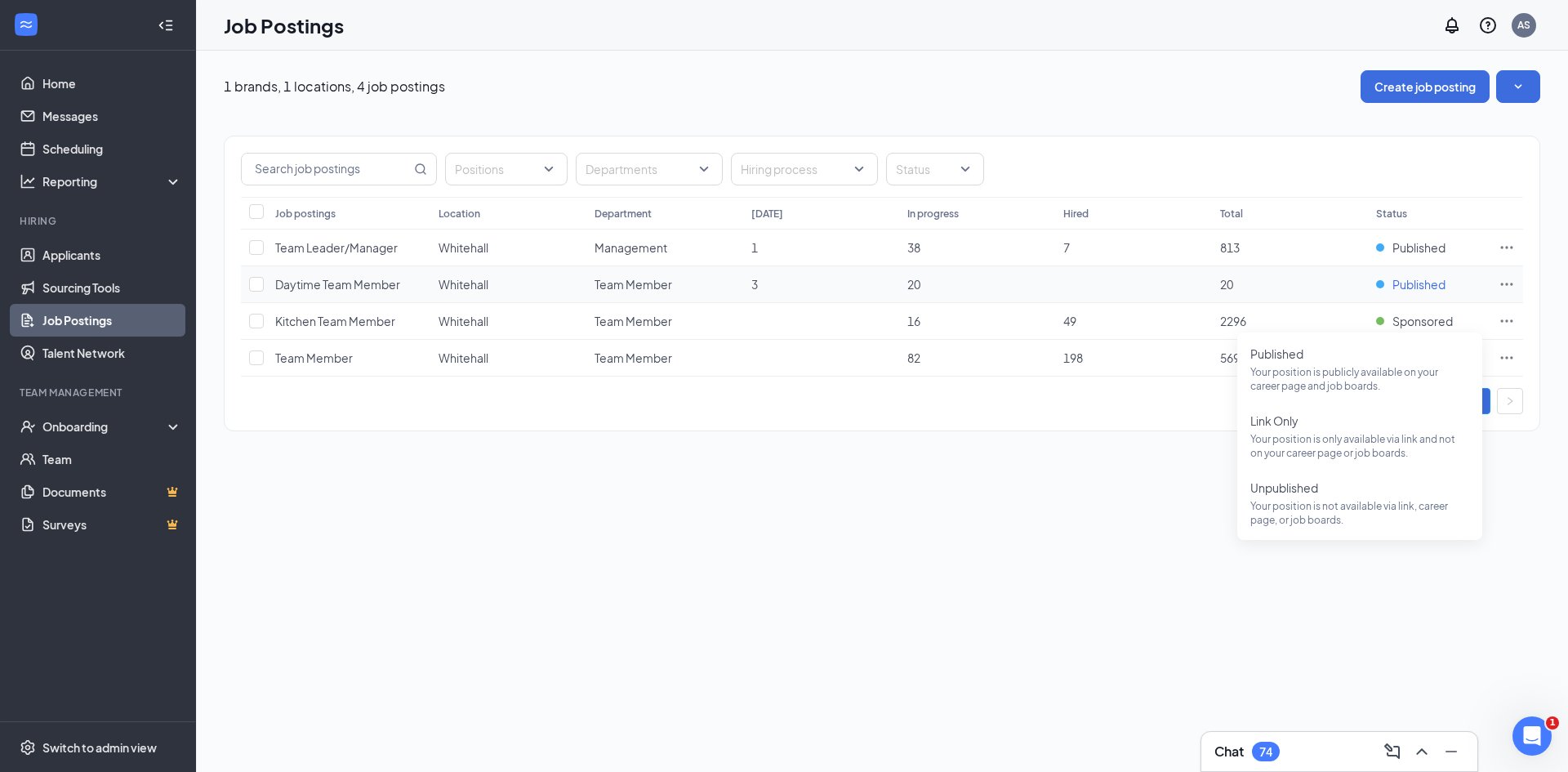
click at [1418, 284] on span "Published" at bounding box center [1420, 284] width 53 height 17
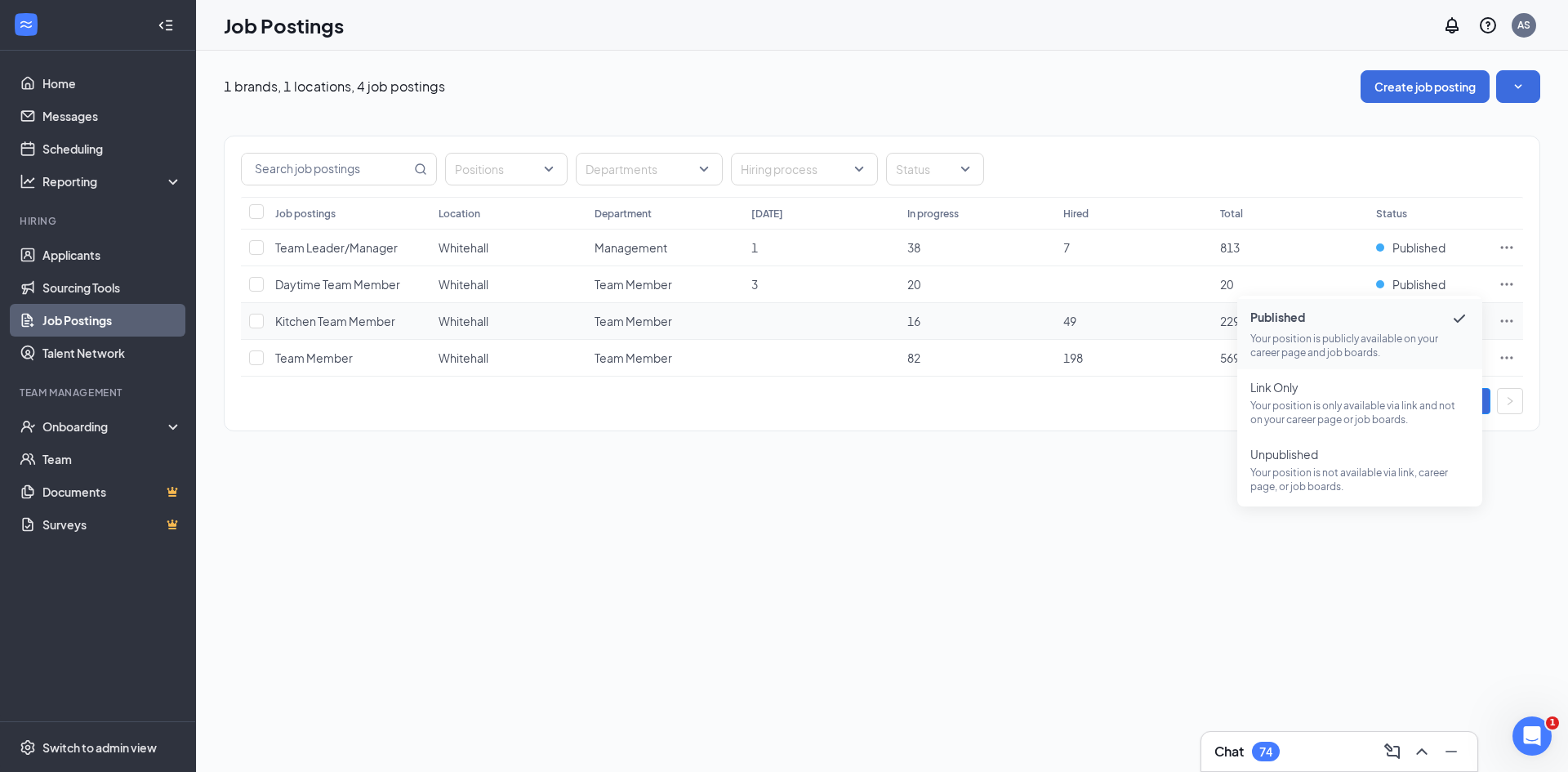
drag, startPoint x: 1094, startPoint y: 442, endPoint x: 1317, endPoint y: 335, distance: 247.3
click at [1097, 442] on div "Positions Departments Hiring process Status Job postings Location Department [D…" at bounding box center [882, 276] width 1316 height 345
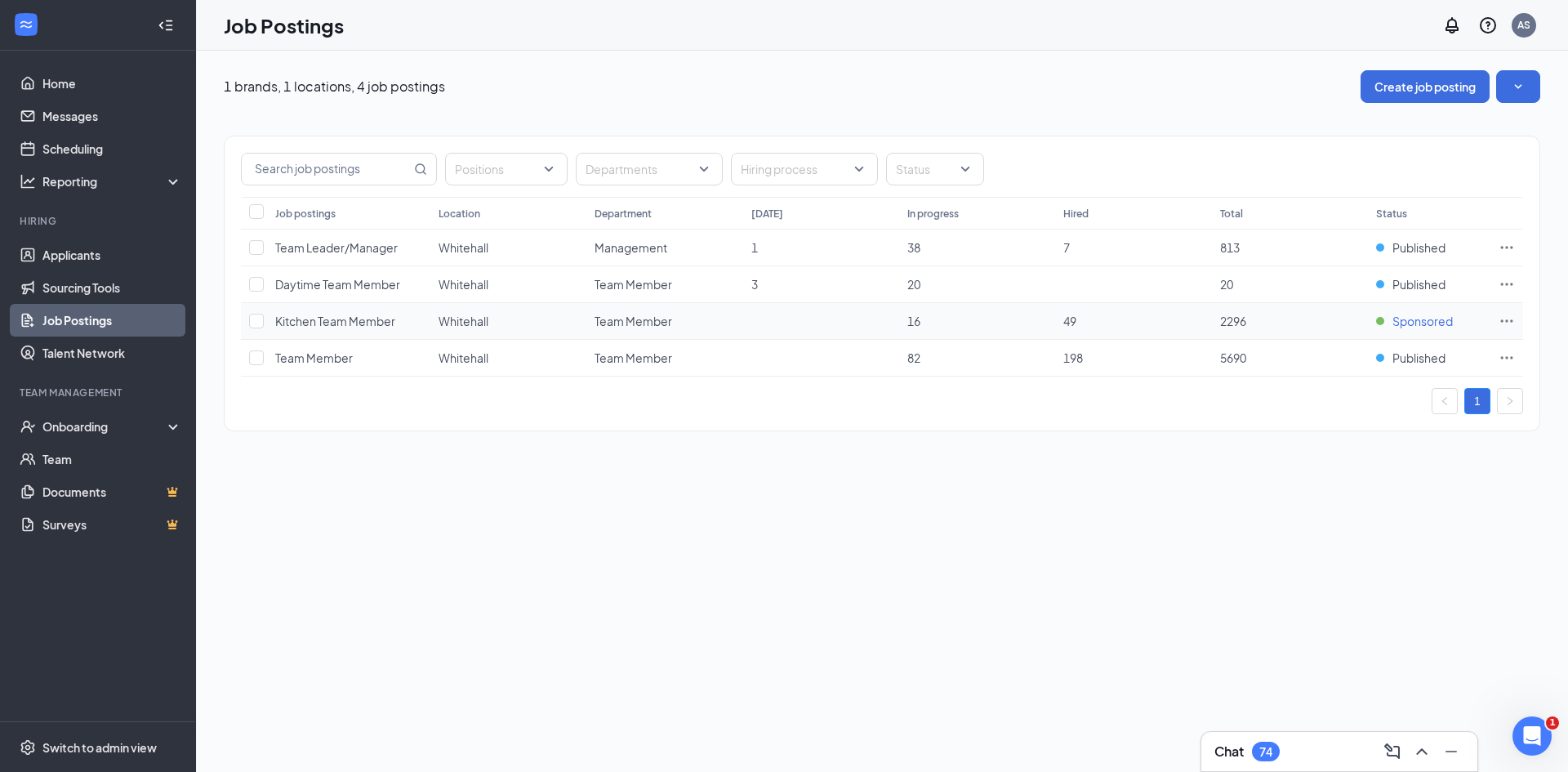
click at [1437, 319] on span "Sponsored" at bounding box center [1423, 321] width 61 height 17
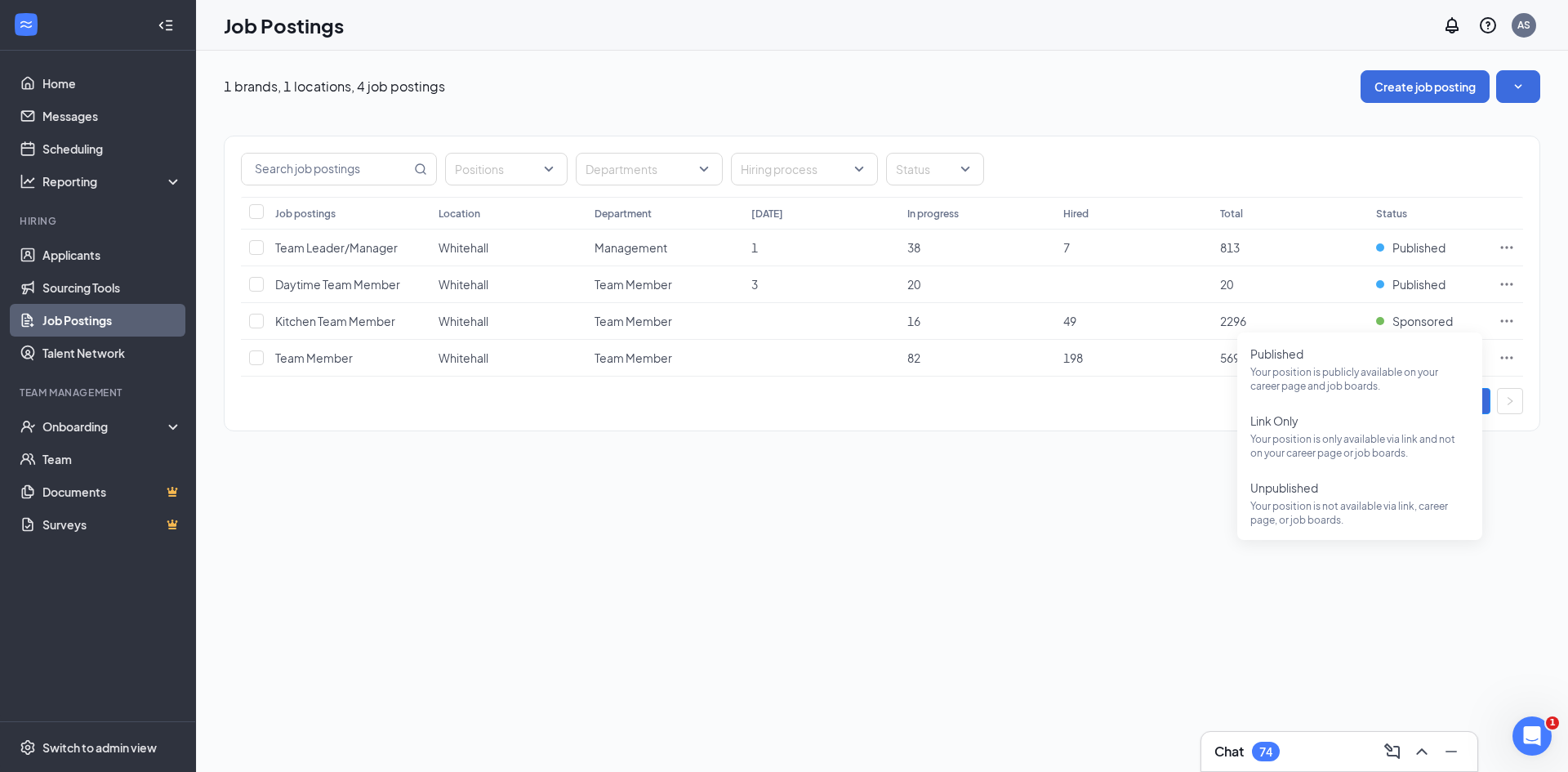
click at [996, 552] on div "1 brands, 1 locations, 4 job postings Create job posting Positions Departments …" at bounding box center [883, 411] width 1372 height 721
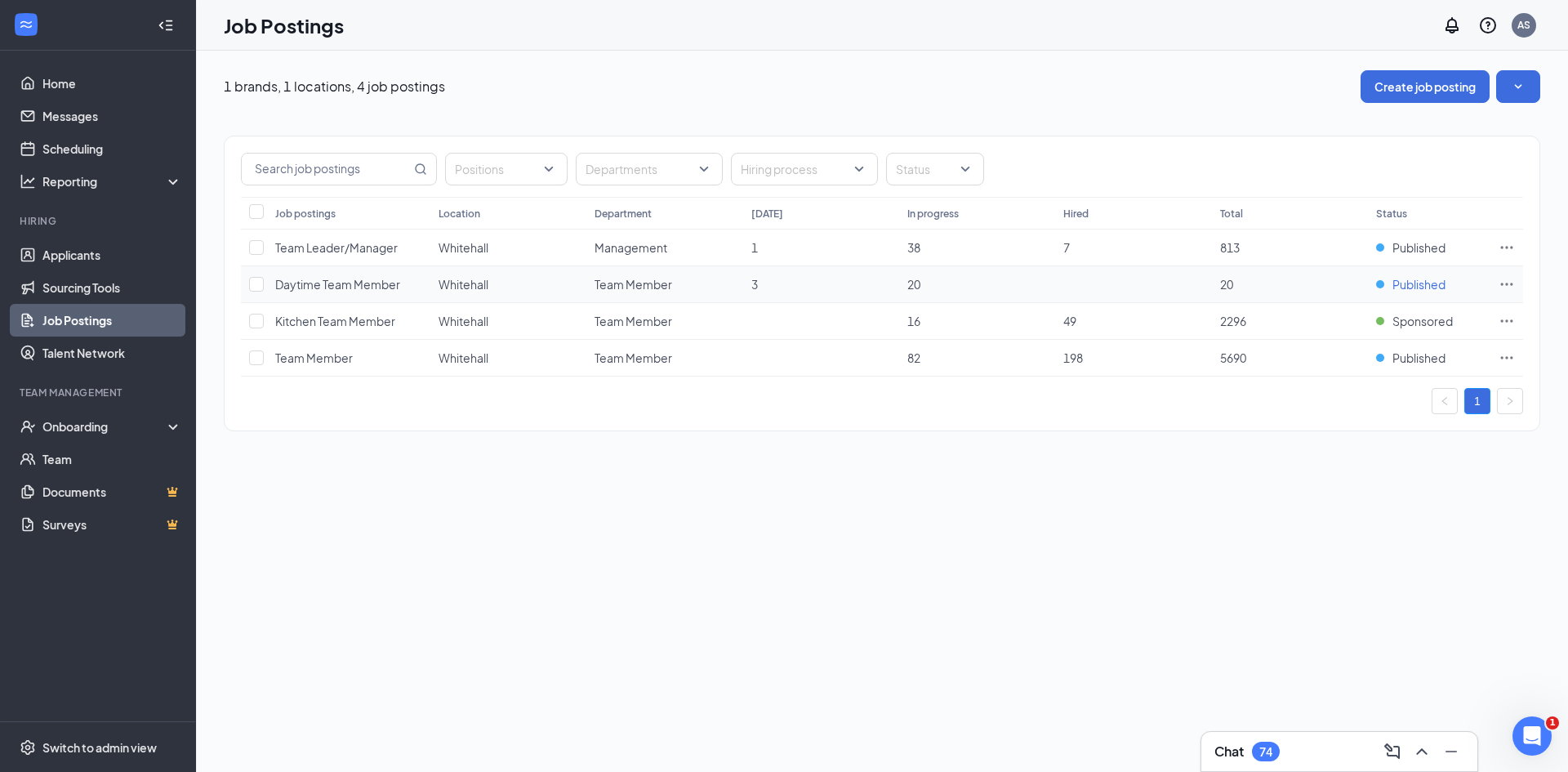
click at [1424, 286] on span "Published" at bounding box center [1420, 284] width 53 height 17
click at [1113, 546] on div "1 brands, 1 locations, 4 job postings Create job posting Positions Departments …" at bounding box center [883, 411] width 1372 height 721
click at [569, 285] on td "Whitehall" at bounding box center [508, 285] width 156 height 37
click at [374, 287] on span "Daytime Team Member" at bounding box center [337, 284] width 125 height 15
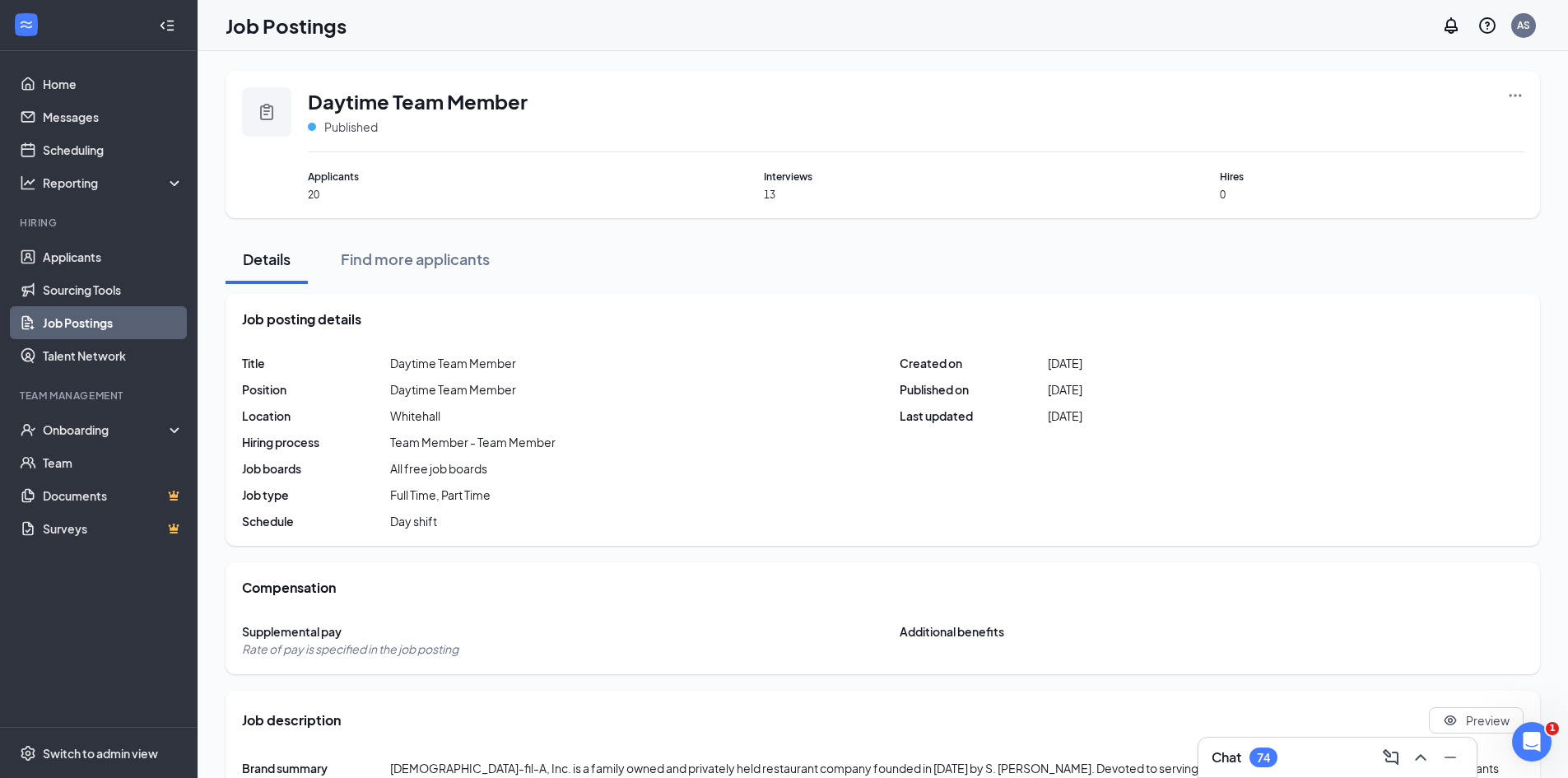
click at [1511, 95] on icon "Ellipses" at bounding box center [1515, 95] width 12 height 3
click at [1096, 201] on div "Applicants 20 Interviews 13 Hires 0" at bounding box center [916, 185] width 1216 height 33
click at [1522, 91] on icon "Ellipses" at bounding box center [1515, 96] width 17 height 17
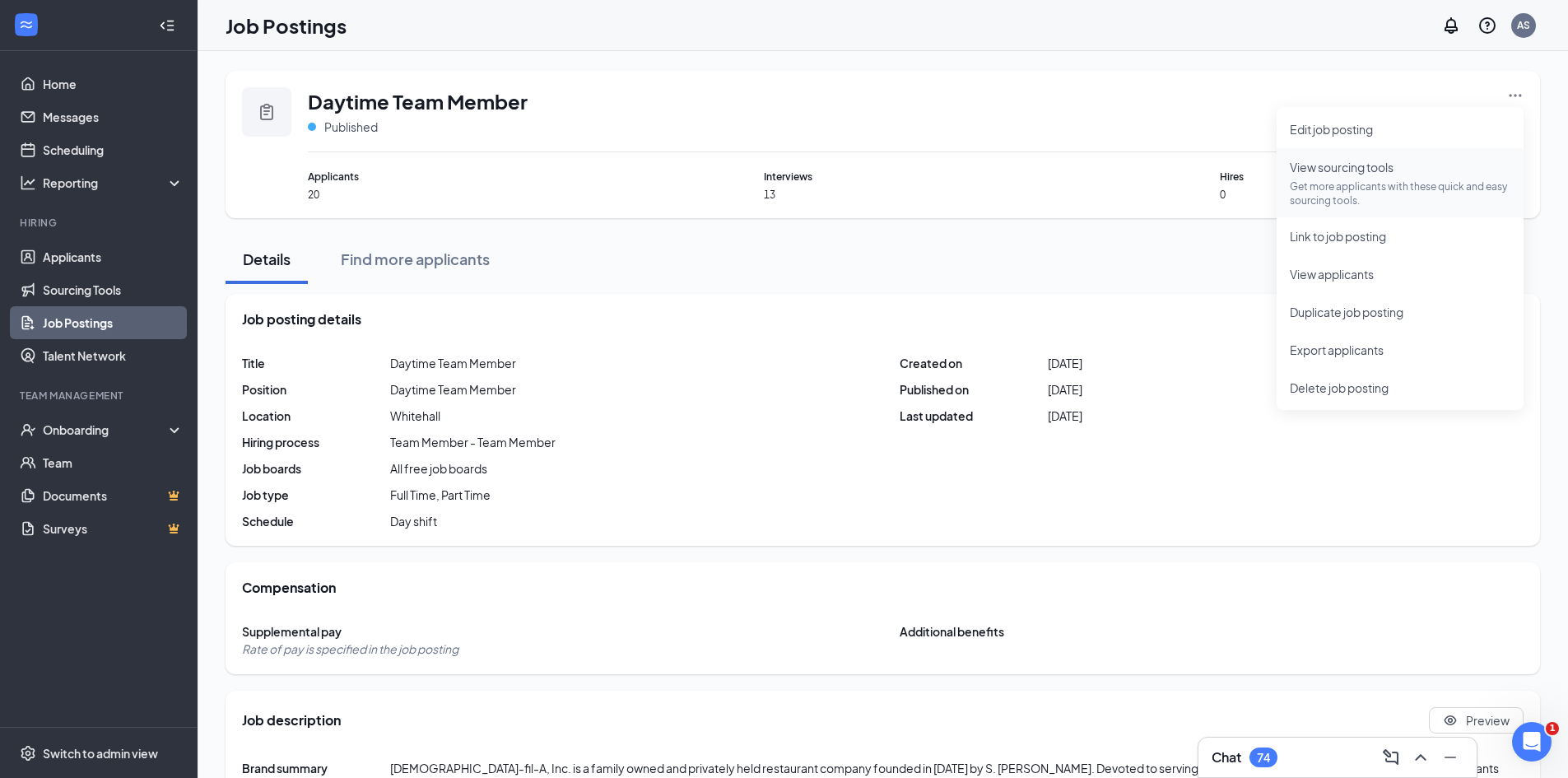
click at [1328, 191] on p "Get more applicants with these quick and easy sourcing tools." at bounding box center [1399, 193] width 220 height 28
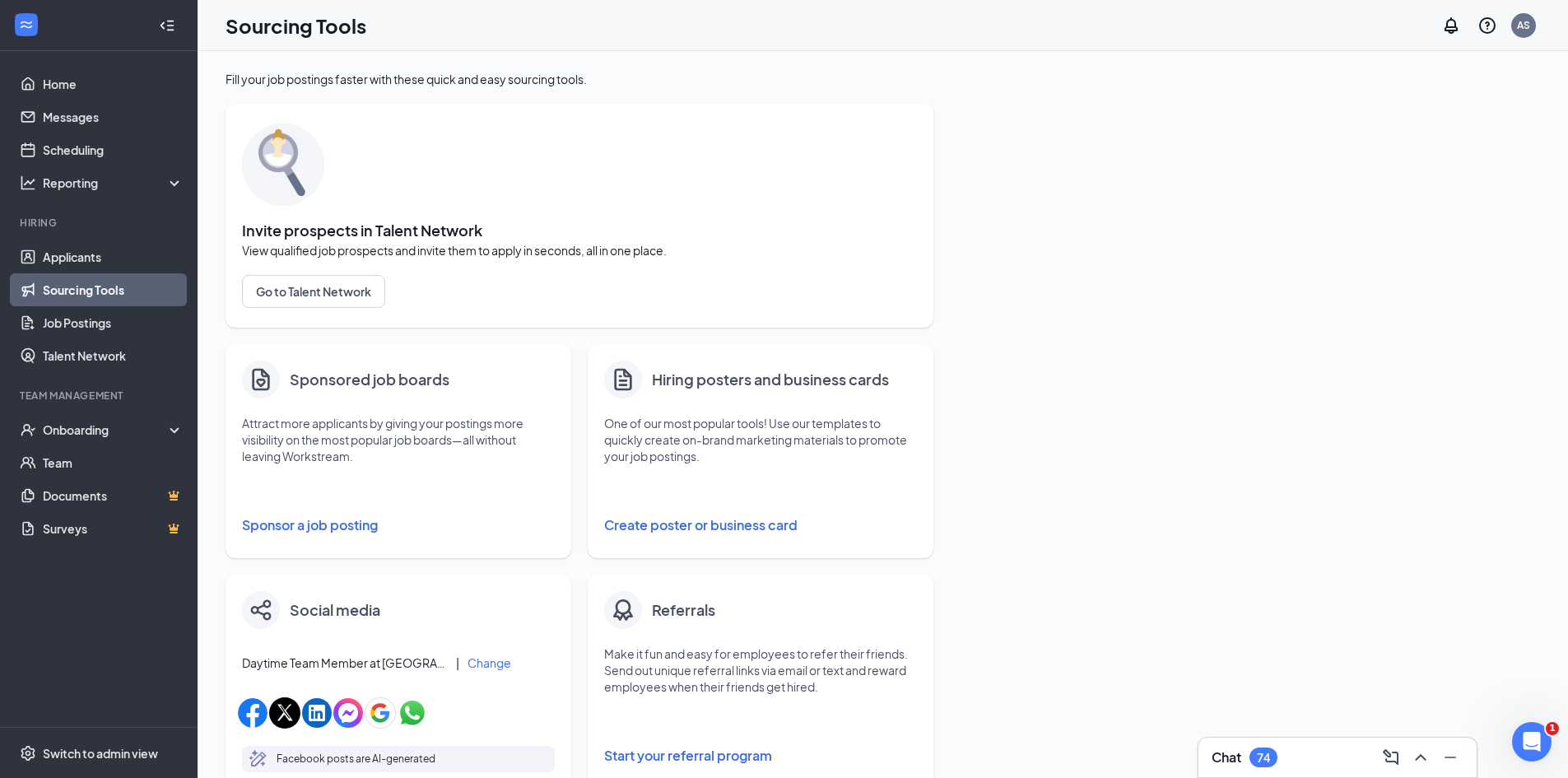
click at [352, 524] on button "Sponsor a job posting" at bounding box center [398, 524] width 312 height 33
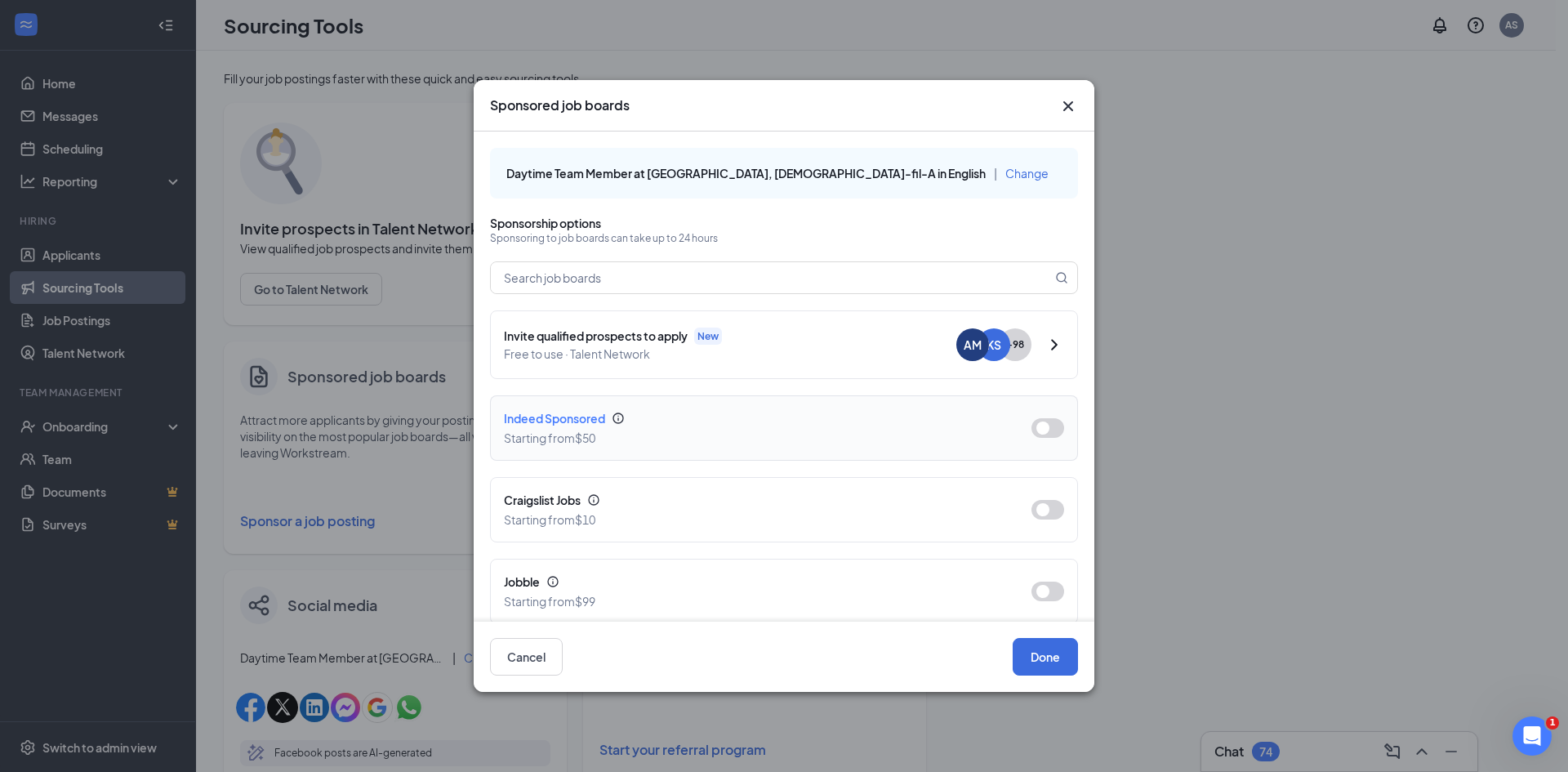
click at [1031, 428] on button "button" at bounding box center [1047, 427] width 32 height 19
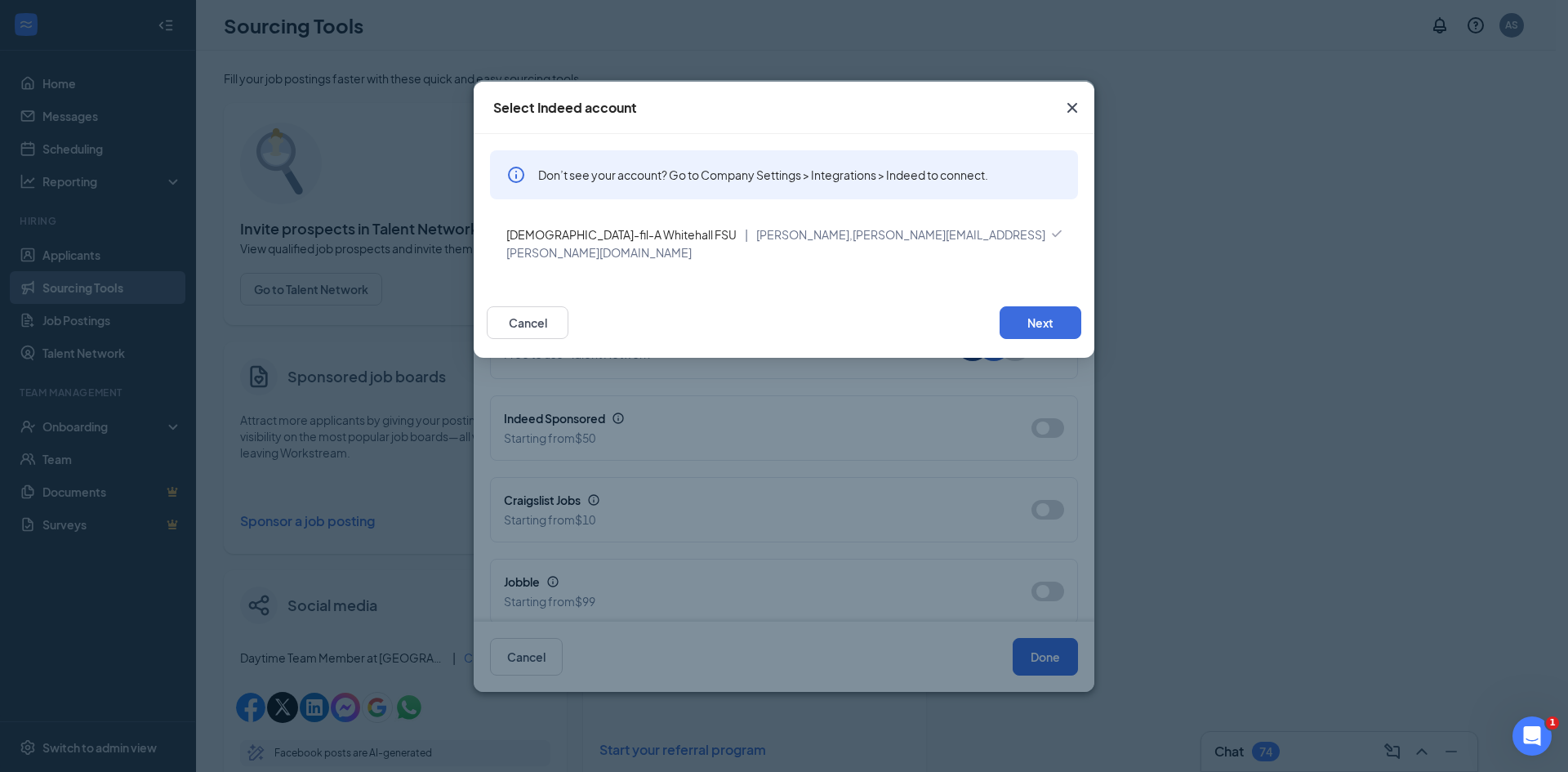
click at [1073, 108] on icon "Cross" at bounding box center [1072, 108] width 10 height 10
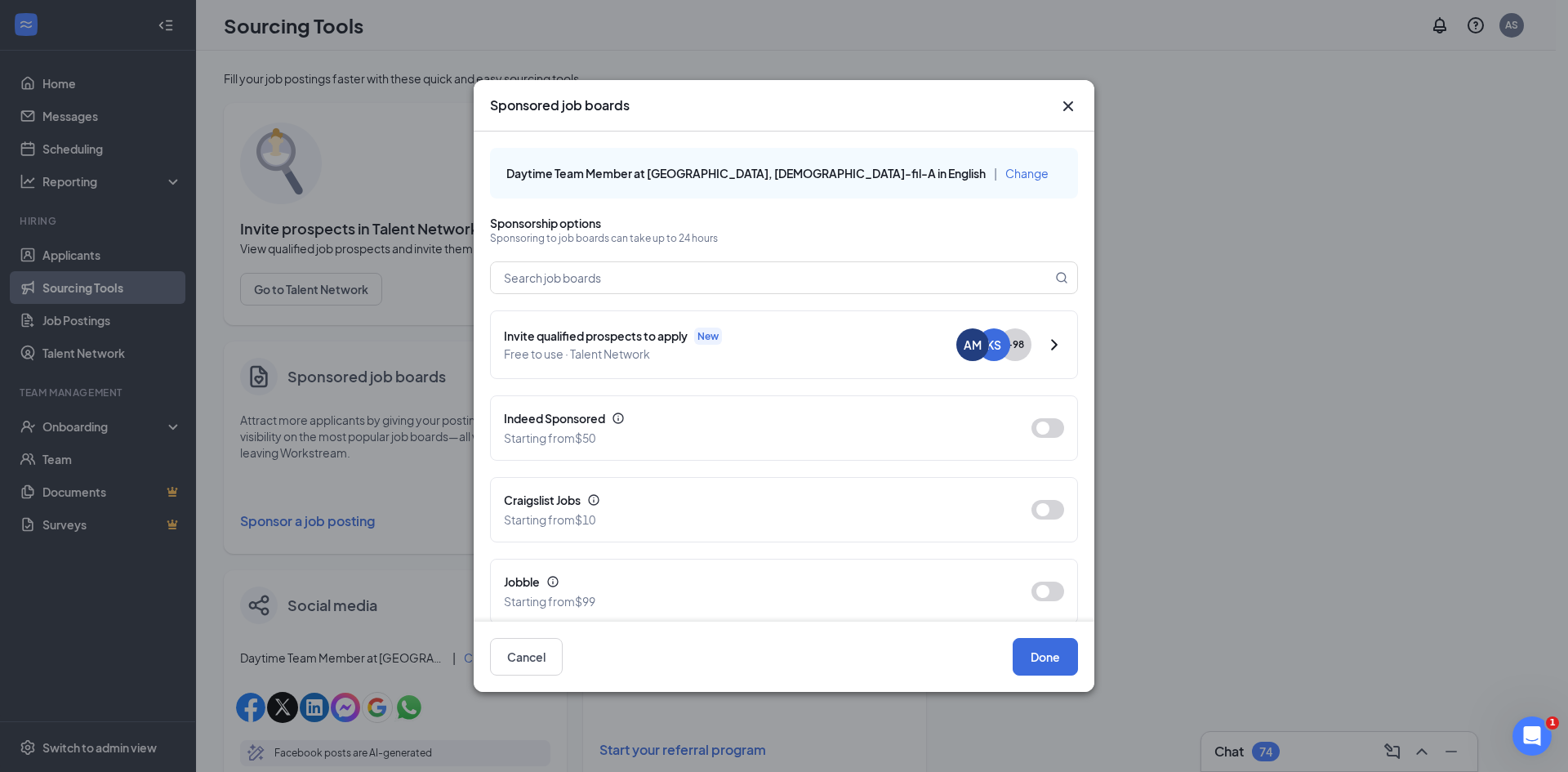
click at [1069, 108] on icon "Cross" at bounding box center [1068, 106] width 10 height 10
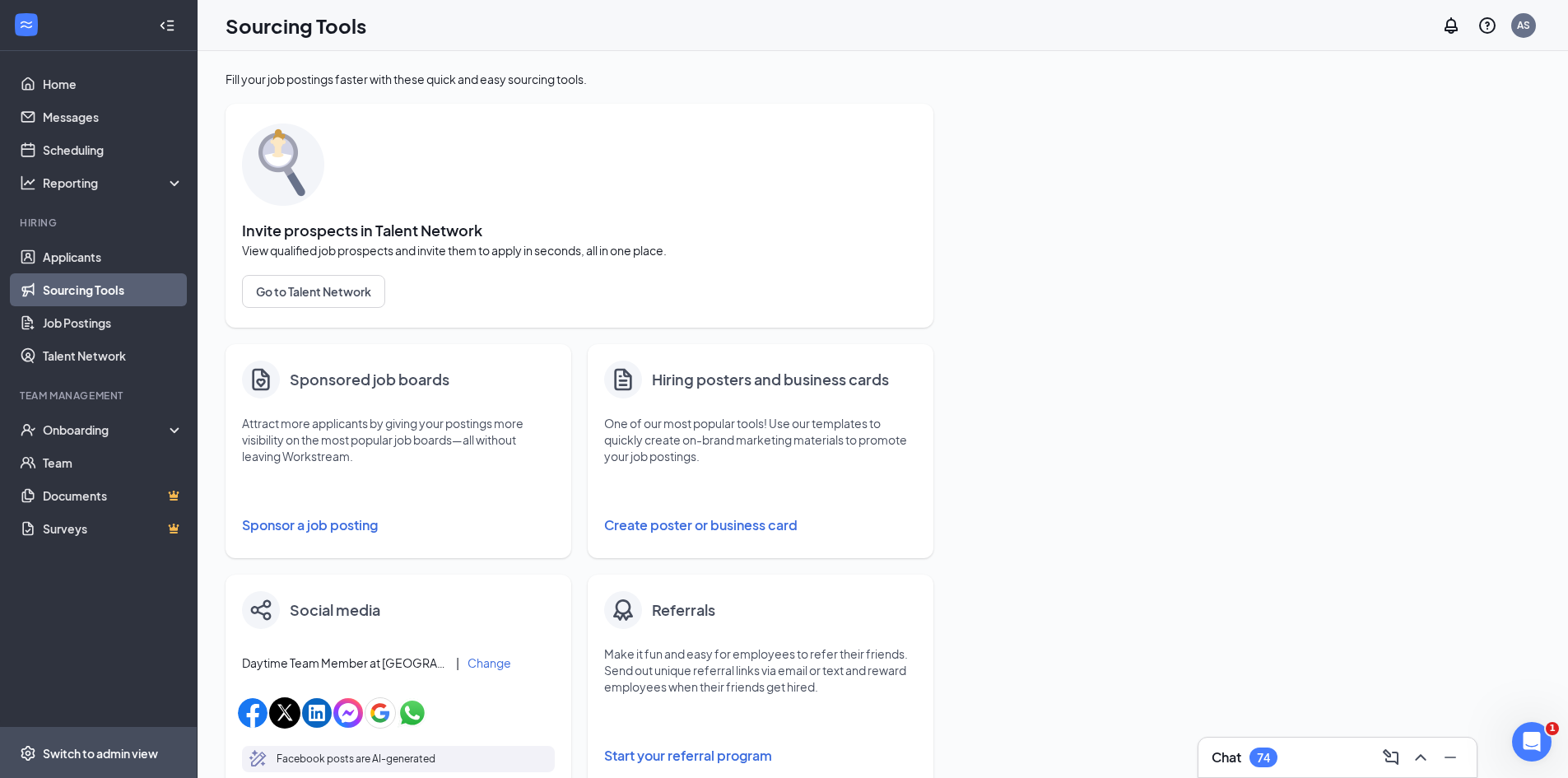
click at [89, 742] on span "Switch to admin view" at bounding box center [112, 753] width 140 height 50
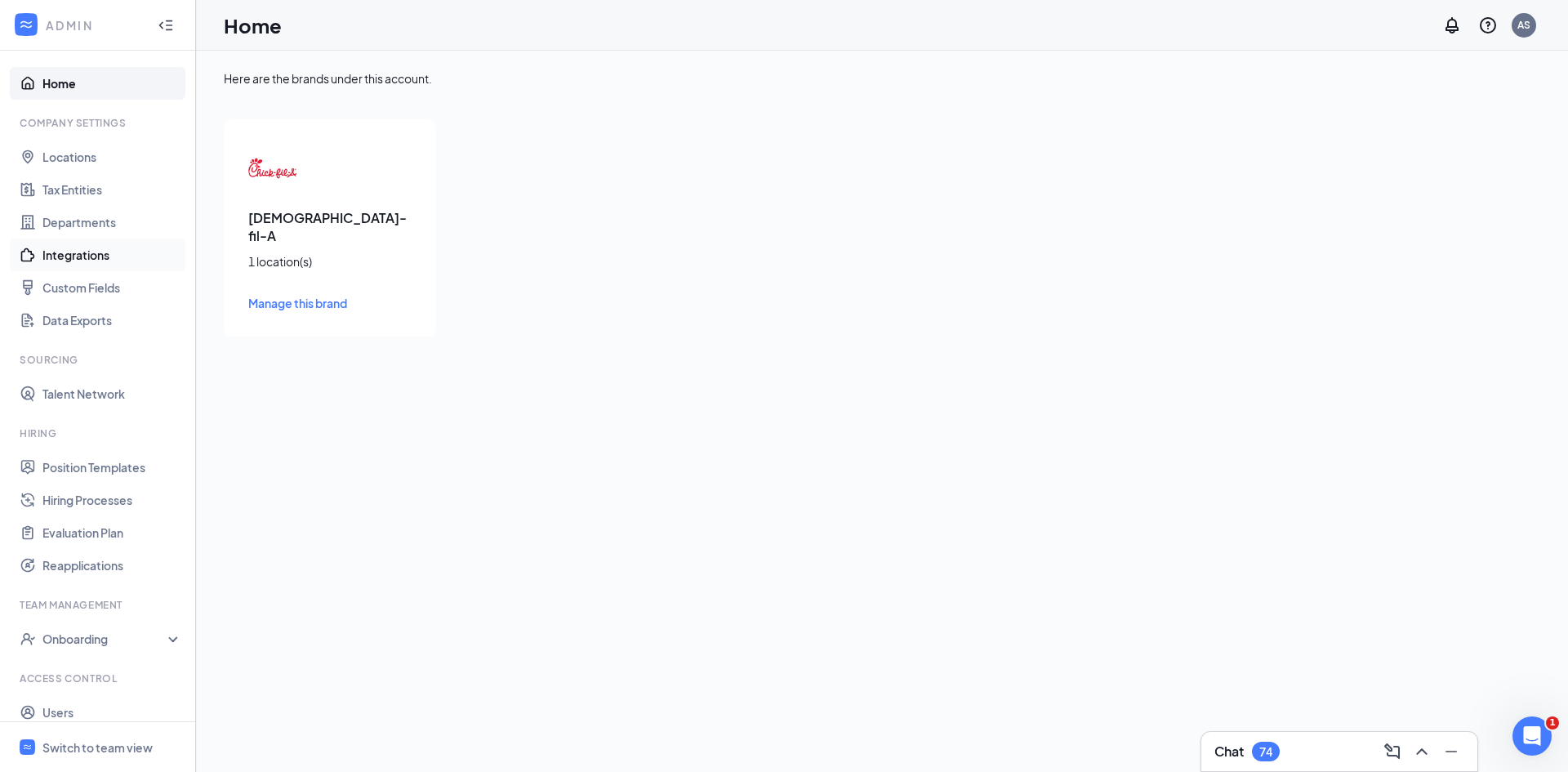
click at [94, 256] on link "Integrations" at bounding box center [112, 255] width 139 height 32
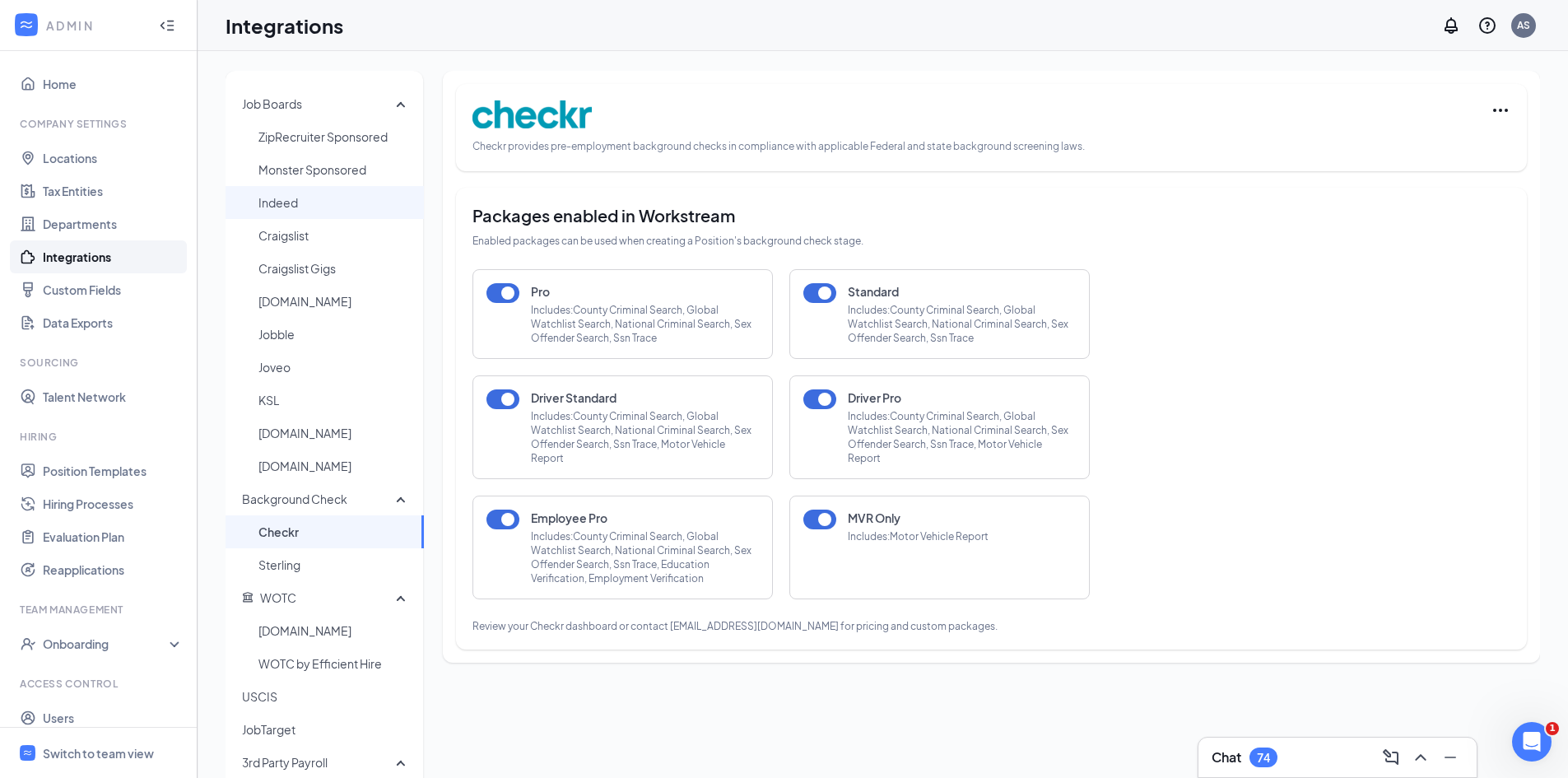
click at [322, 210] on span "Indeed" at bounding box center [335, 202] width 152 height 33
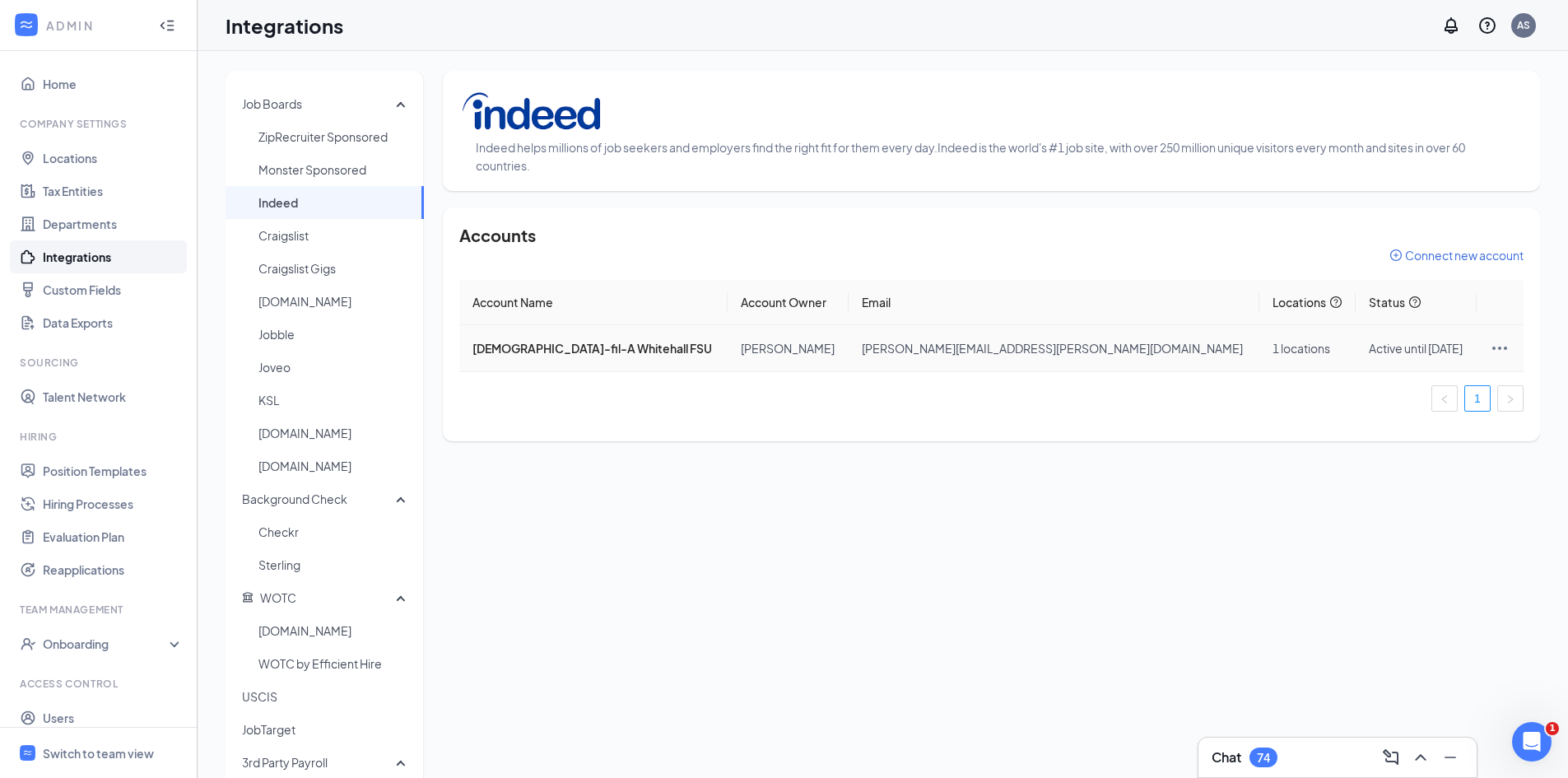
click at [1492, 349] on icon "Ellipses" at bounding box center [1499, 349] width 15 height 4
click at [1403, 381] on span "Edit locations" at bounding box center [1392, 383] width 165 height 18
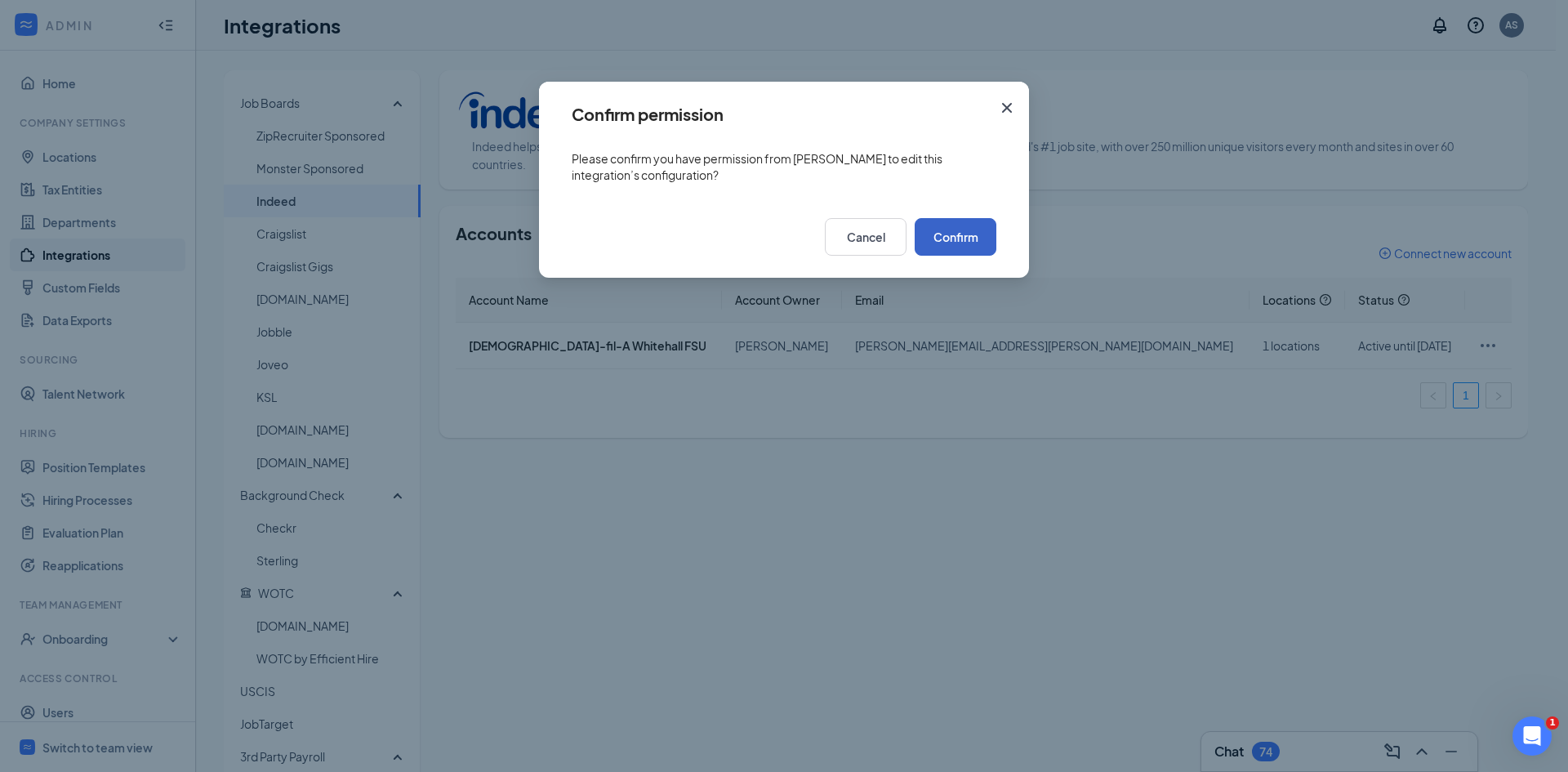
click at [969, 242] on button "Confirm" at bounding box center [956, 236] width 82 height 38
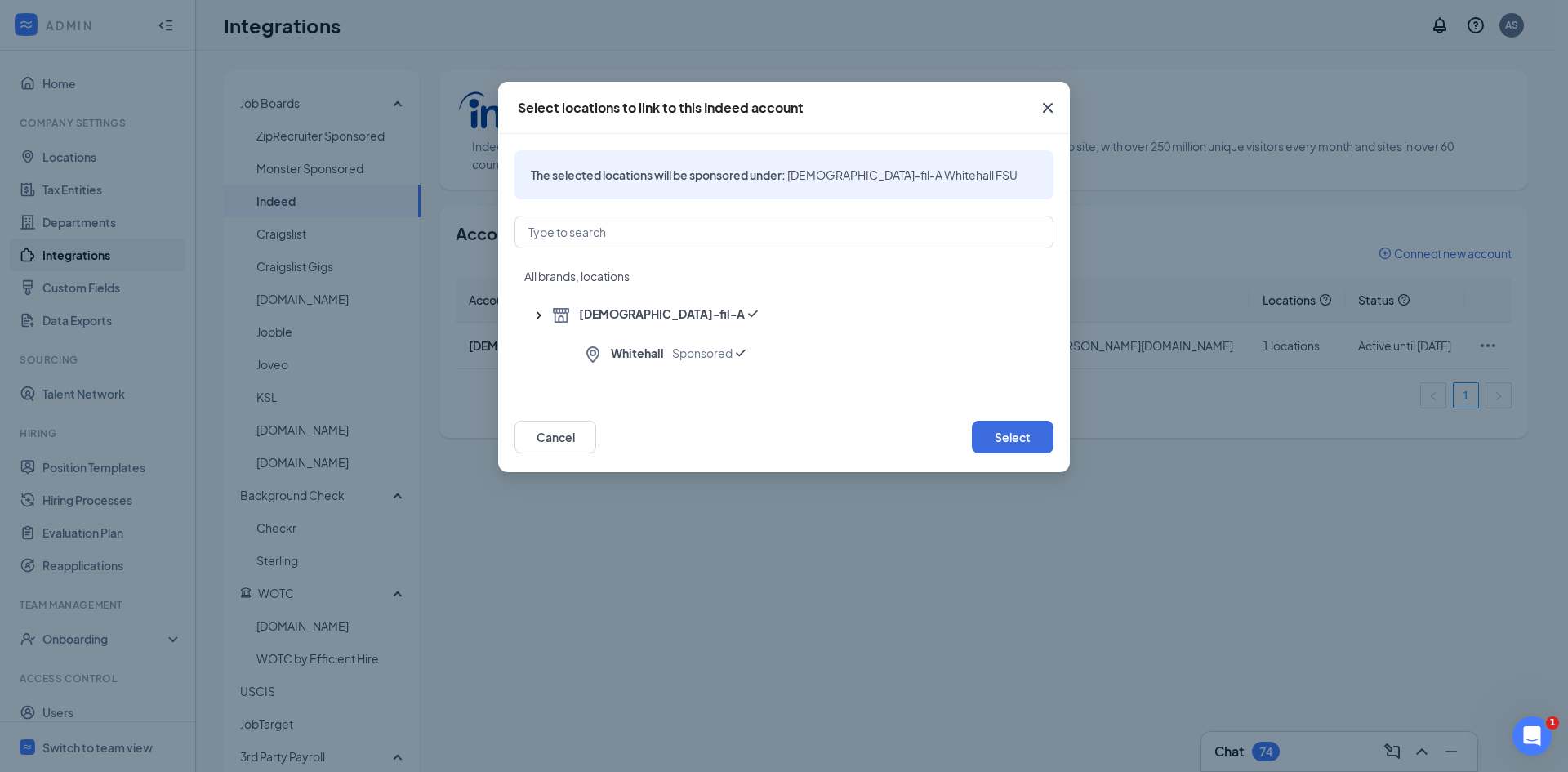
click at [1045, 104] on icon "Cross" at bounding box center [1048, 108] width 10 height 10
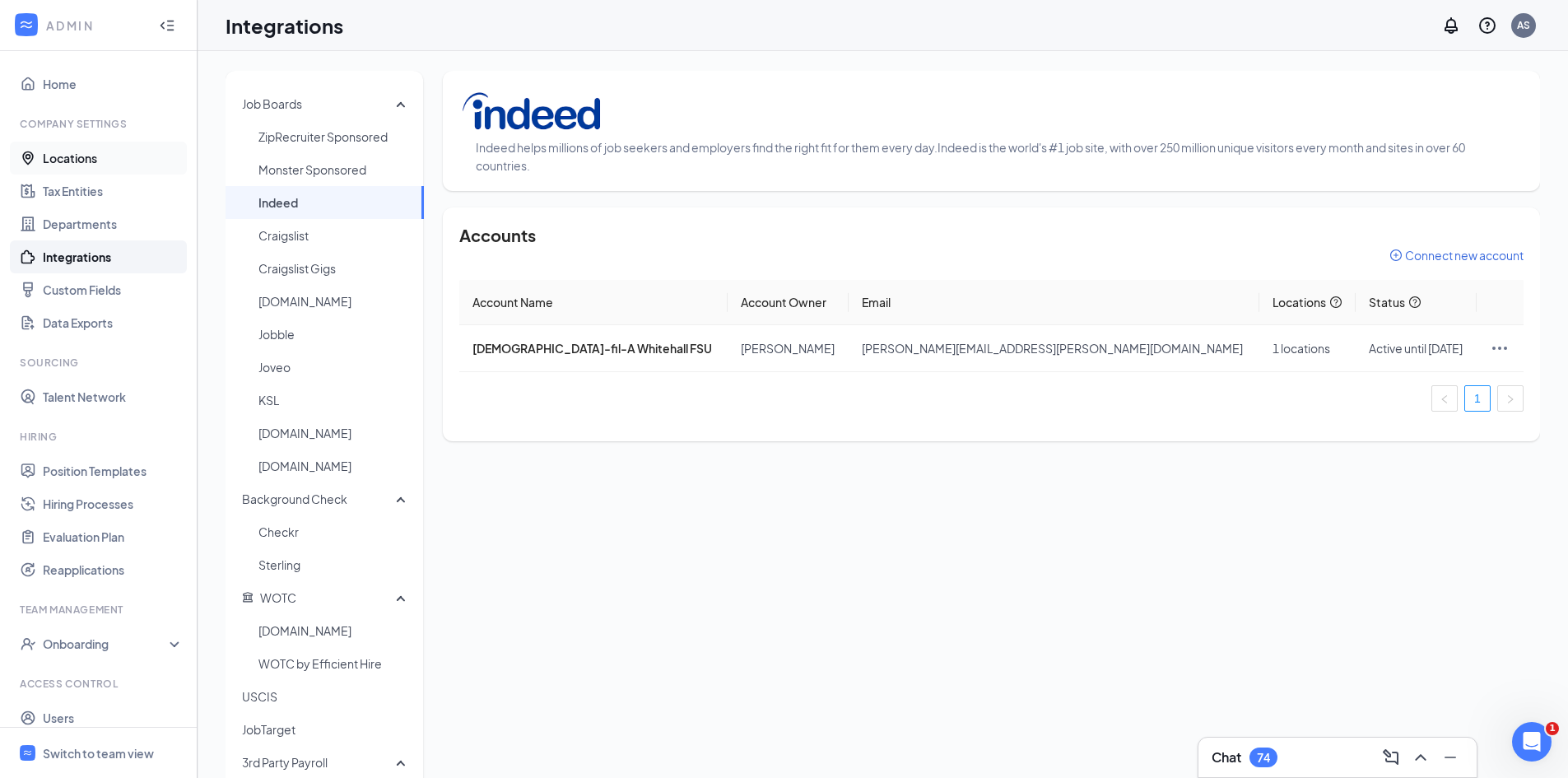
click at [112, 154] on link "Locations" at bounding box center [112, 157] width 140 height 33
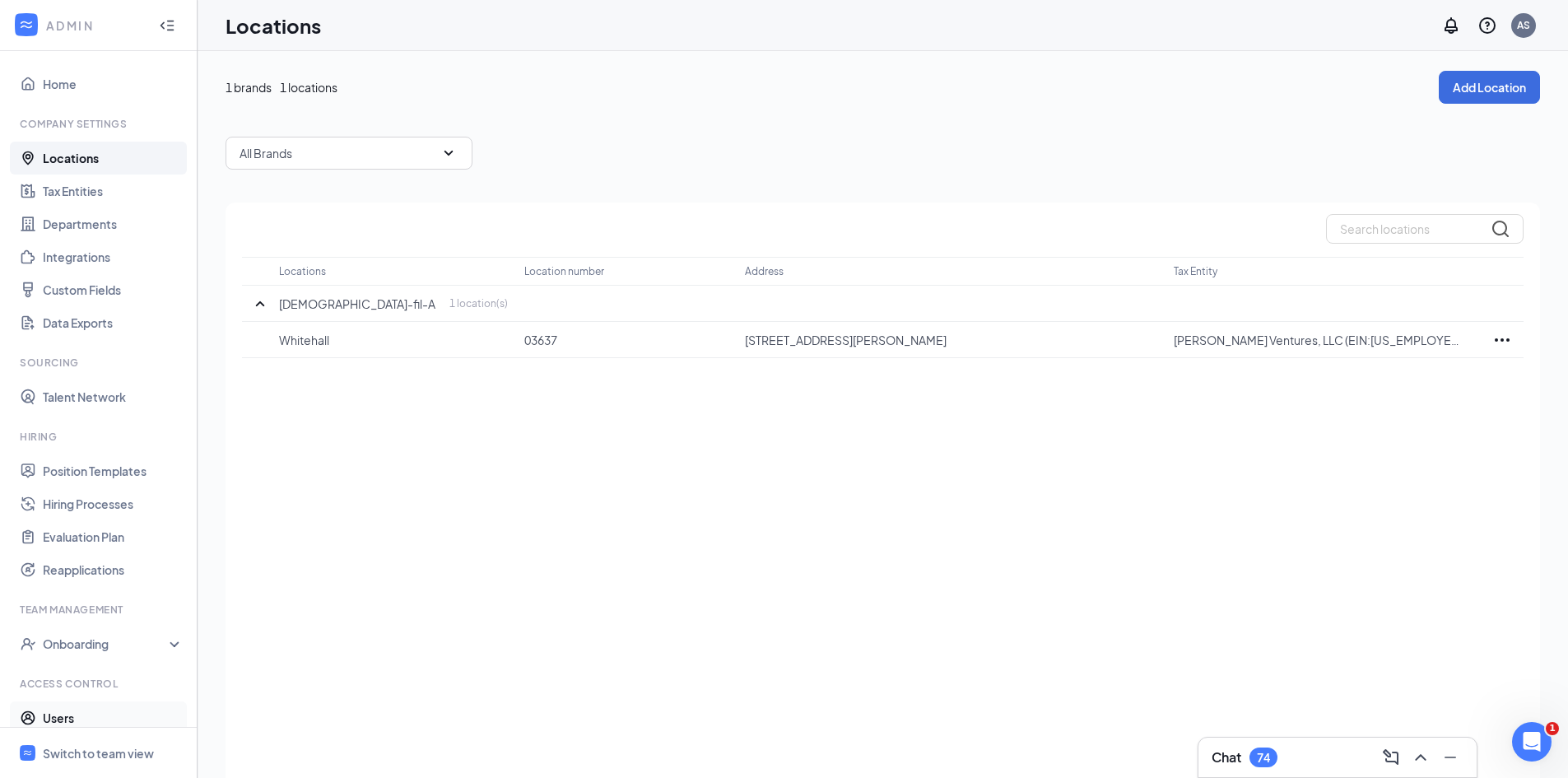
click at [52, 713] on link "Users" at bounding box center [112, 717] width 140 height 33
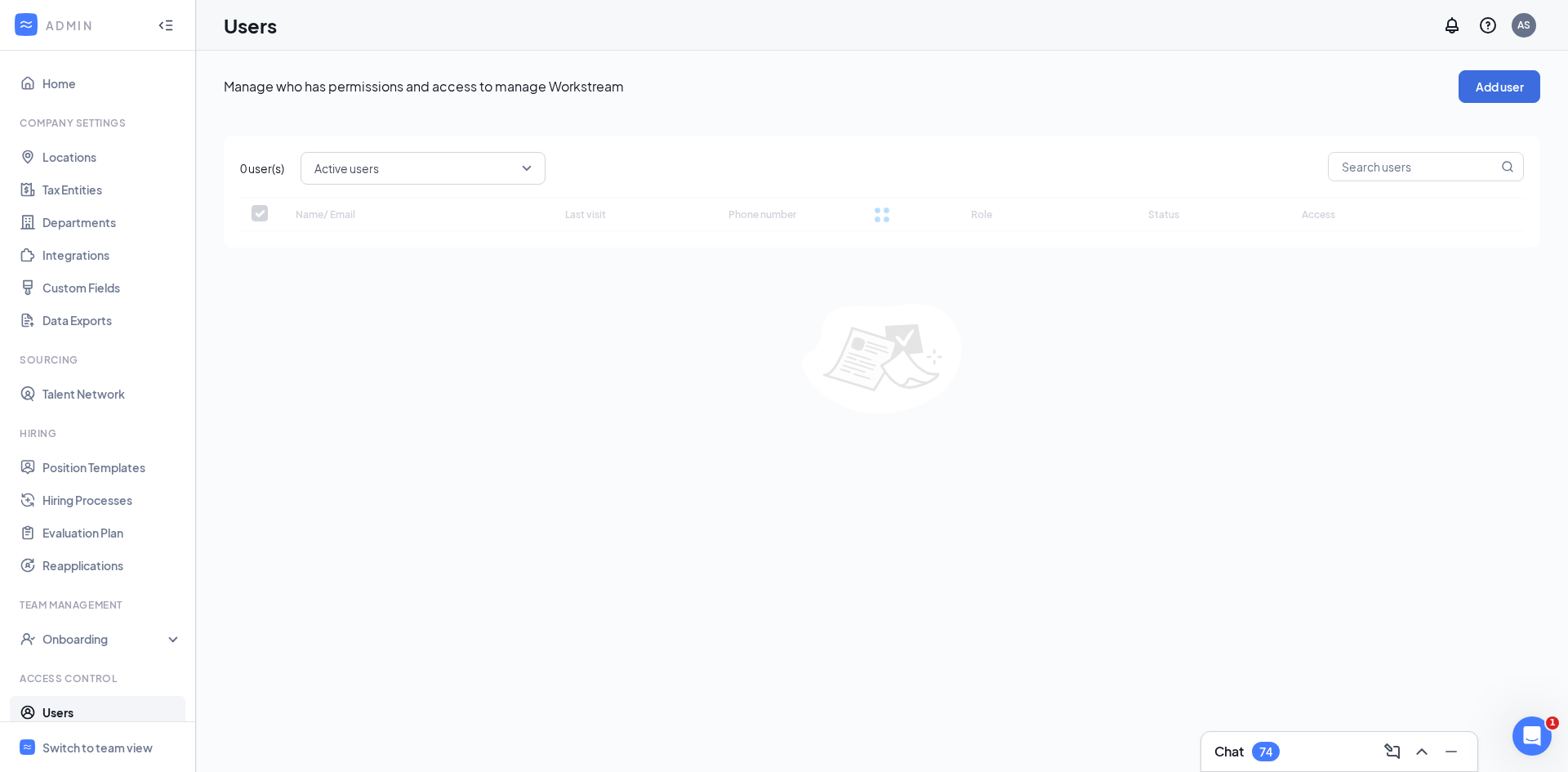
checkbox input "false"
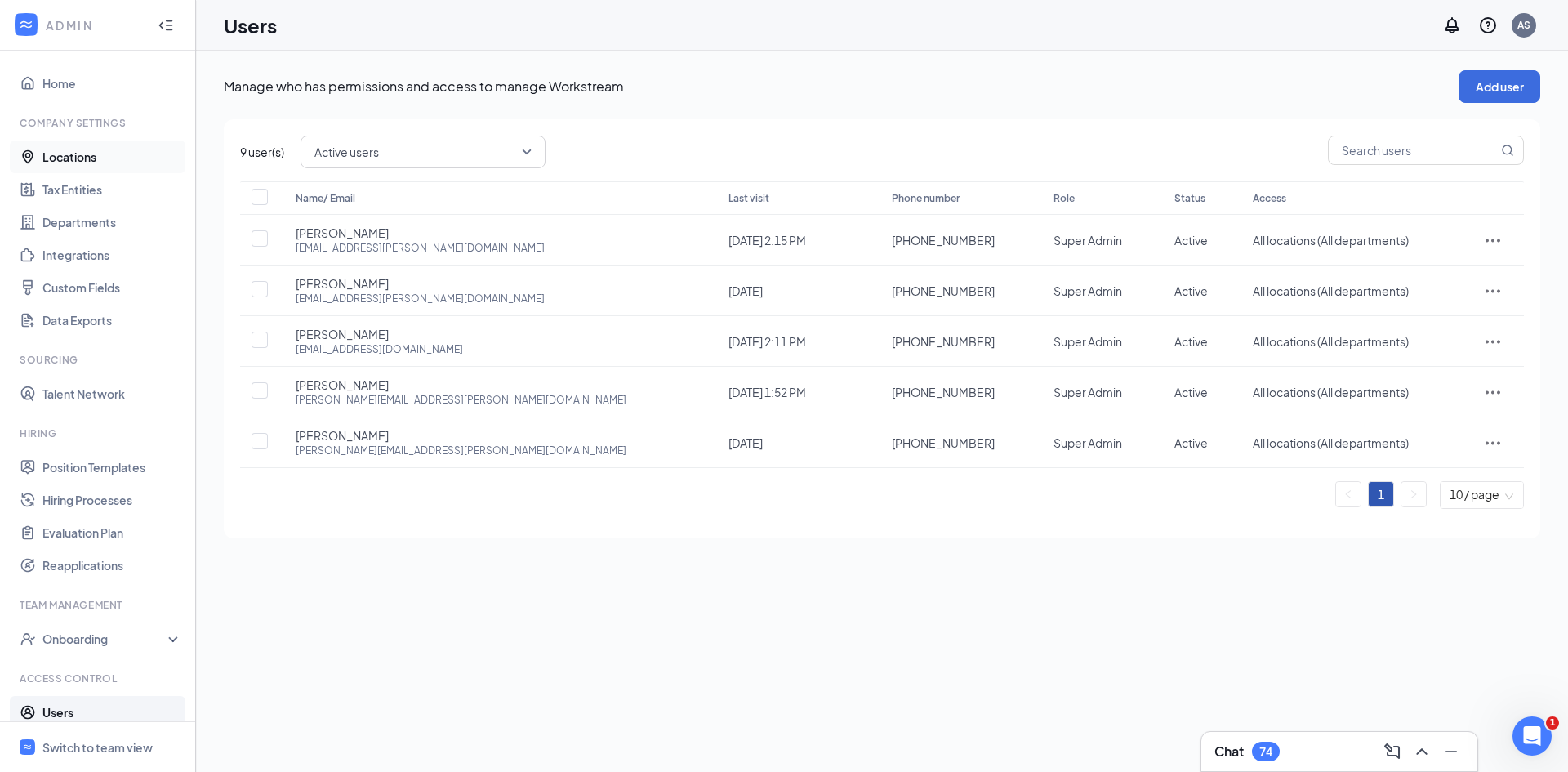
click at [96, 148] on link "Locations" at bounding box center [112, 156] width 139 height 32
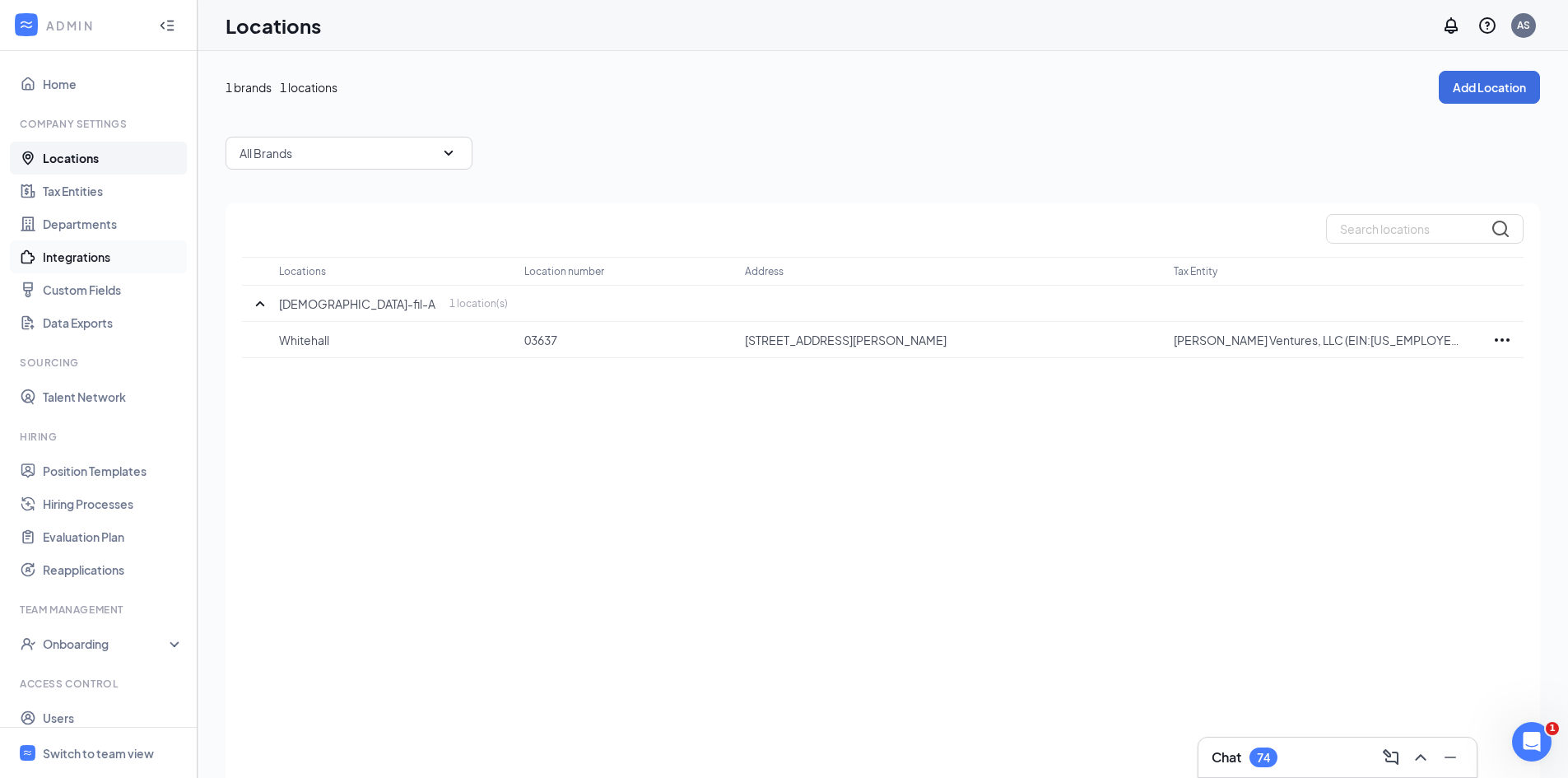
click at [107, 259] on link "Integrations" at bounding box center [112, 257] width 140 height 33
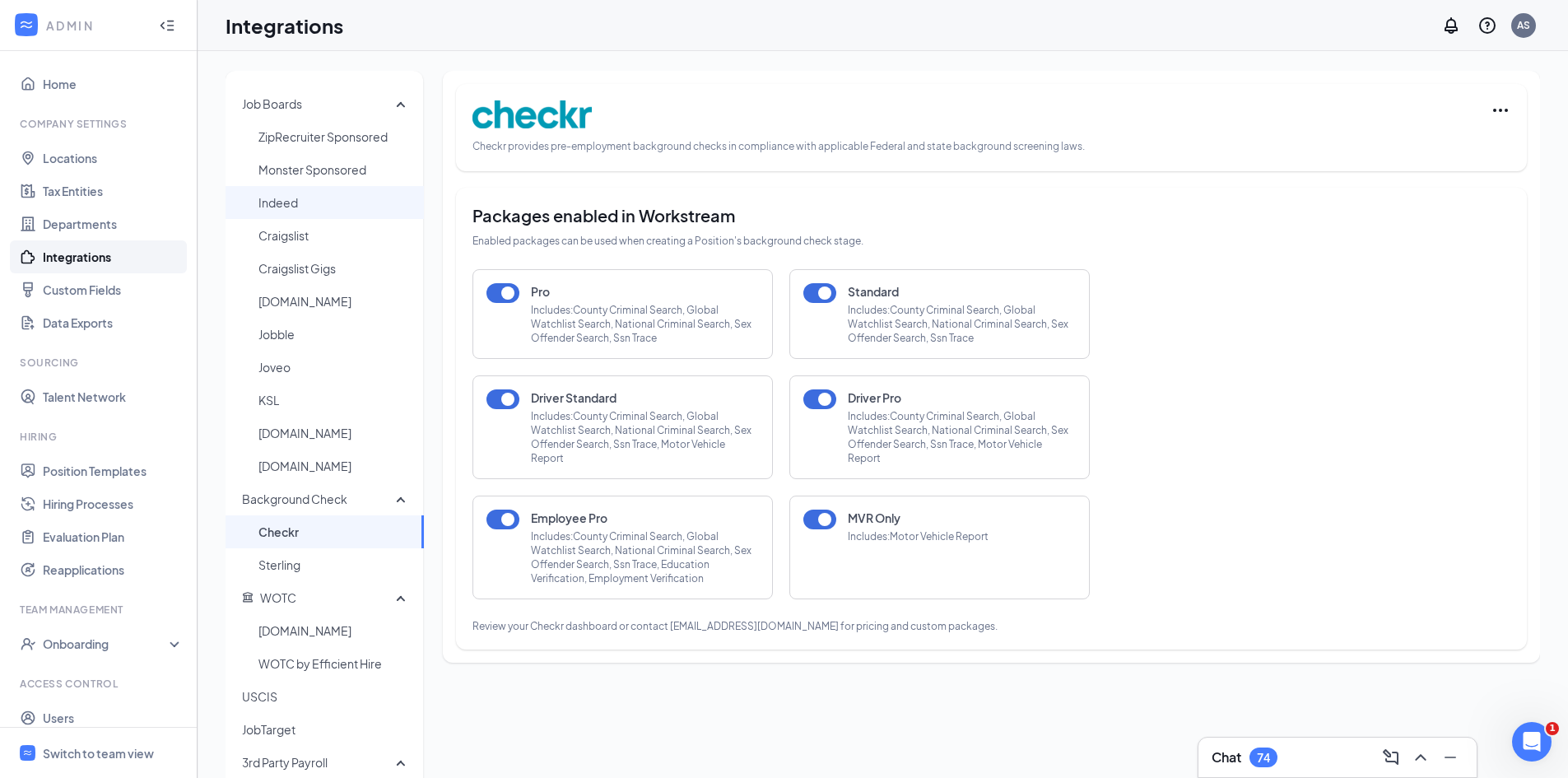
click at [312, 204] on span "Indeed" at bounding box center [335, 202] width 152 height 33
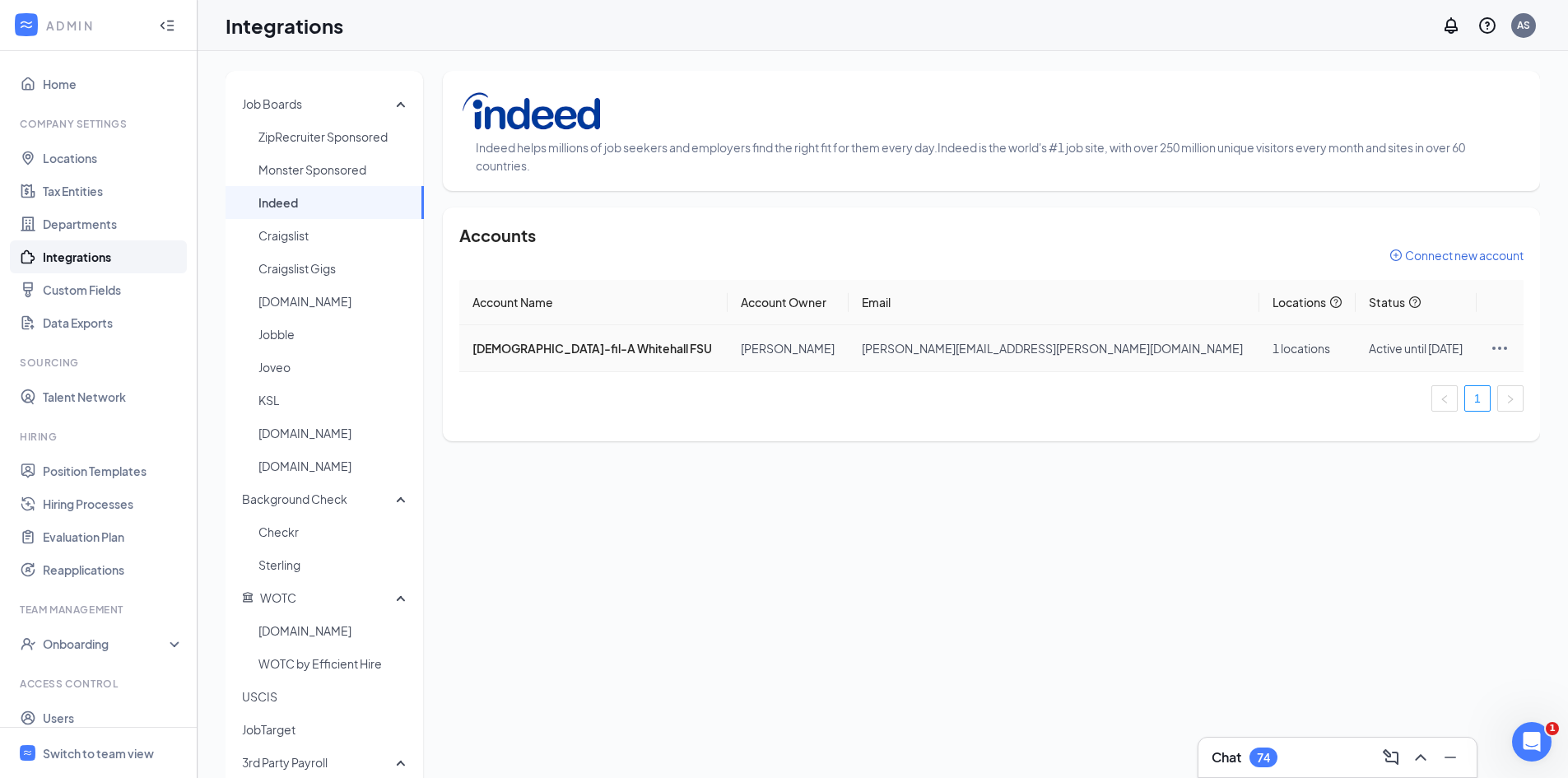
click at [1490, 350] on icon "Ellipses" at bounding box center [1499, 348] width 20 height 20
click at [1451, 456] on span "Go to Indeed User Settings" at bounding box center [1392, 458] width 165 height 18
click at [1492, 348] on icon "Ellipses" at bounding box center [1499, 349] width 15 height 4
click at [1390, 383] on span "Edit locations" at bounding box center [1392, 383] width 165 height 18
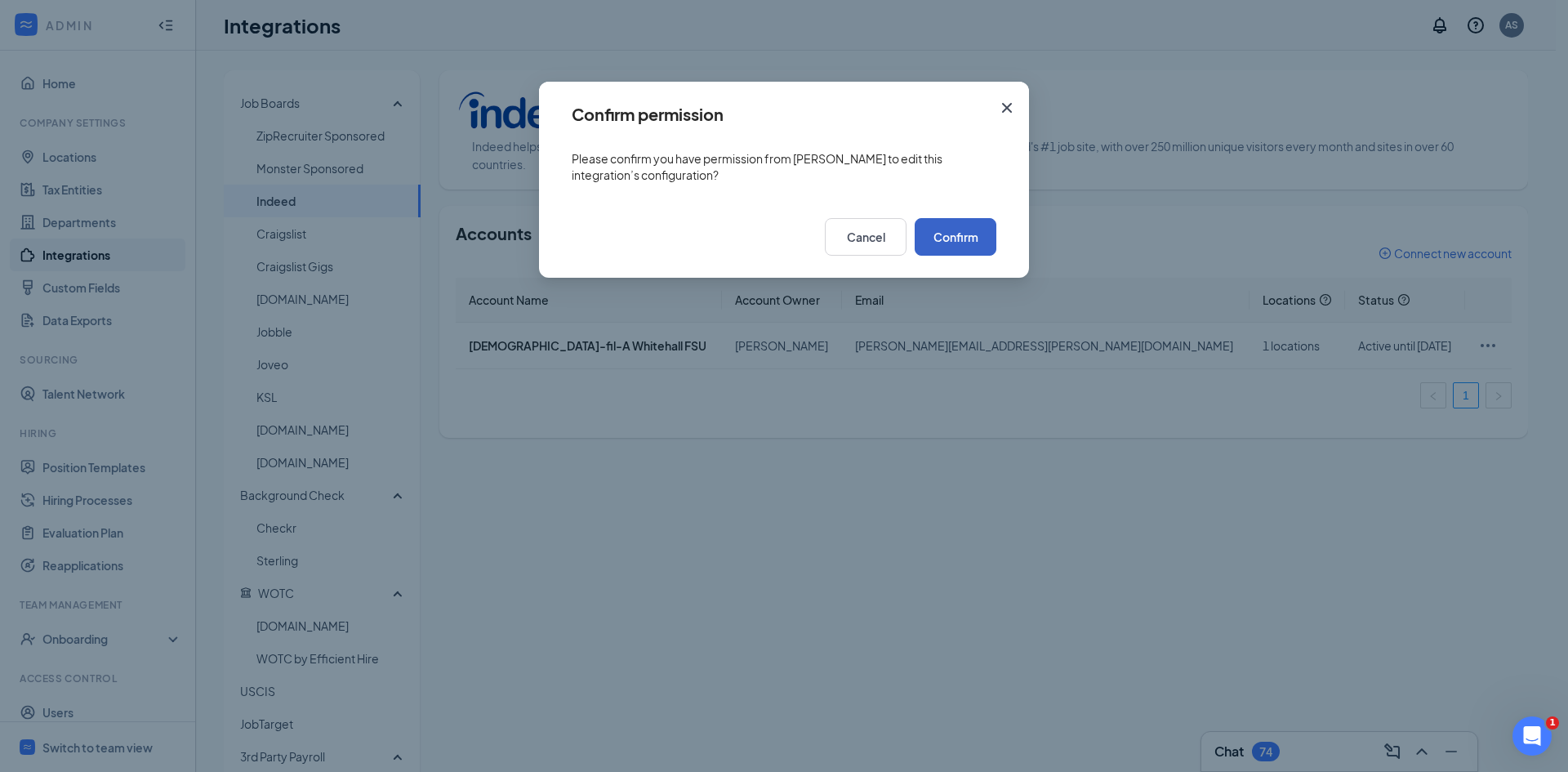
click at [936, 237] on button "Confirm" at bounding box center [956, 236] width 82 height 38
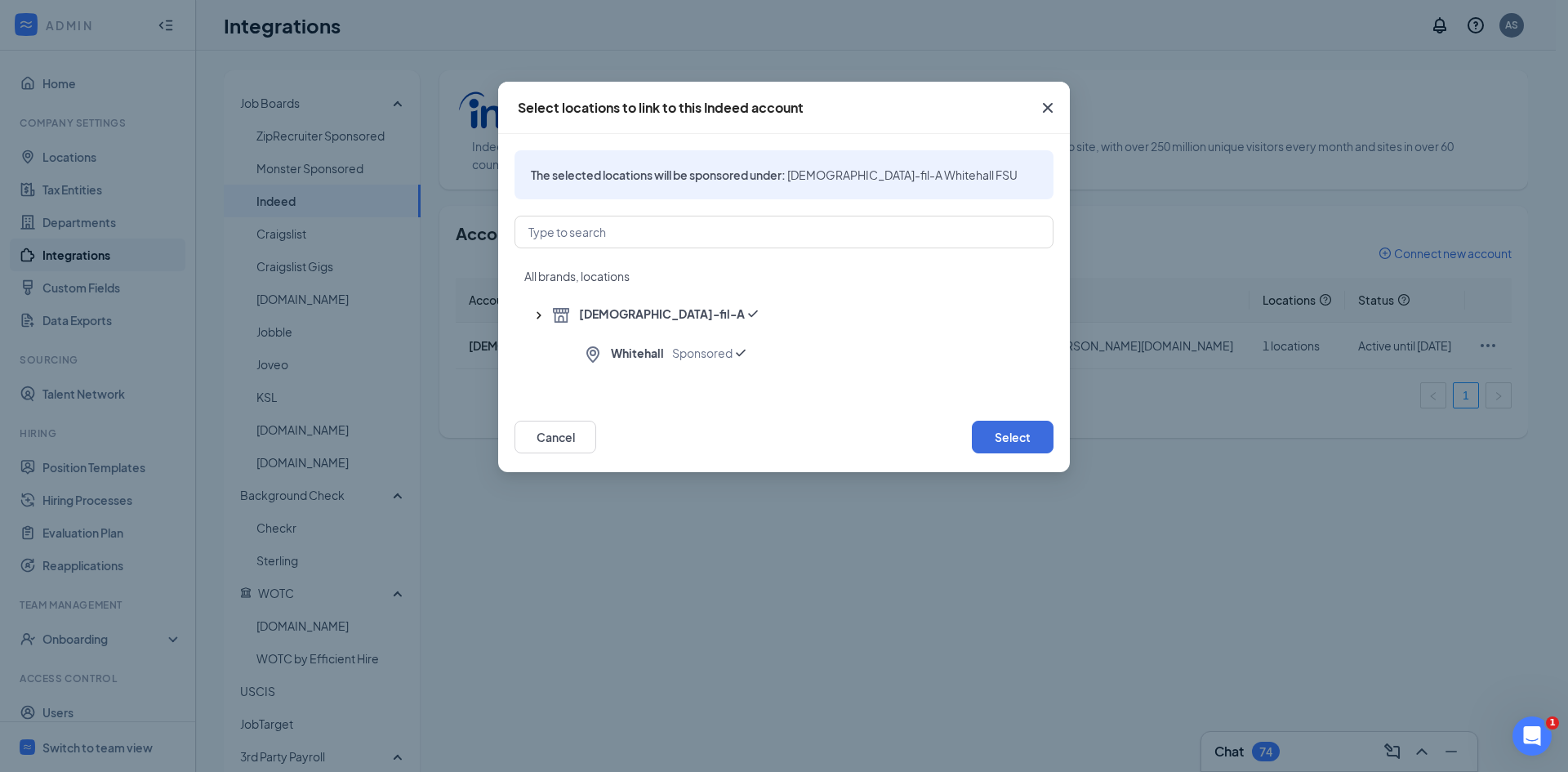
click at [1054, 101] on icon "Cross" at bounding box center [1047, 107] width 19 height 19
